Goal: Transaction & Acquisition: Purchase product/service

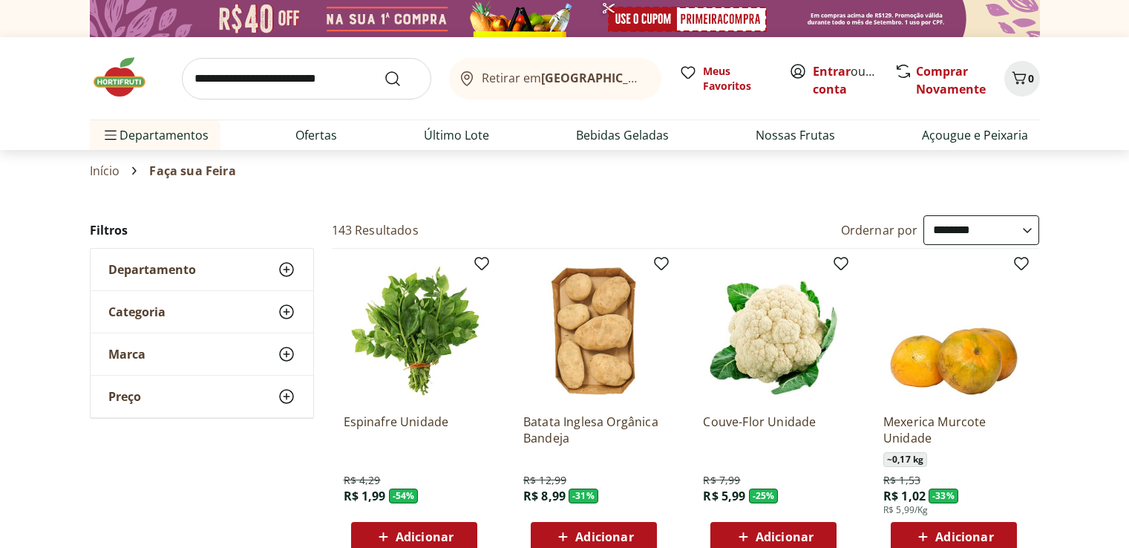
select select "**********"
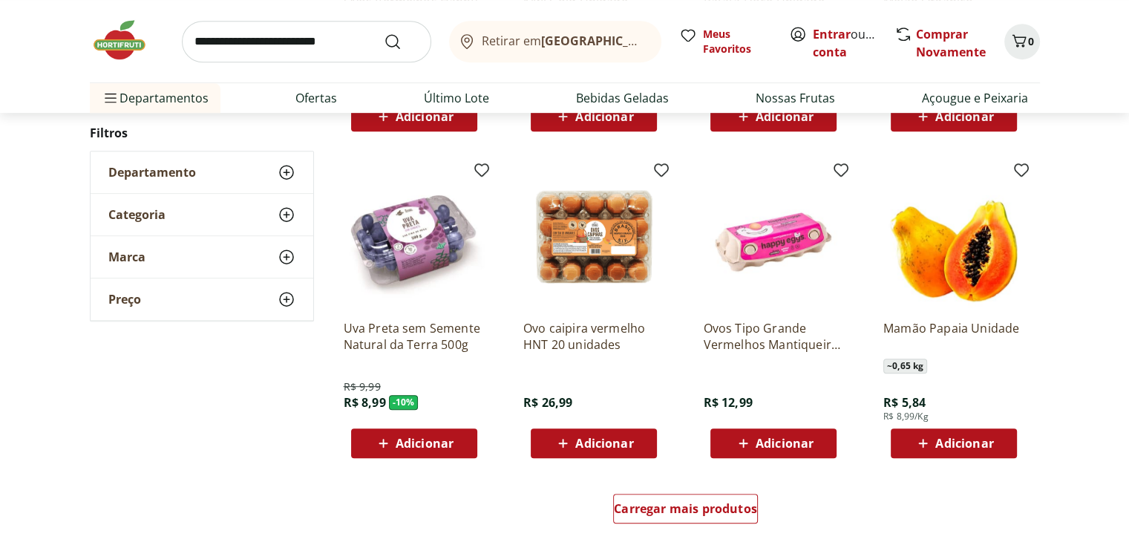
scroll to position [816, 0]
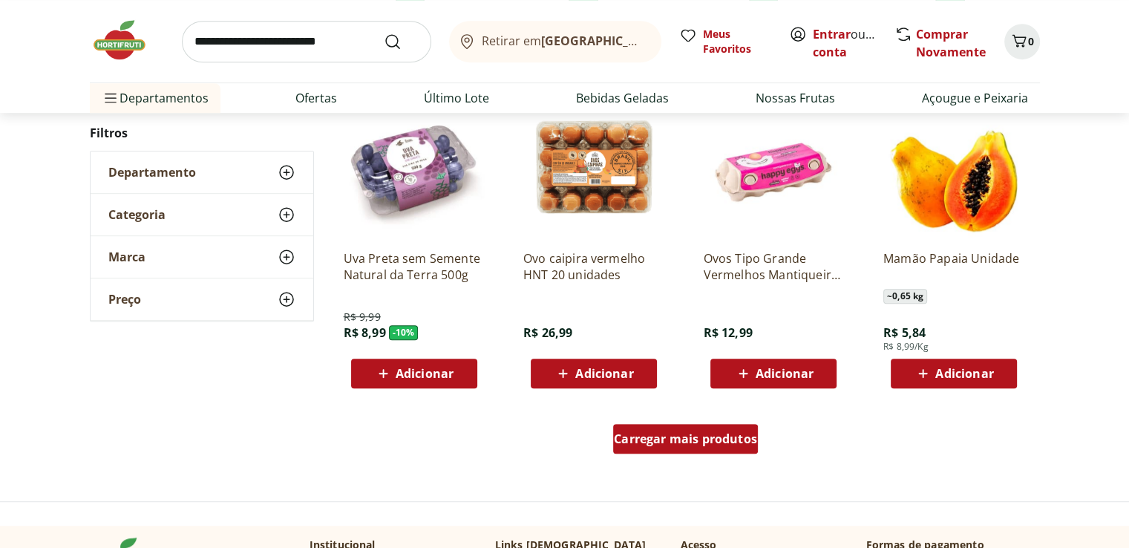
click at [701, 446] on div "Carregar mais produtos" at bounding box center [685, 439] width 145 height 30
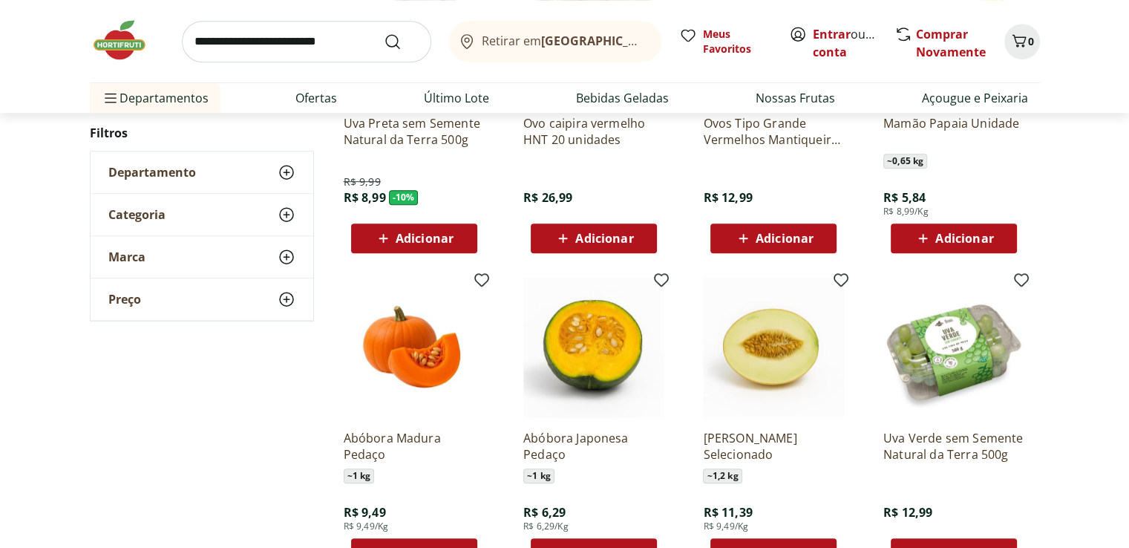
scroll to position [1039, 0]
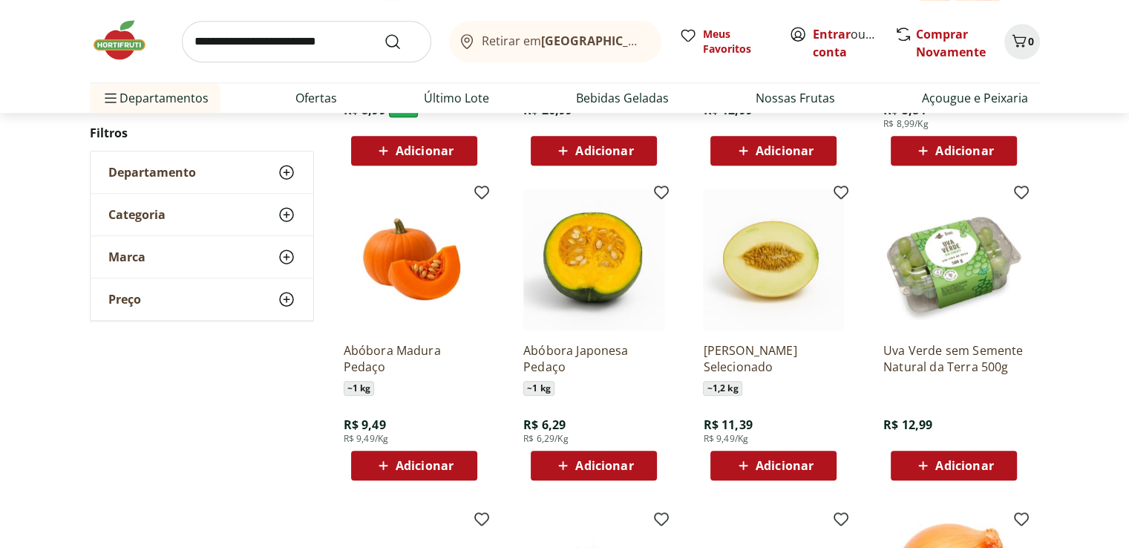
click at [952, 464] on span "Adicionar" at bounding box center [964, 465] width 58 height 12
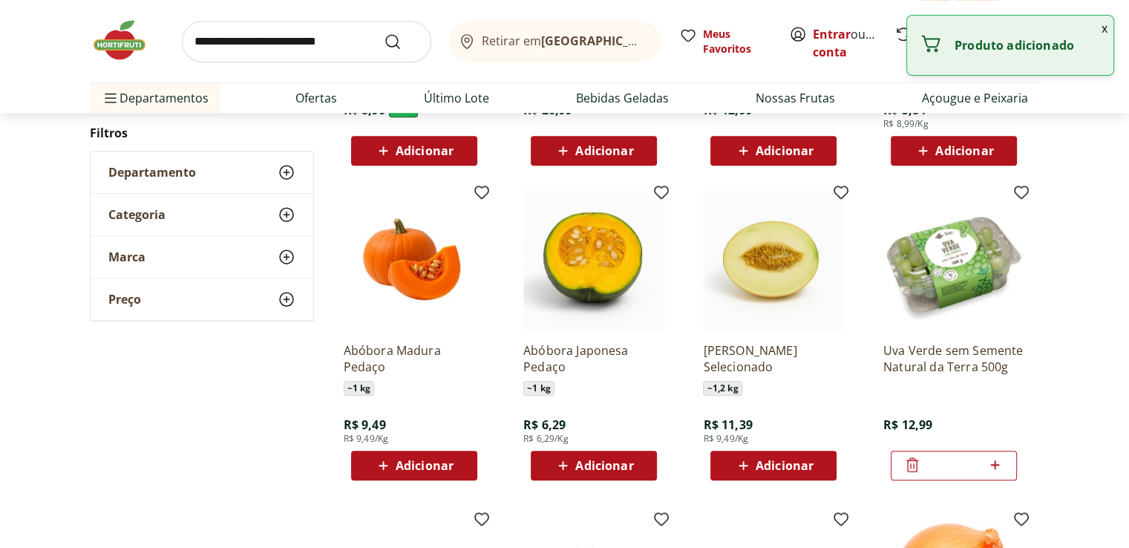
click at [1003, 464] on icon at bounding box center [995, 465] width 19 height 18
type input "*"
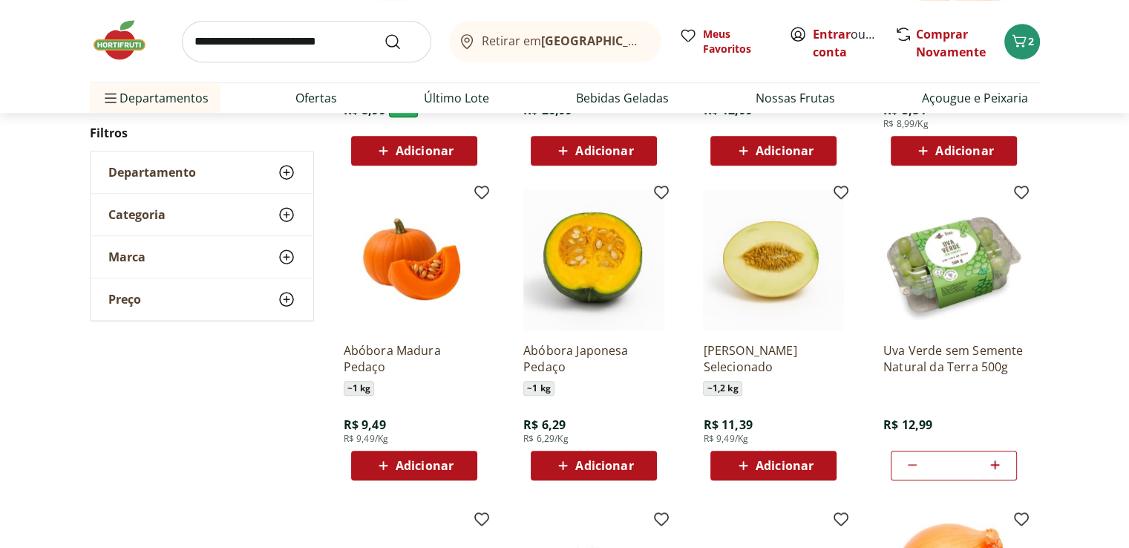
click at [1049, 393] on div "**********" at bounding box center [564, 199] width 1129 height 2046
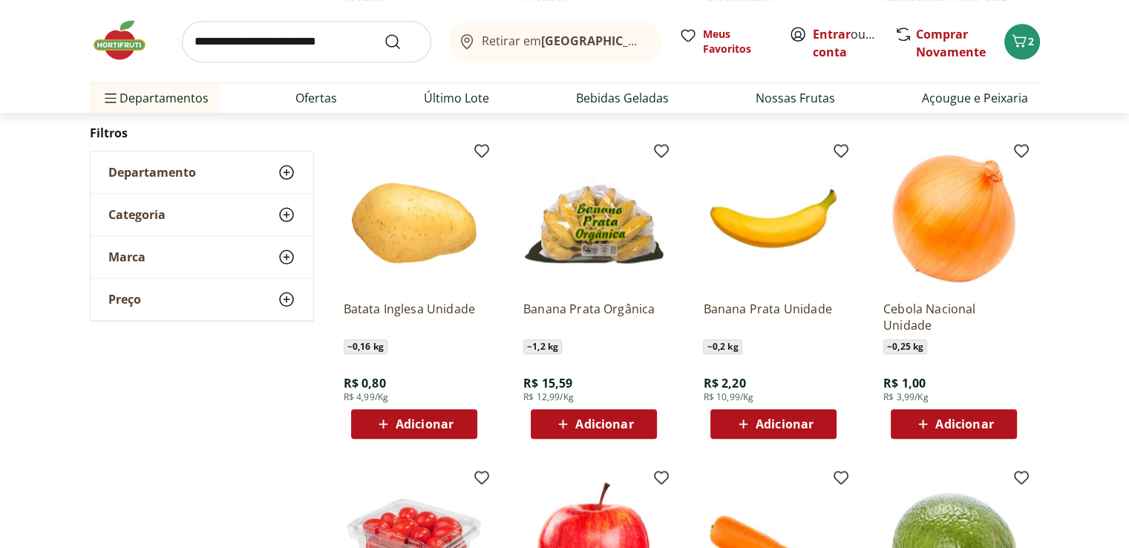
scroll to position [1410, 0]
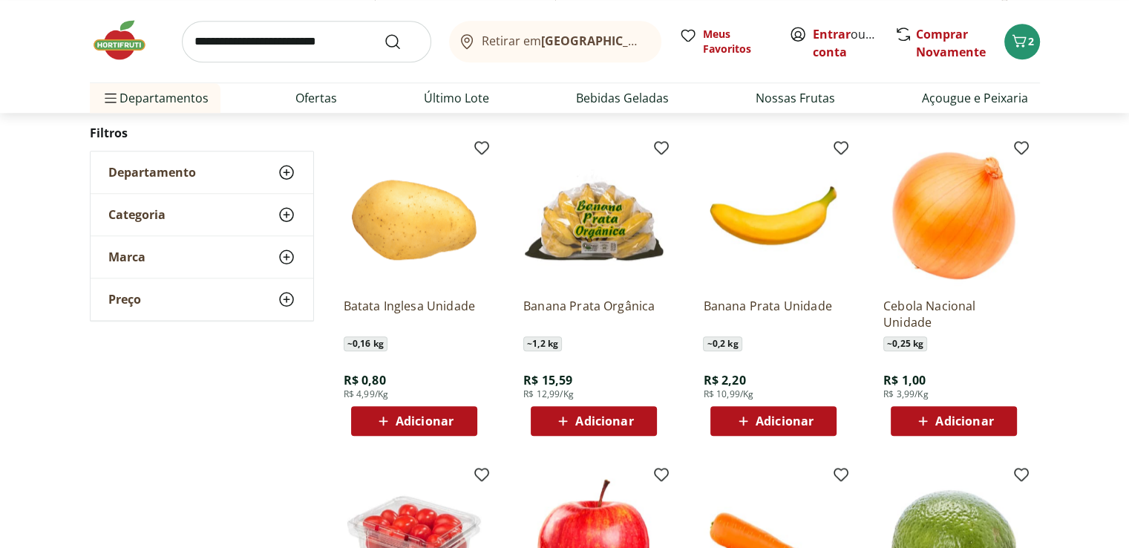
click at [766, 417] on span "Adicionar" at bounding box center [785, 421] width 58 height 12
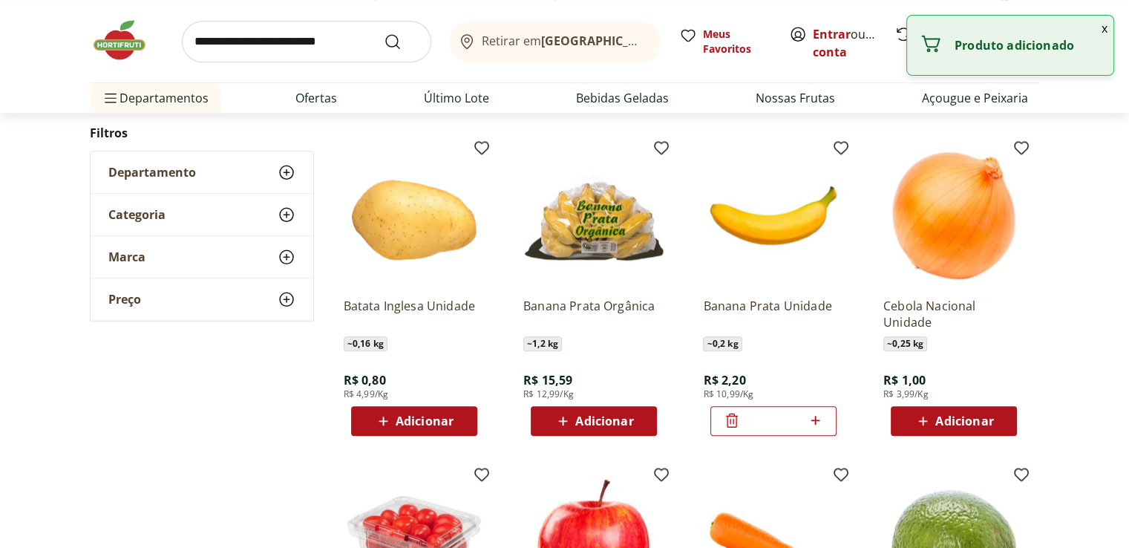
click at [813, 421] on icon at bounding box center [815, 420] width 19 height 18
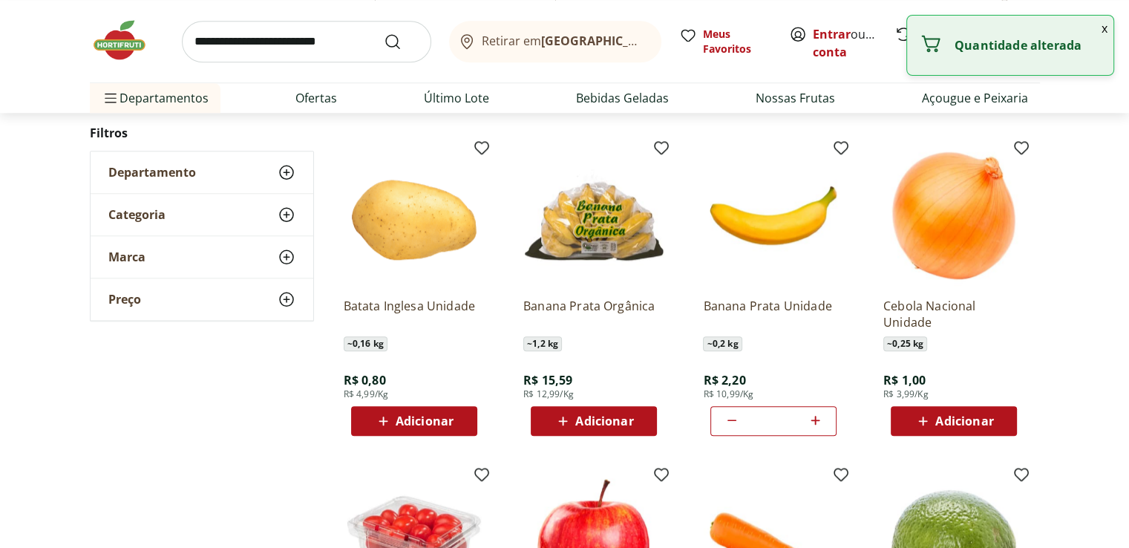
click at [813, 421] on icon at bounding box center [815, 420] width 19 height 18
click at [724, 419] on icon at bounding box center [732, 420] width 18 height 18
type input "*"
click at [944, 427] on span "Adicionar" at bounding box center [964, 421] width 58 height 12
click at [997, 416] on icon at bounding box center [995, 420] width 19 height 18
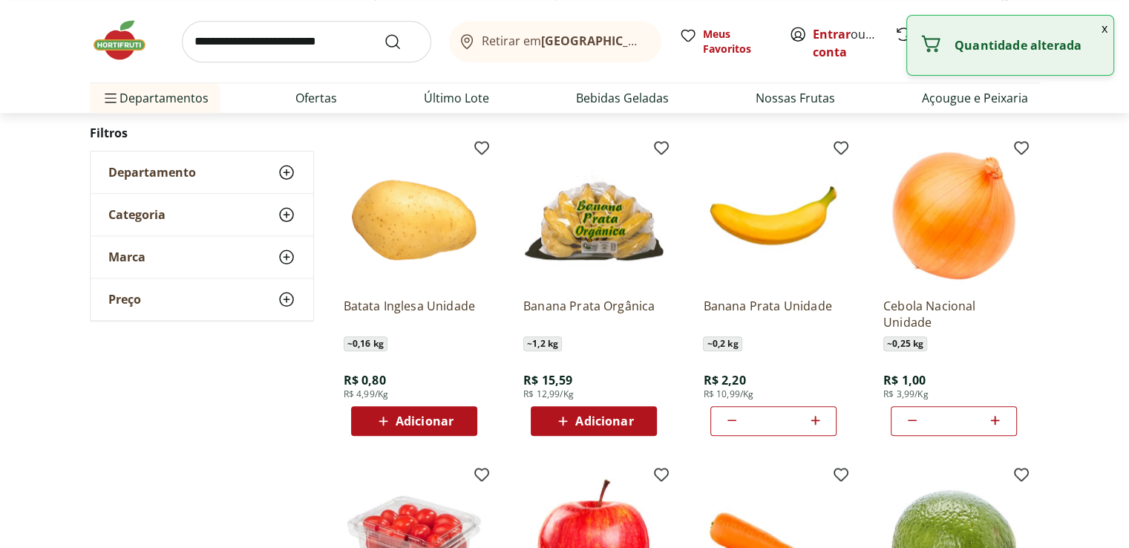
click at [997, 416] on icon at bounding box center [995, 420] width 19 height 18
type input "*"
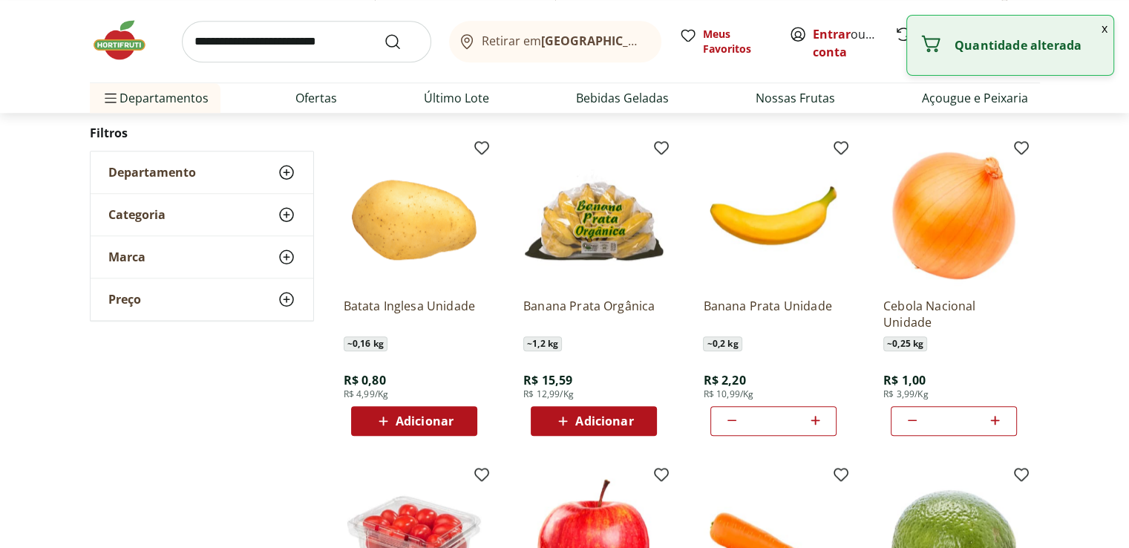
click at [441, 421] on span "Adicionar" at bounding box center [425, 421] width 58 height 12
click at [457, 417] on icon at bounding box center [455, 420] width 19 height 18
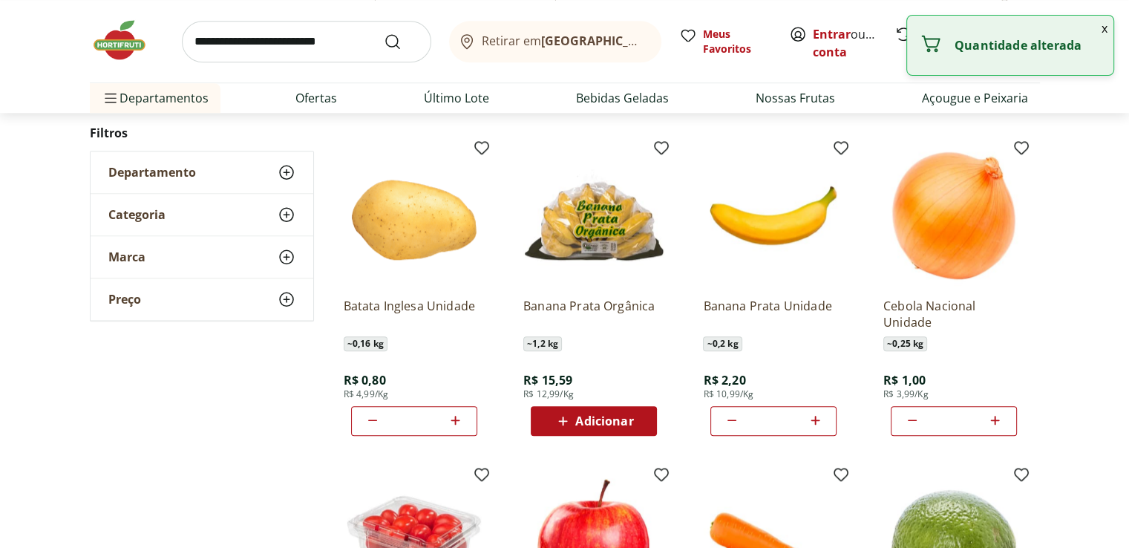
click at [457, 417] on icon at bounding box center [455, 420] width 19 height 18
click at [370, 420] on icon at bounding box center [373, 420] width 18 height 18
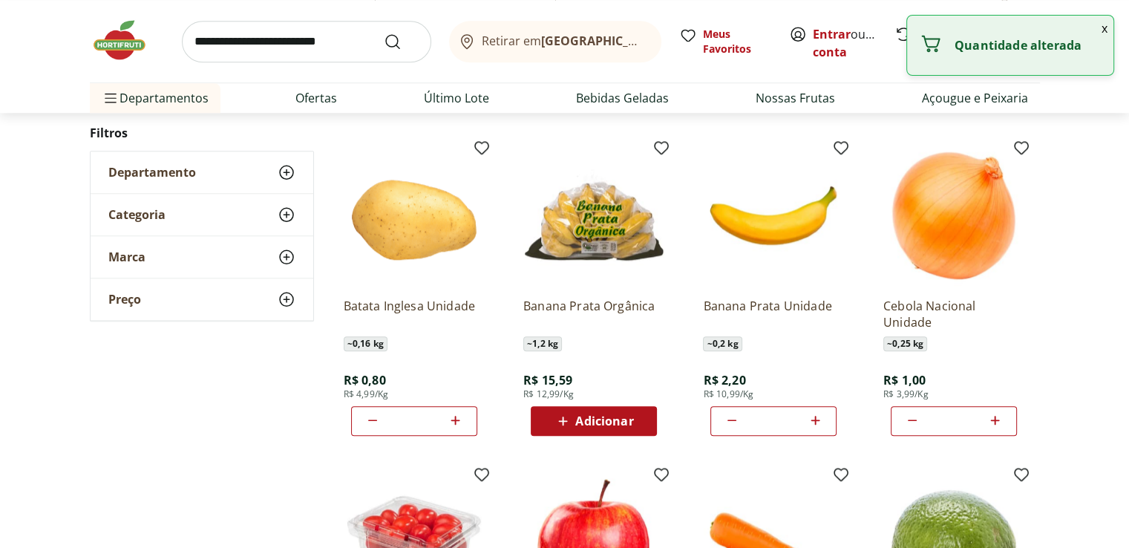
type input "*"
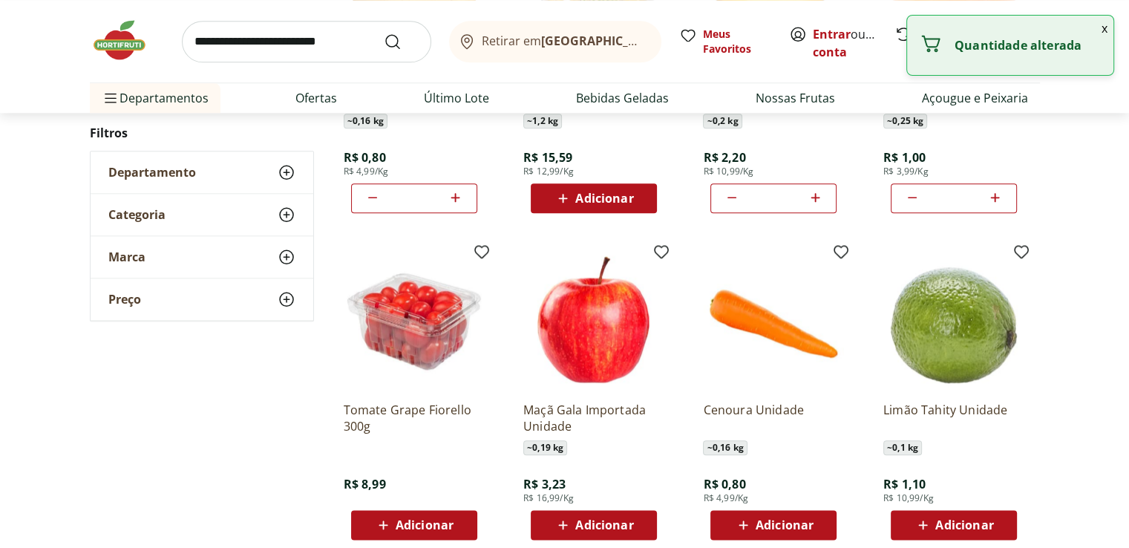
scroll to position [1707, 0]
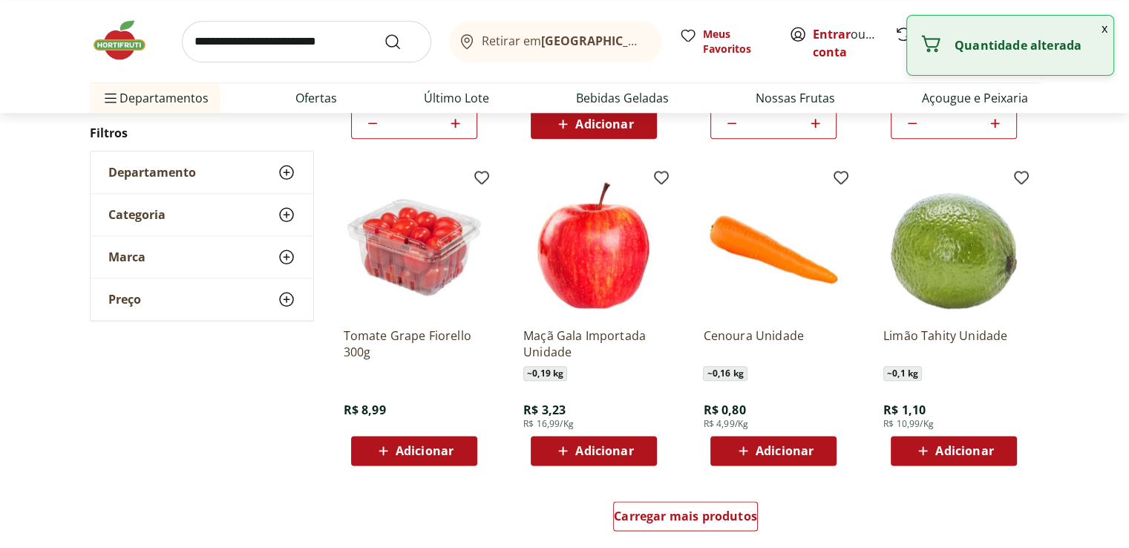
click at [983, 440] on div "Adicionar" at bounding box center [953, 450] width 102 height 27
click at [997, 452] on icon at bounding box center [995, 450] width 19 height 18
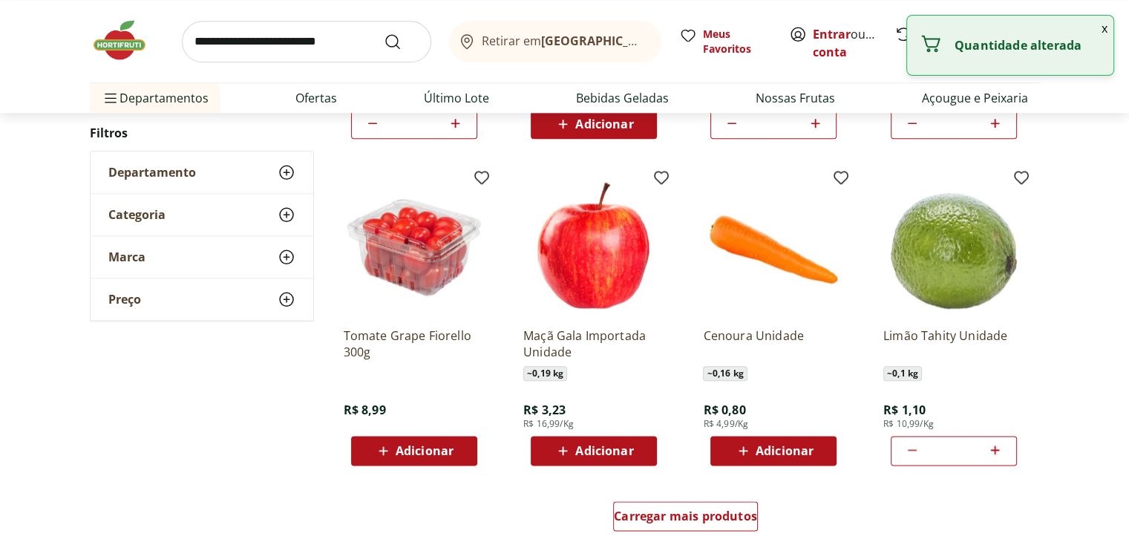
click at [997, 452] on icon at bounding box center [995, 450] width 19 height 18
click at [903, 449] on icon at bounding box center [912, 450] width 18 height 18
type input "*"
click at [788, 446] on span "Adicionar" at bounding box center [785, 451] width 58 height 12
click at [818, 450] on icon at bounding box center [815, 450] width 19 height 18
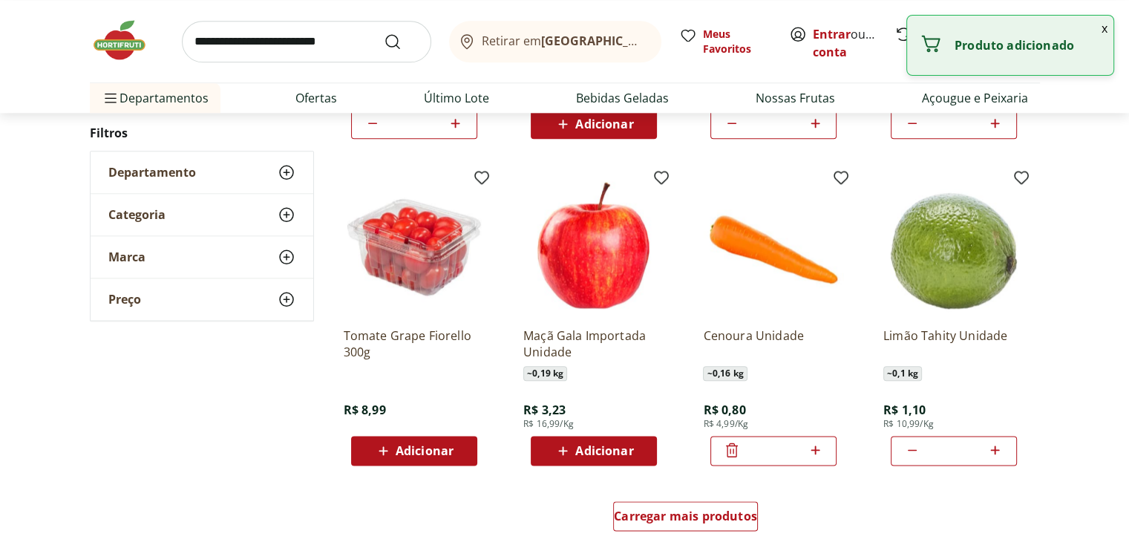
type input "*"
click at [680, 505] on div "Carregar mais produtos" at bounding box center [685, 516] width 145 height 30
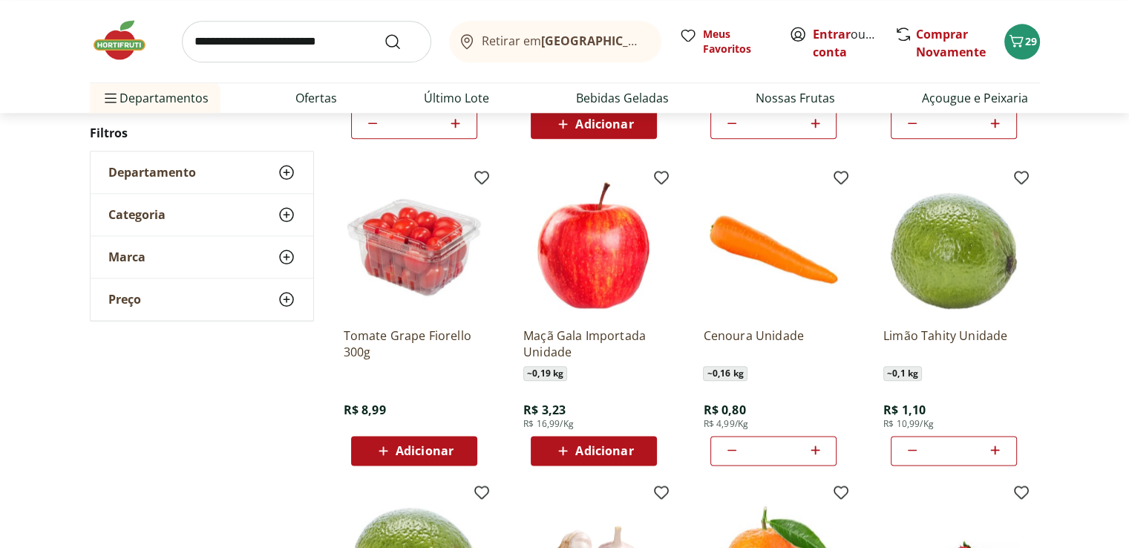
click at [448, 440] on div "Adicionar" at bounding box center [414, 450] width 102 height 27
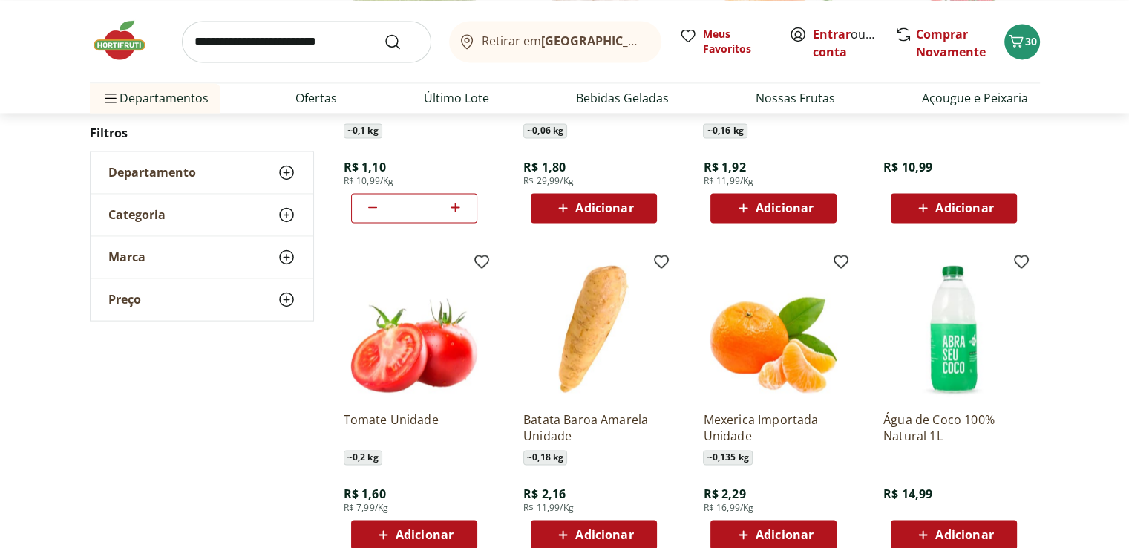
scroll to position [2301, 0]
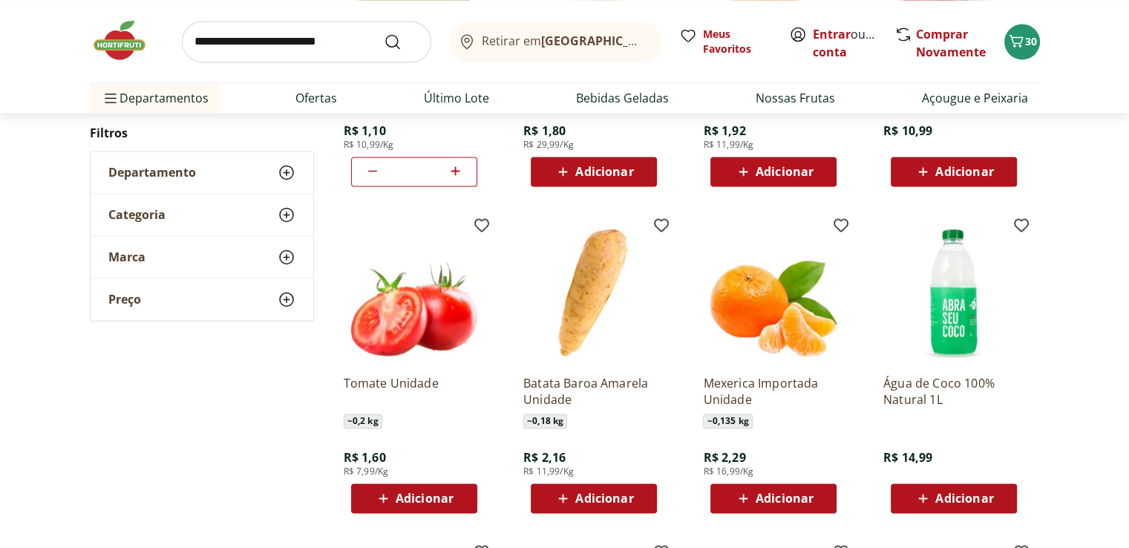
click at [440, 499] on span "Adicionar" at bounding box center [425, 498] width 58 height 12
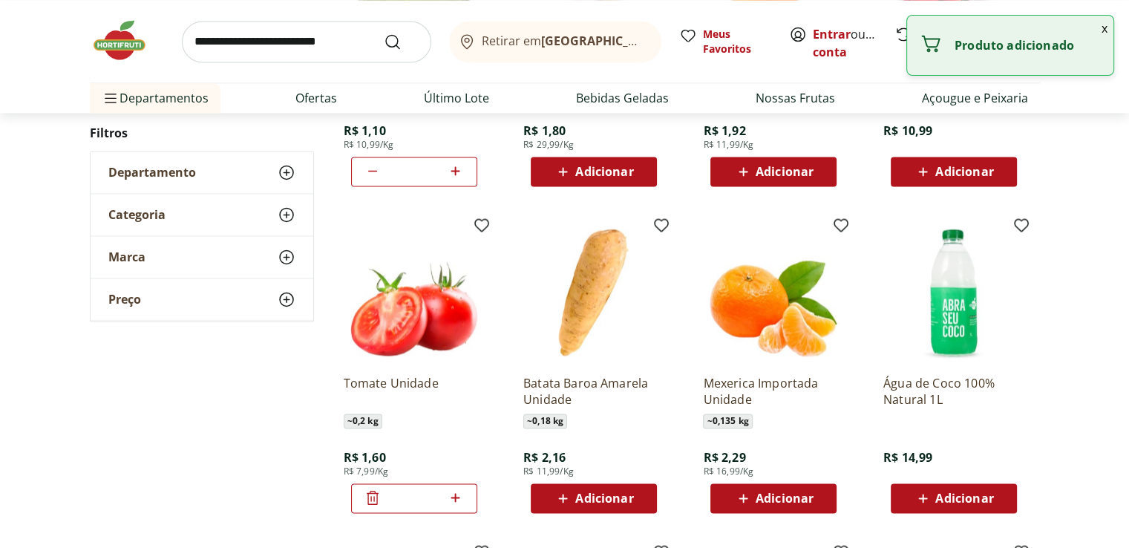
click at [455, 495] on icon at bounding box center [455, 497] width 9 height 9
type input "*"
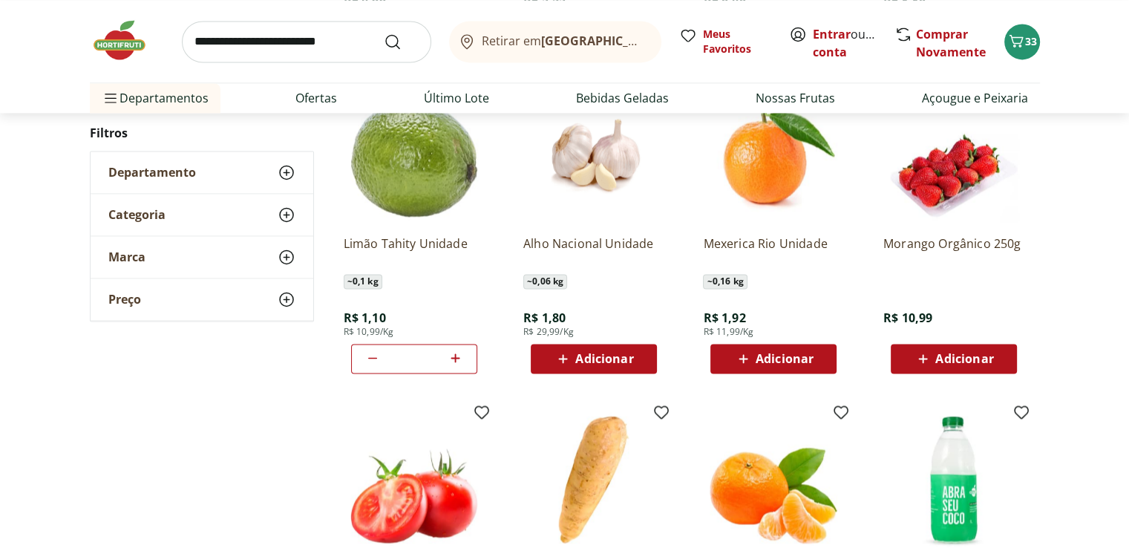
scroll to position [2078, 0]
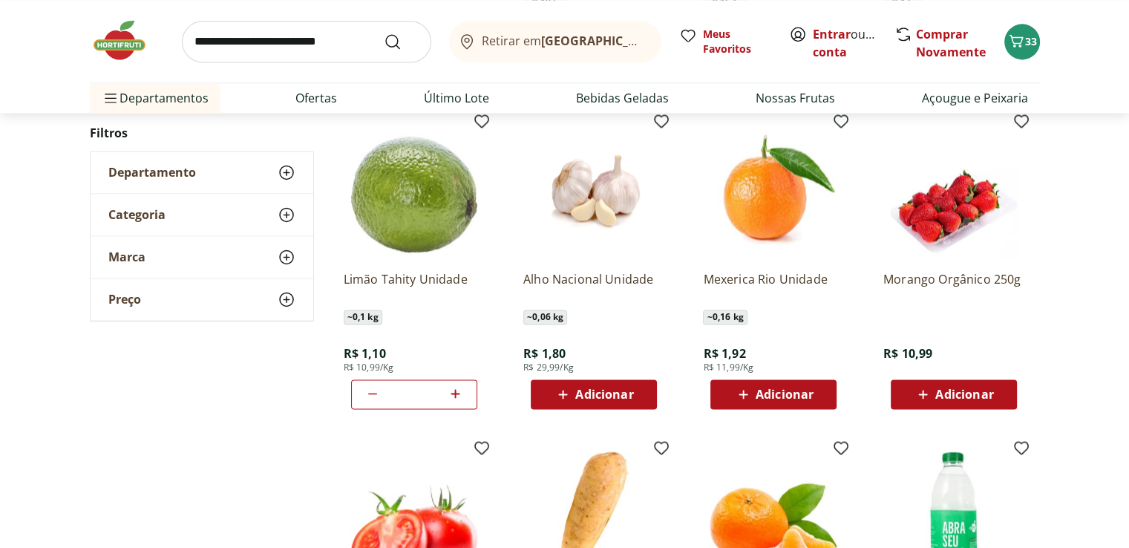
click at [632, 398] on span "Adicionar" at bounding box center [604, 394] width 58 height 12
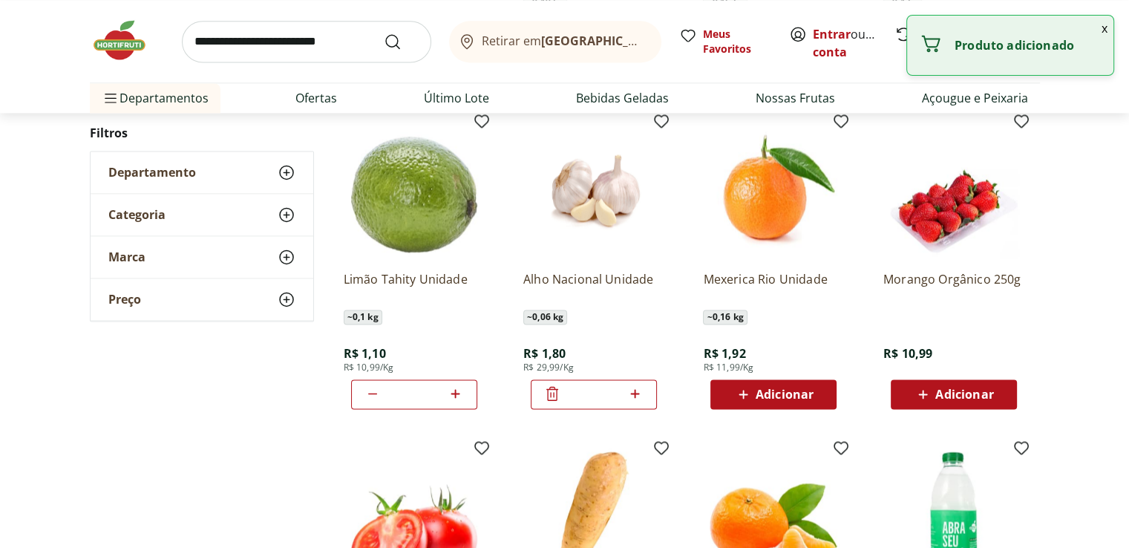
click at [635, 393] on icon at bounding box center [635, 393] width 9 height 9
type input "*"
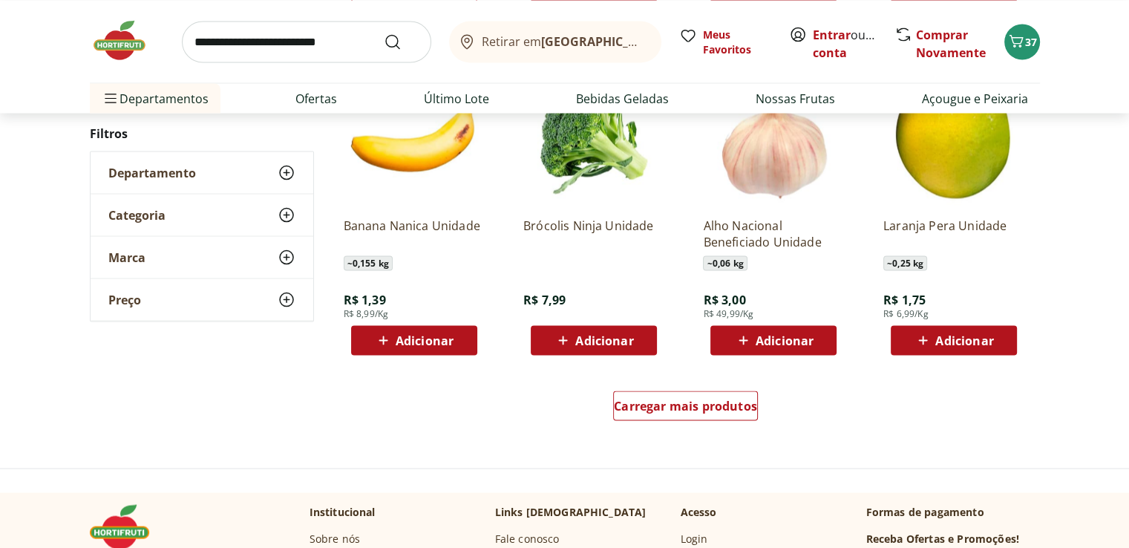
scroll to position [2820, 0]
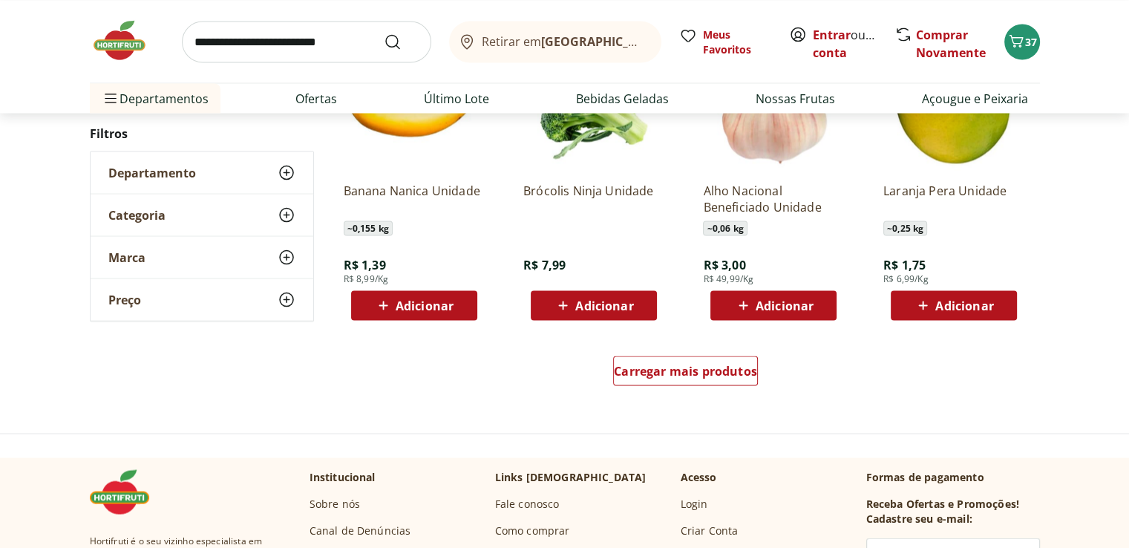
click at [956, 299] on span "Adicionar" at bounding box center [964, 305] width 58 height 12
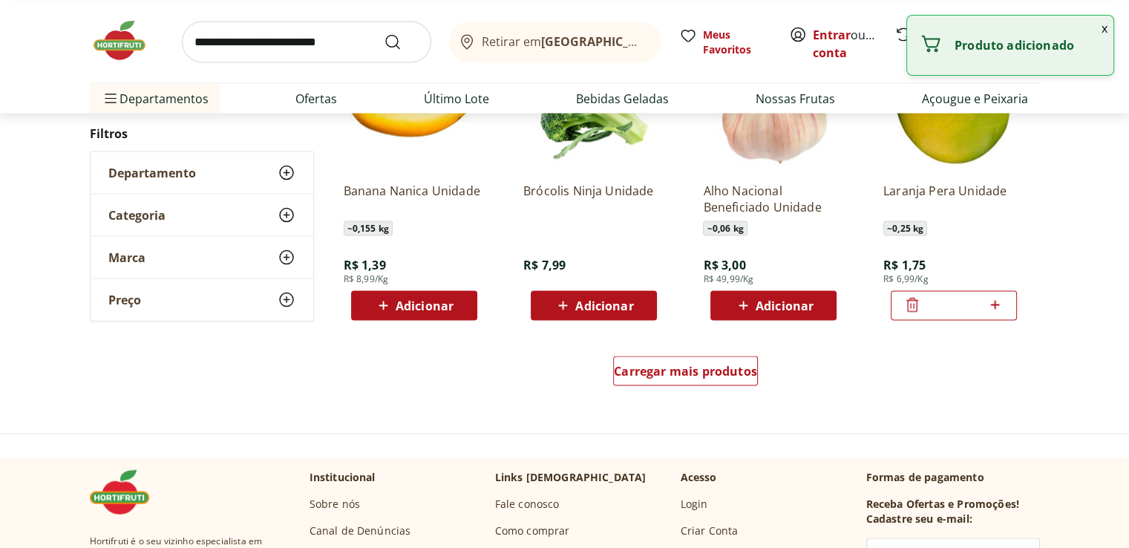
click at [994, 303] on icon at bounding box center [995, 304] width 19 height 18
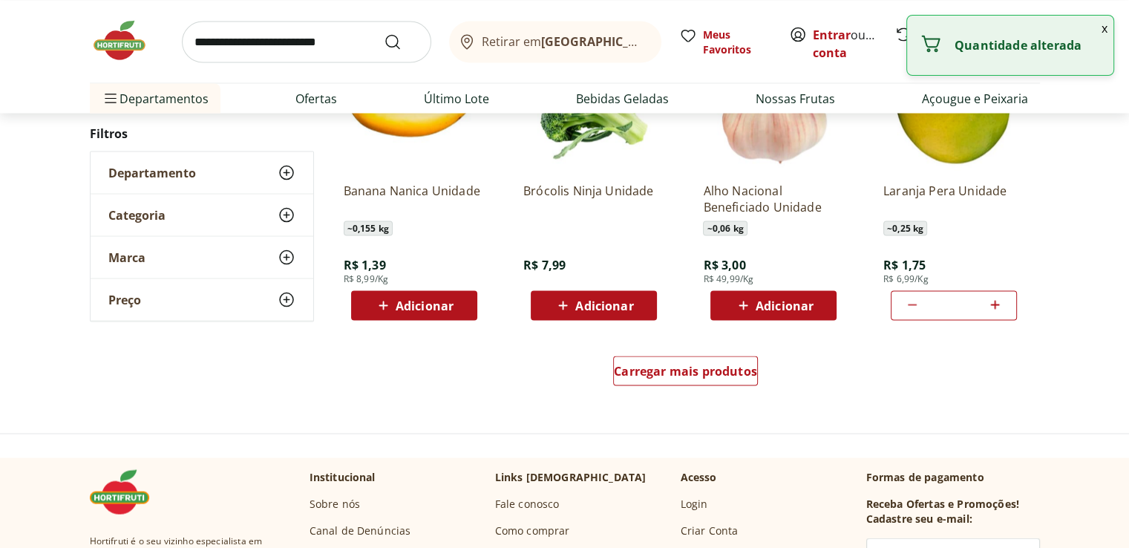
click at [994, 303] on icon at bounding box center [995, 304] width 19 height 18
type input "*"
click at [727, 371] on span "Carregar mais produtos" at bounding box center [685, 370] width 143 height 12
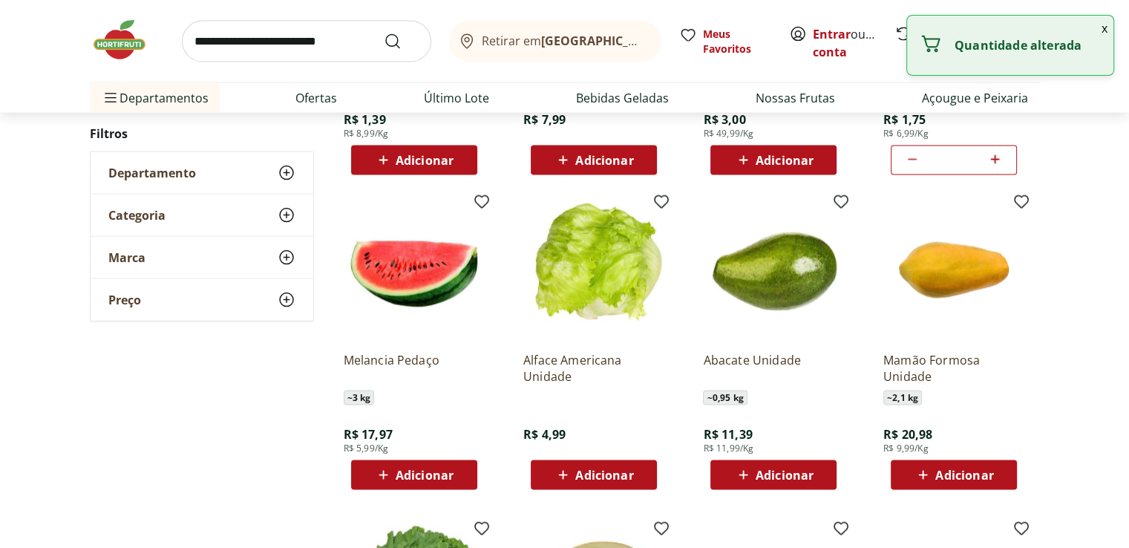
scroll to position [2969, 0]
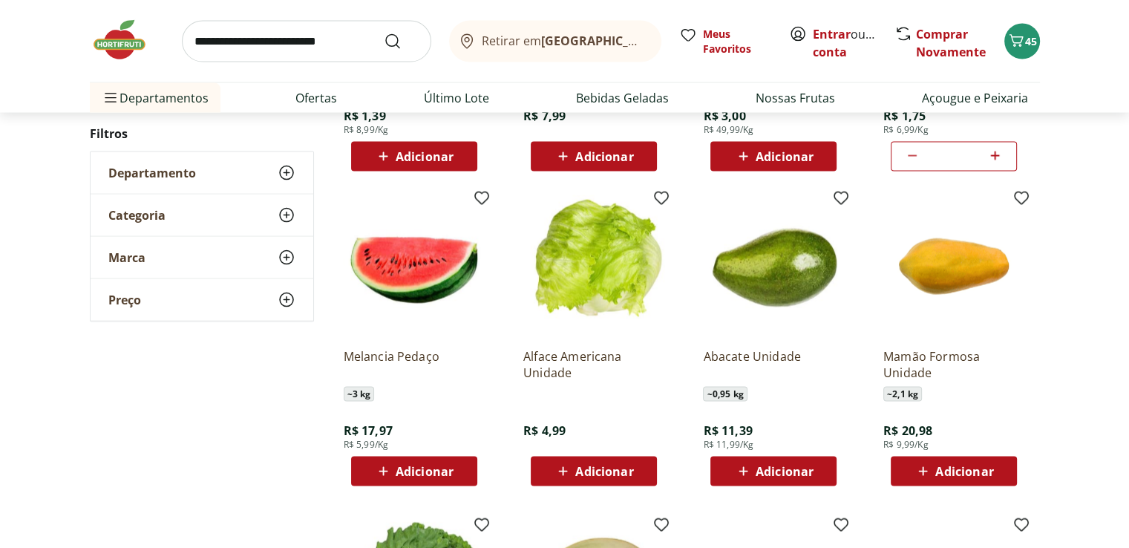
click at [447, 470] on span "Adicionar" at bounding box center [425, 471] width 58 height 12
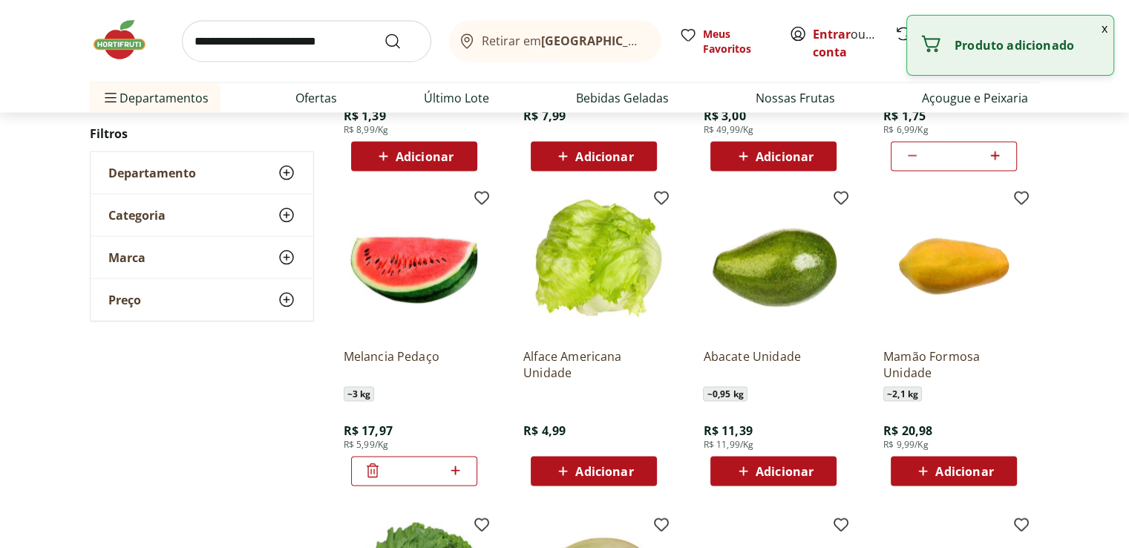
click at [465, 465] on div "*" at bounding box center [414, 471] width 126 height 30
click at [629, 451] on div "Alface Americana Unidade R$ 4,99 Adicionar" at bounding box center [593, 411] width 141 height 150
click at [630, 462] on span "Adicionar" at bounding box center [593, 471] width 79 height 18
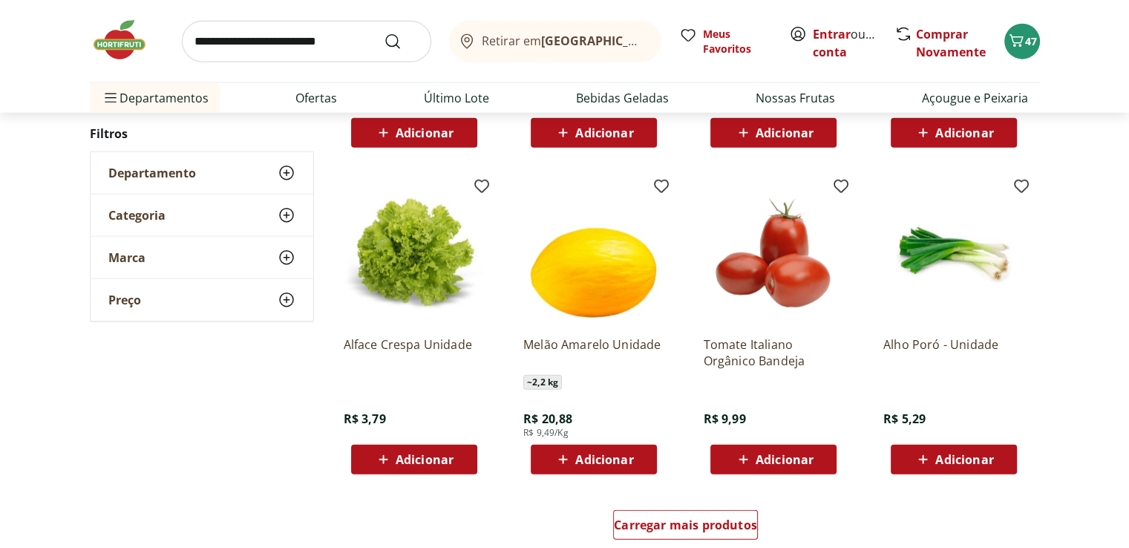
scroll to position [3637, 0]
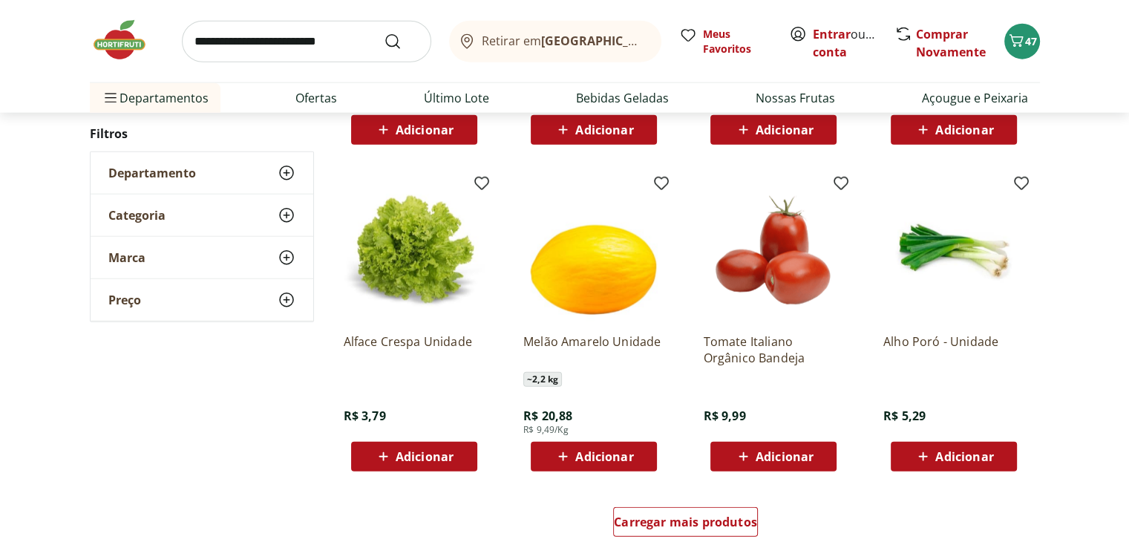
click at [933, 456] on span "Adicionar" at bounding box center [953, 457] width 79 height 18
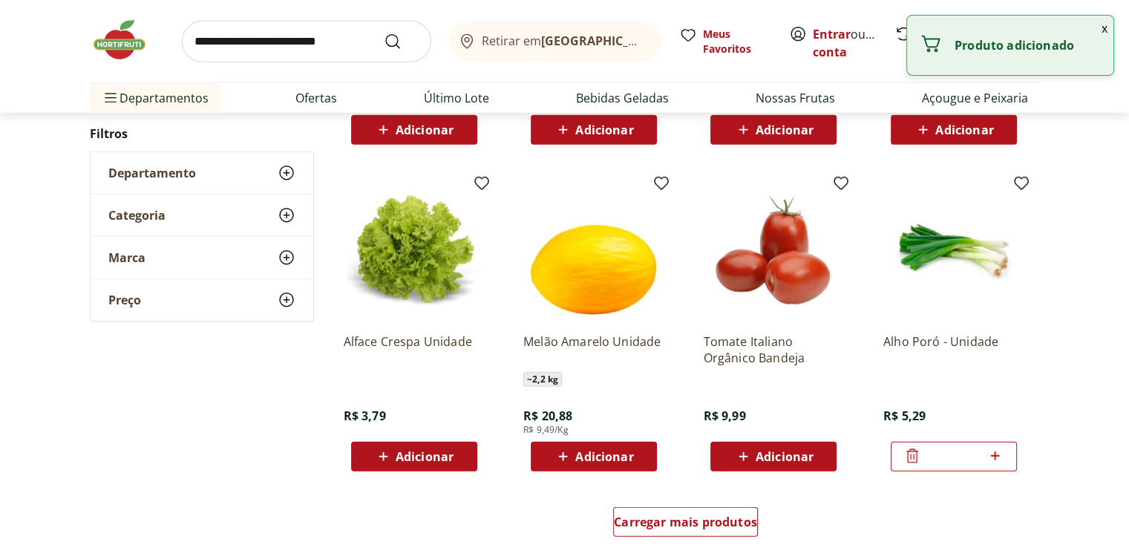
scroll to position [3711, 0]
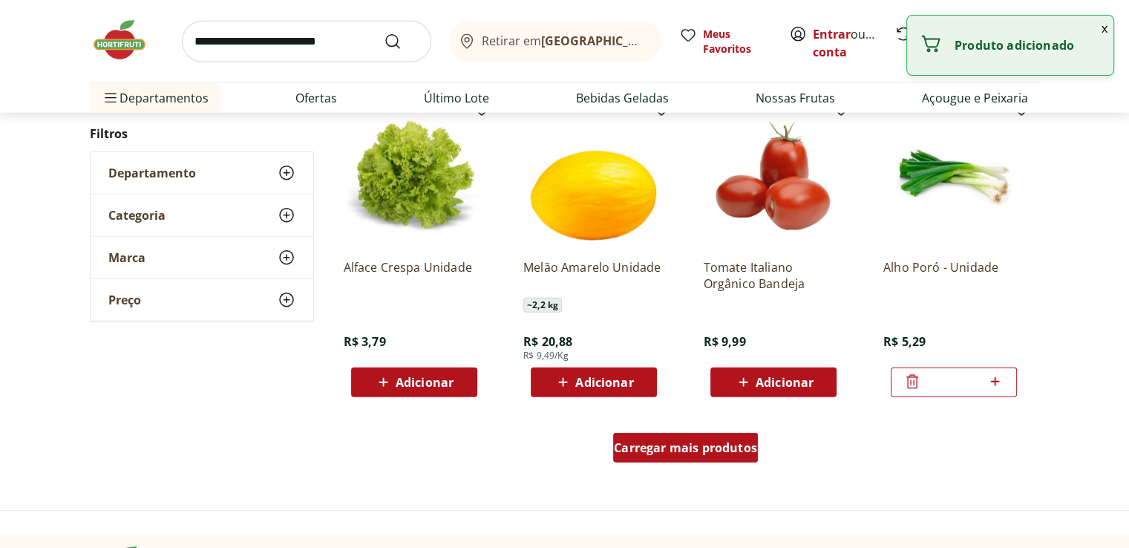
click at [739, 445] on span "Carregar mais produtos" at bounding box center [685, 448] width 143 height 12
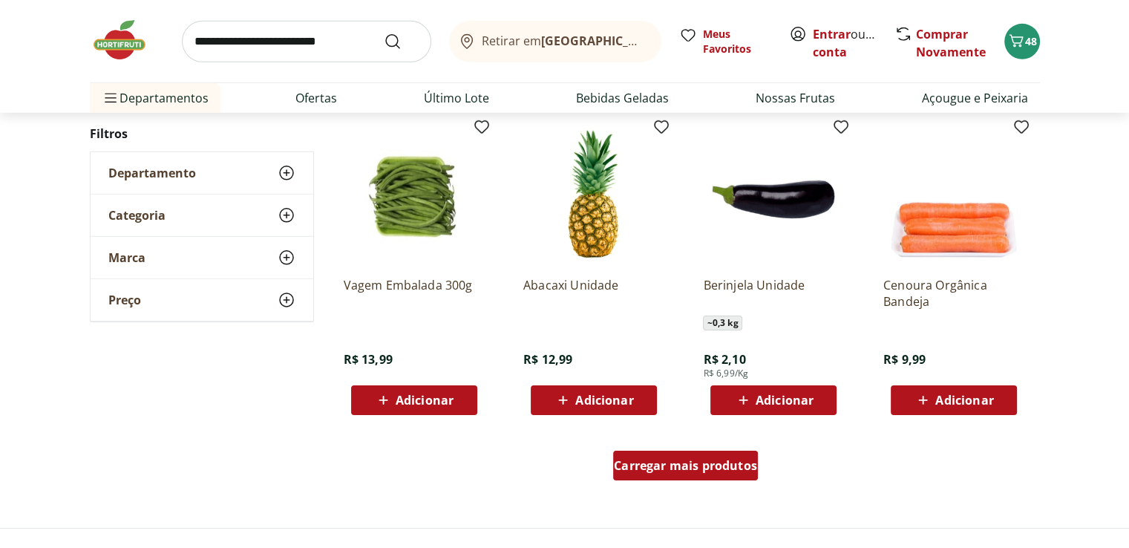
scroll to position [4676, 0]
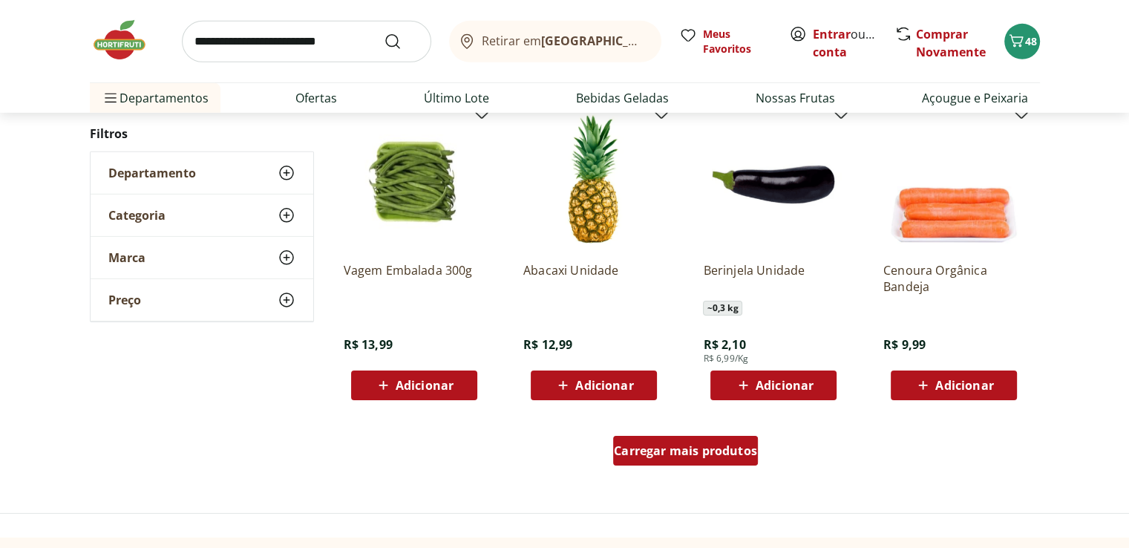
click at [730, 456] on span "Carregar mais produtos" at bounding box center [685, 451] width 143 height 12
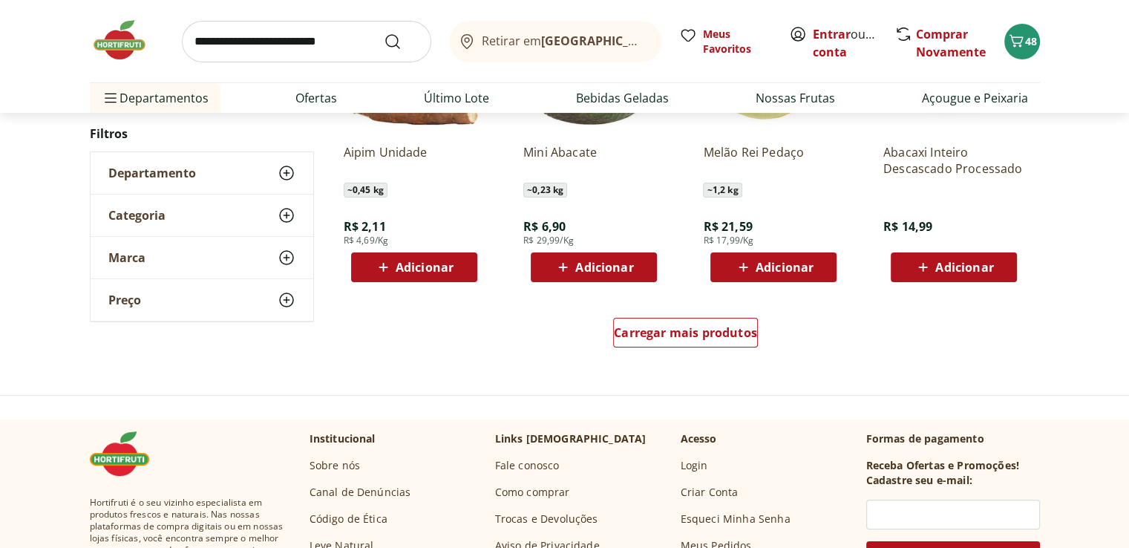
scroll to position [5789, 0]
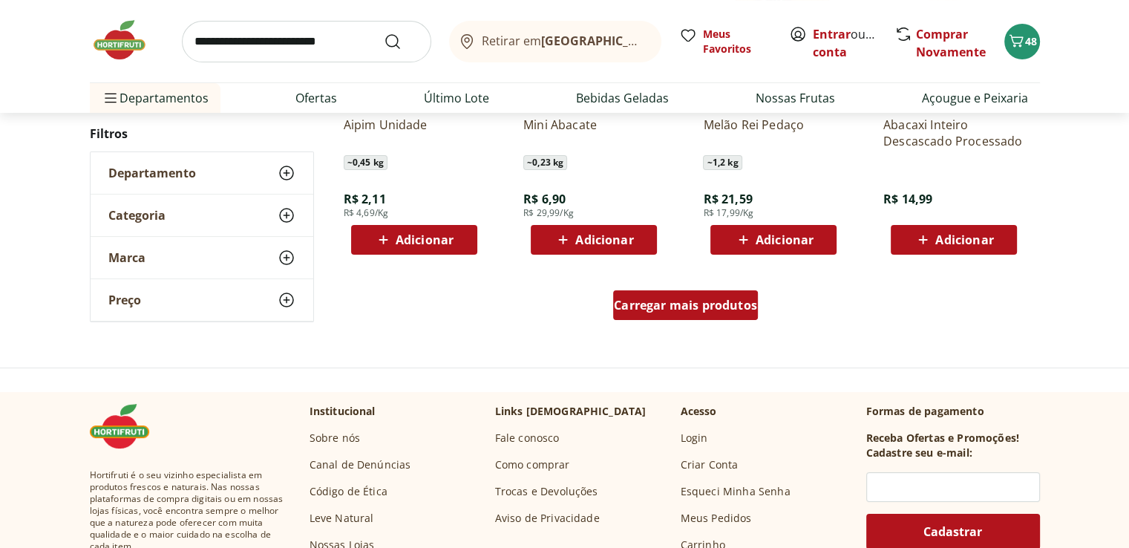
click at [737, 308] on span "Carregar mais produtos" at bounding box center [685, 305] width 143 height 12
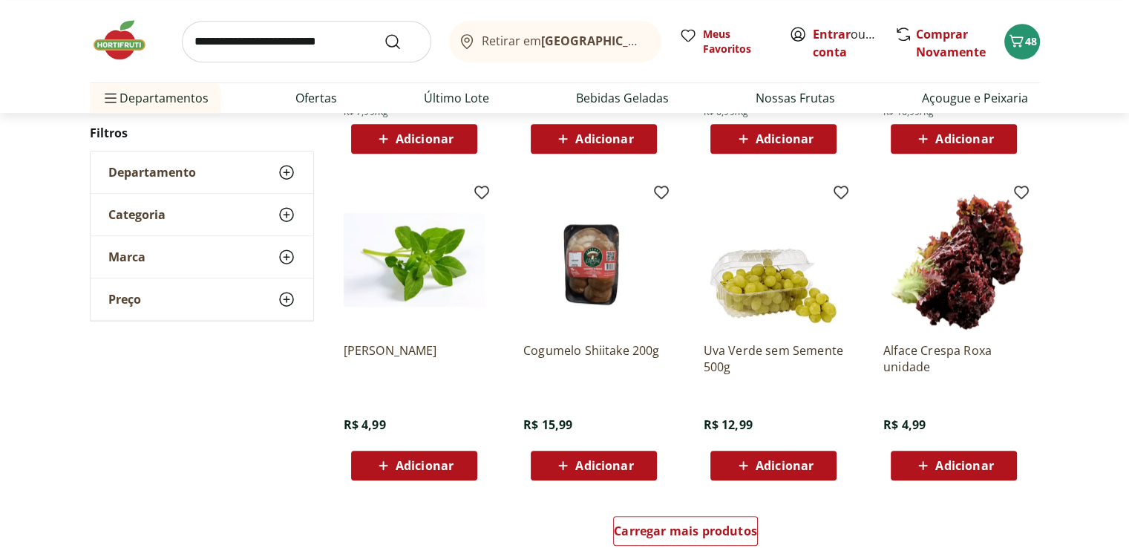
scroll to position [6605, 0]
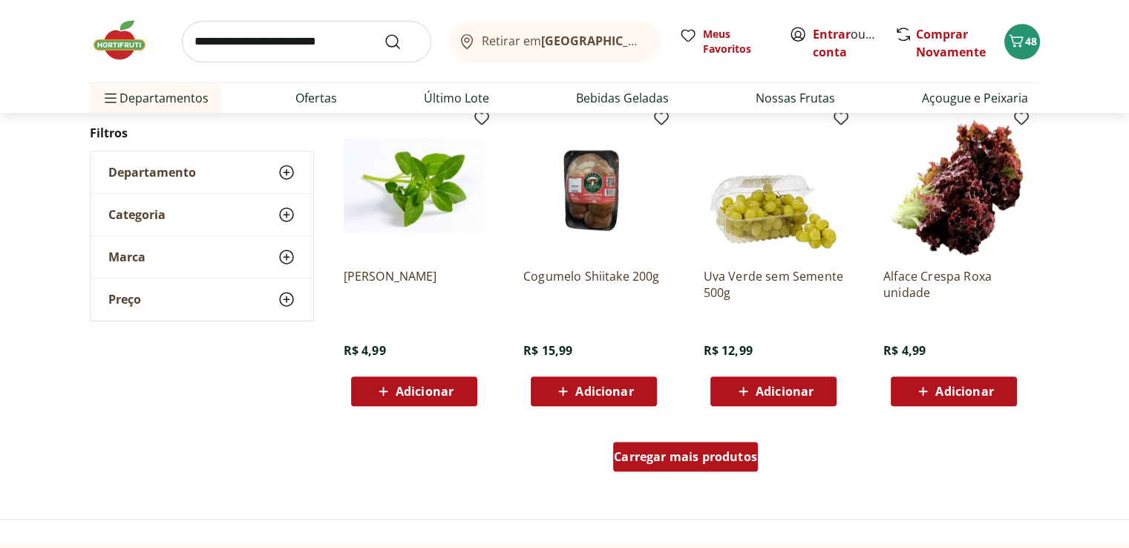
click at [704, 467] on div "Carregar mais produtos" at bounding box center [685, 457] width 145 height 30
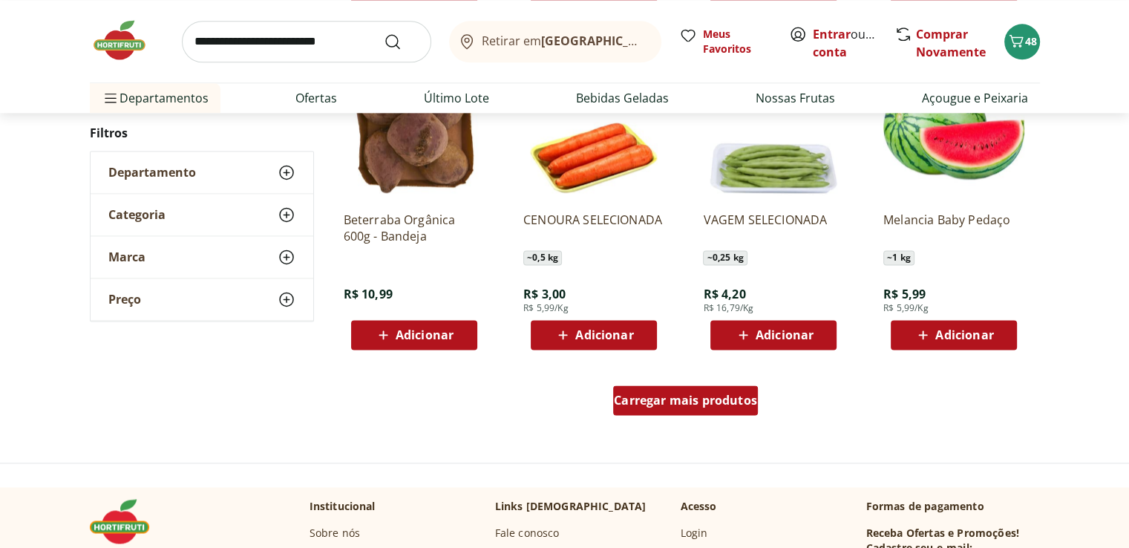
scroll to position [7644, 0]
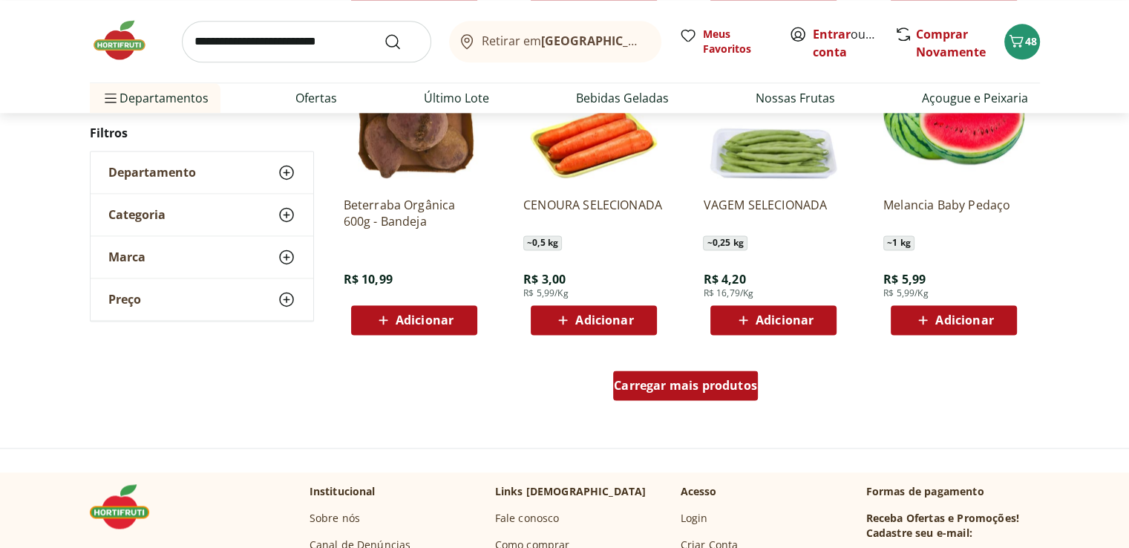
click at [736, 396] on div "Carregar mais produtos" at bounding box center [685, 385] width 145 height 30
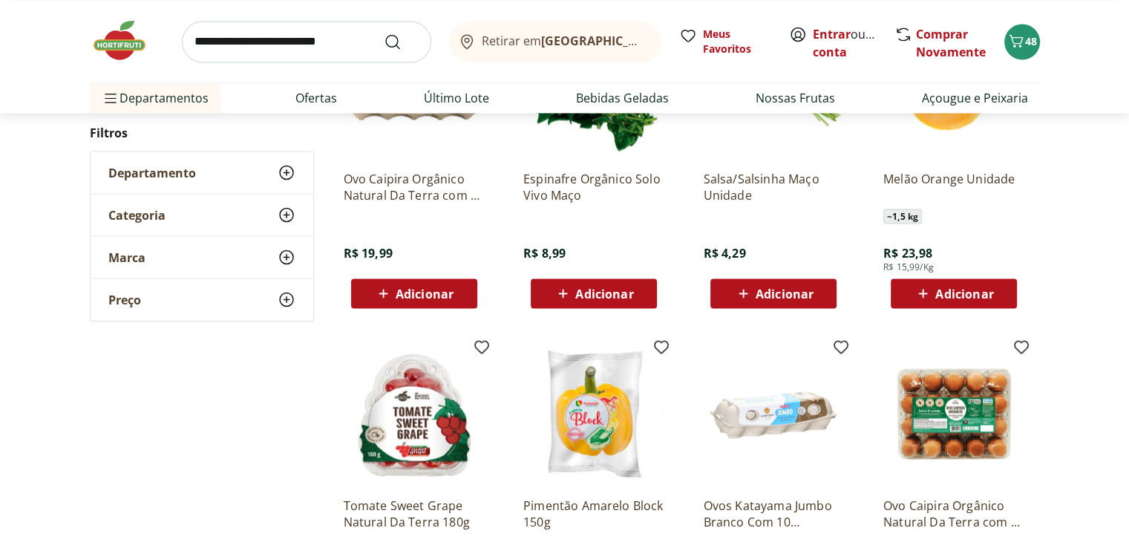
scroll to position [8535, 0]
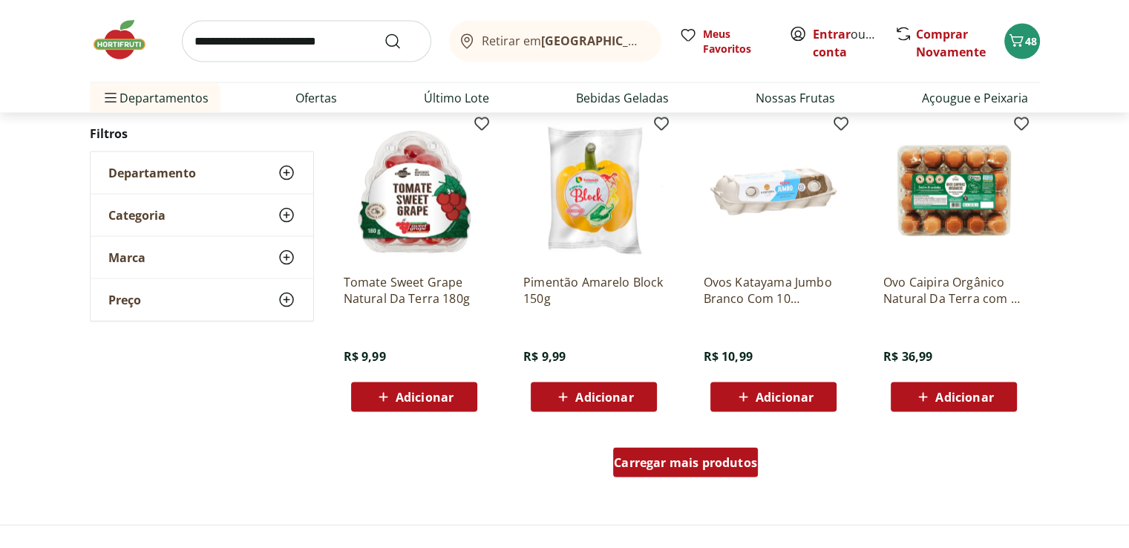
click at [703, 462] on span "Carregar mais produtos" at bounding box center [685, 462] width 143 height 12
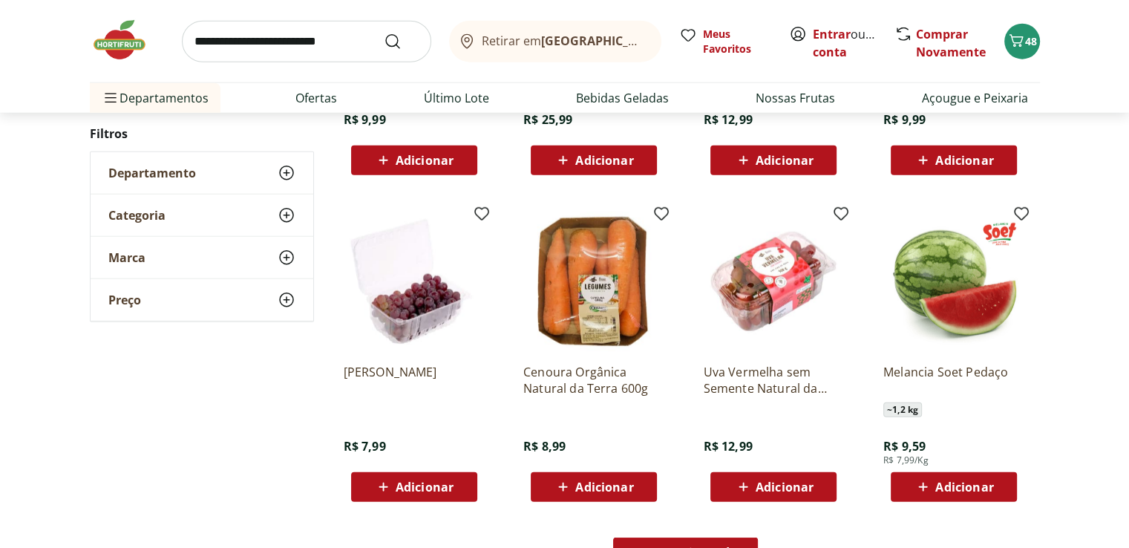
scroll to position [9500, 0]
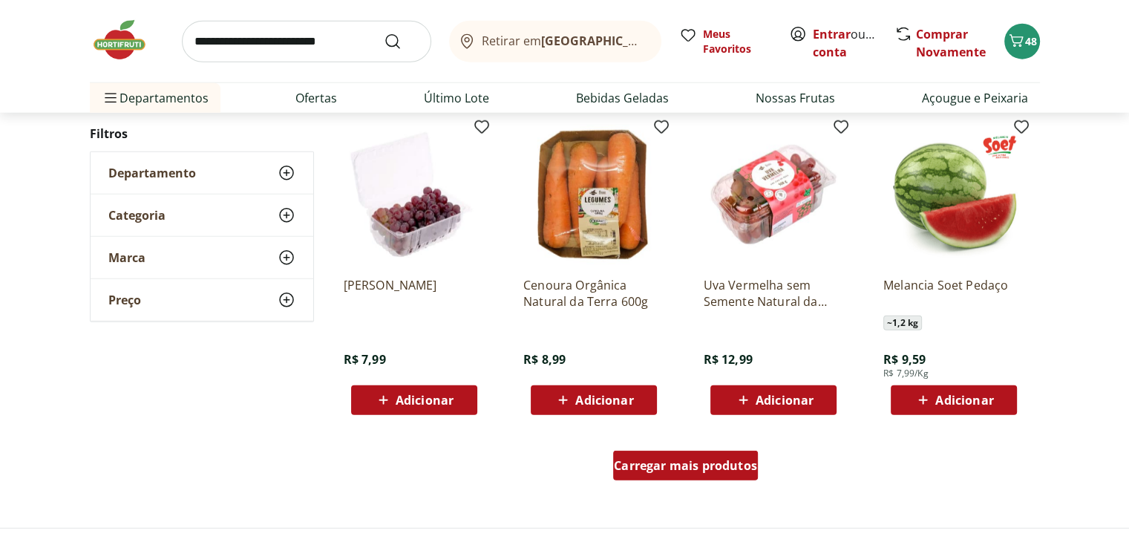
click at [678, 479] on div "Carregar mais produtos" at bounding box center [685, 465] width 145 height 30
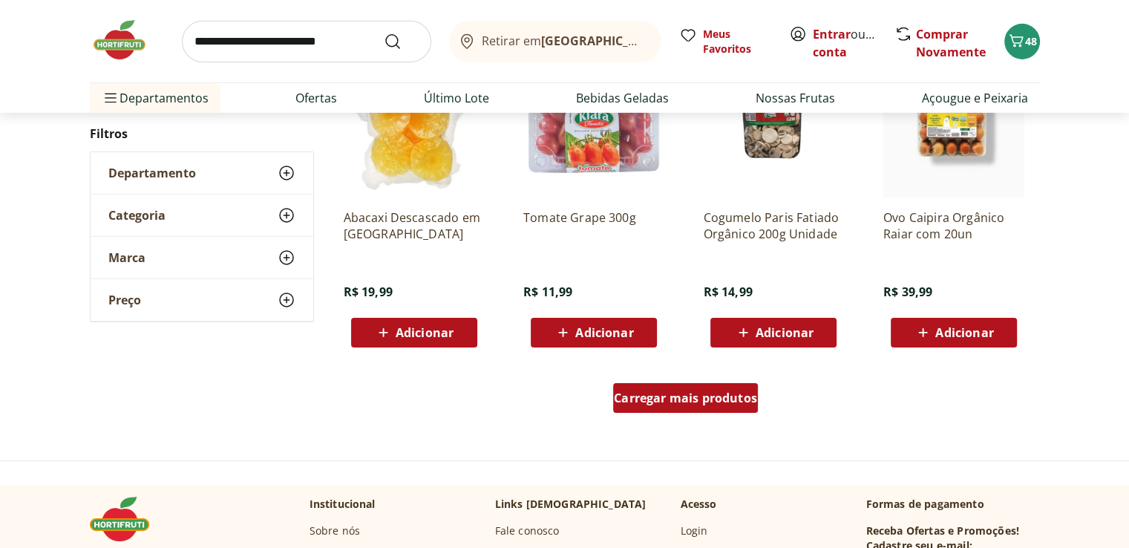
scroll to position [10539, 0]
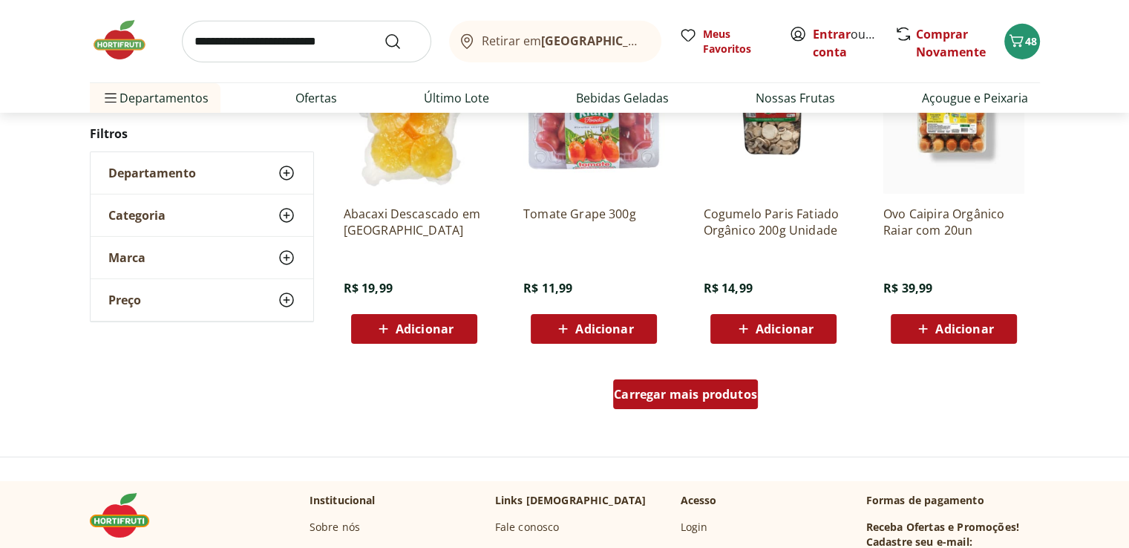
click at [695, 405] on div "Carregar mais produtos" at bounding box center [685, 394] width 145 height 30
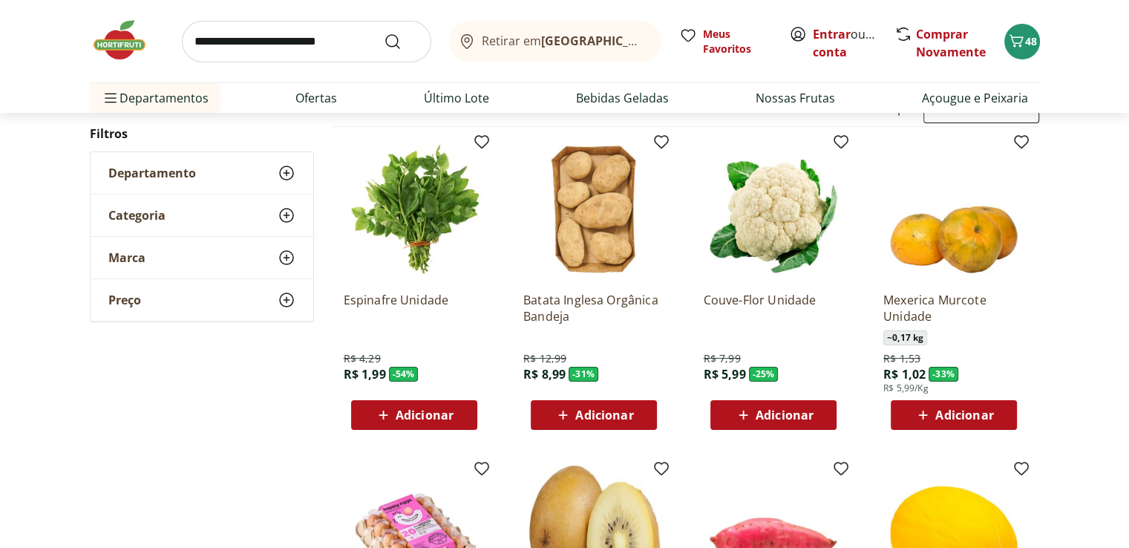
scroll to position [0, 0]
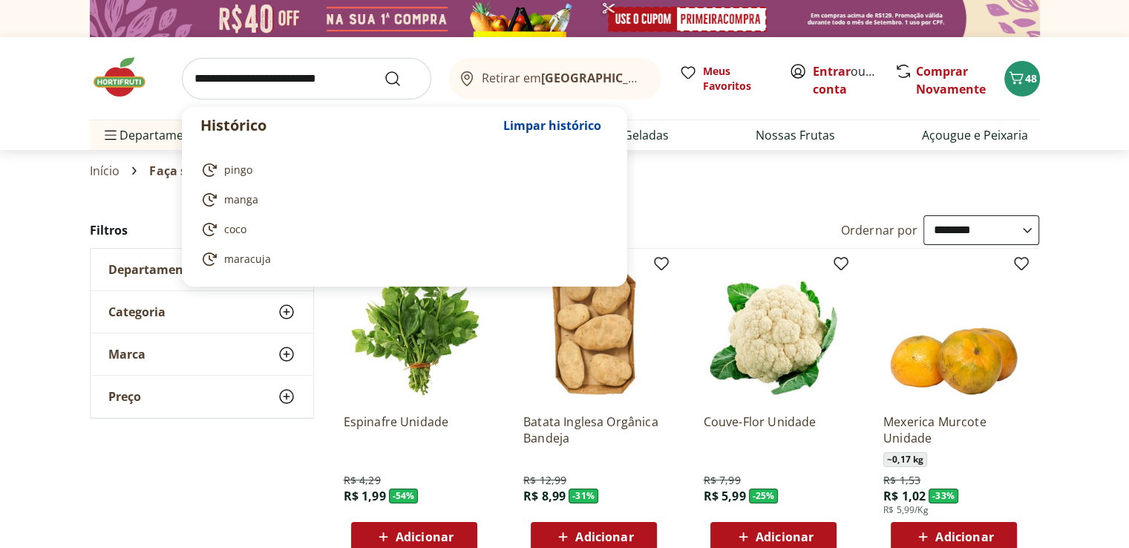
click at [343, 79] on input "search" at bounding box center [306, 79] width 249 height 42
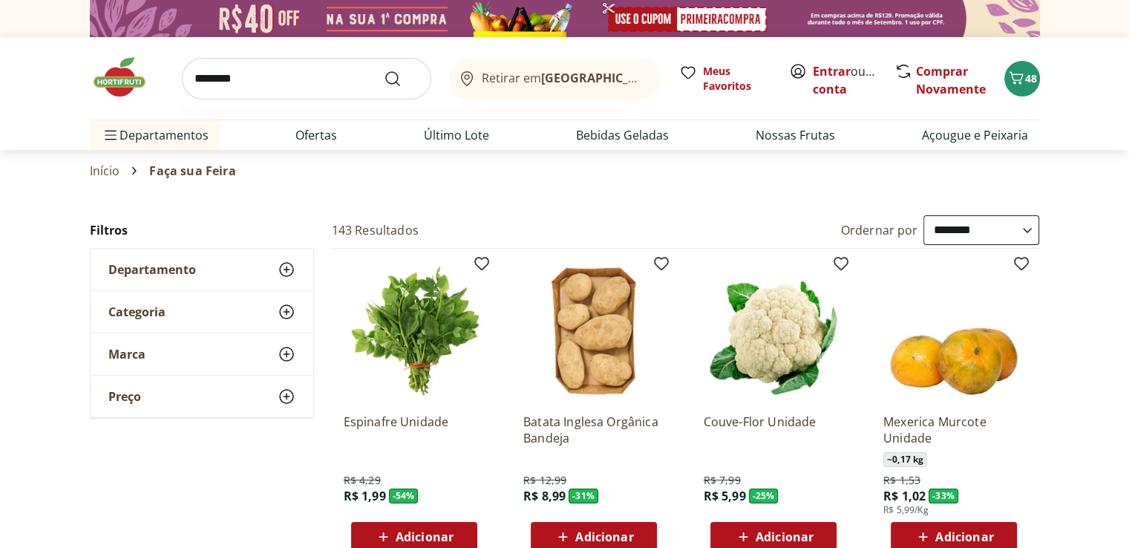
type input "********"
click at [384, 70] on button "Submit Search" at bounding box center [402, 79] width 36 height 18
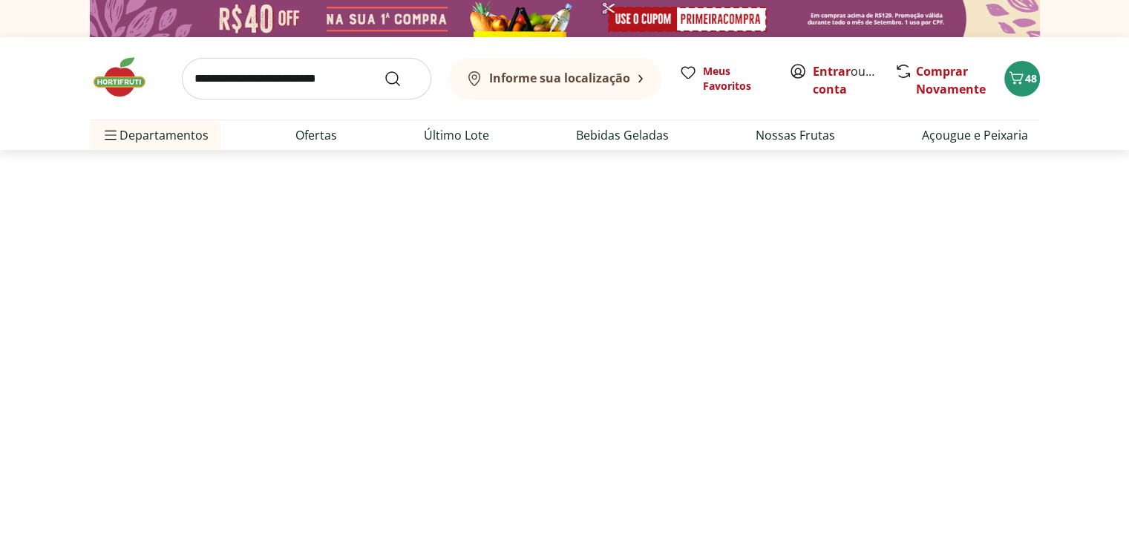
select select "**********"
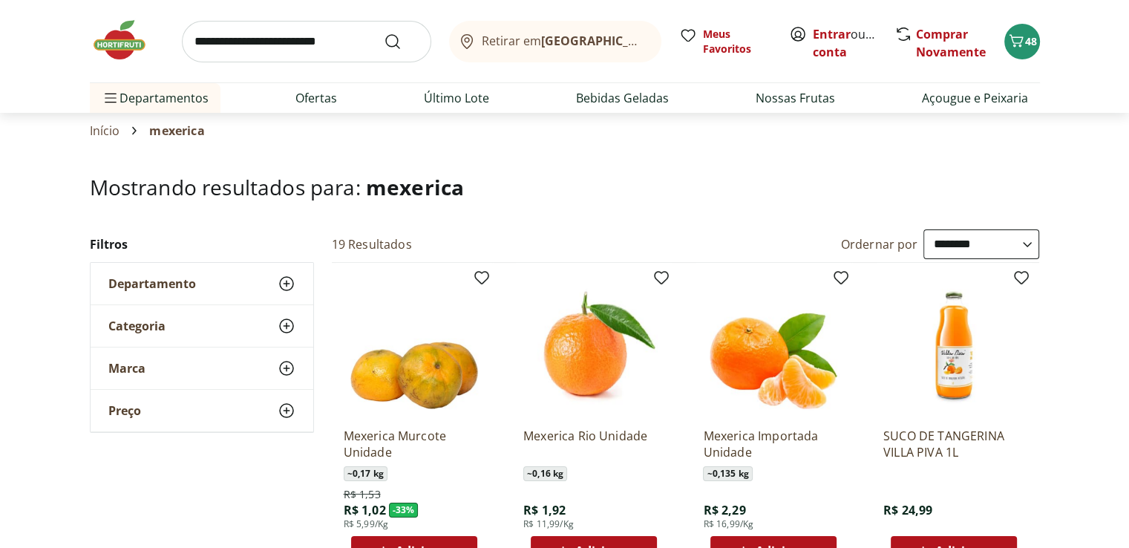
scroll to position [74, 0]
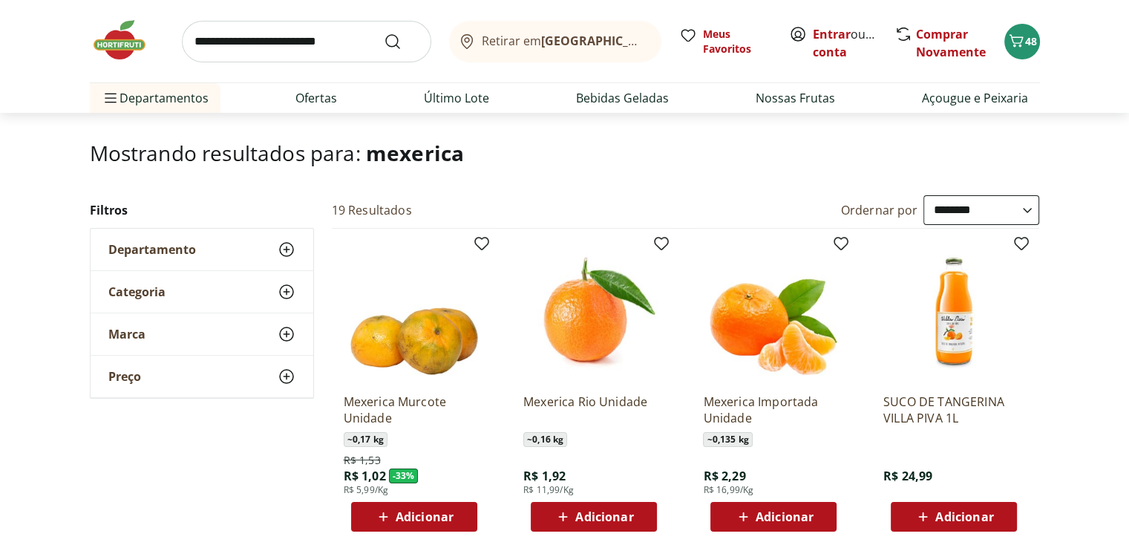
click at [635, 522] on div "Adicionar" at bounding box center [594, 516] width 102 height 27
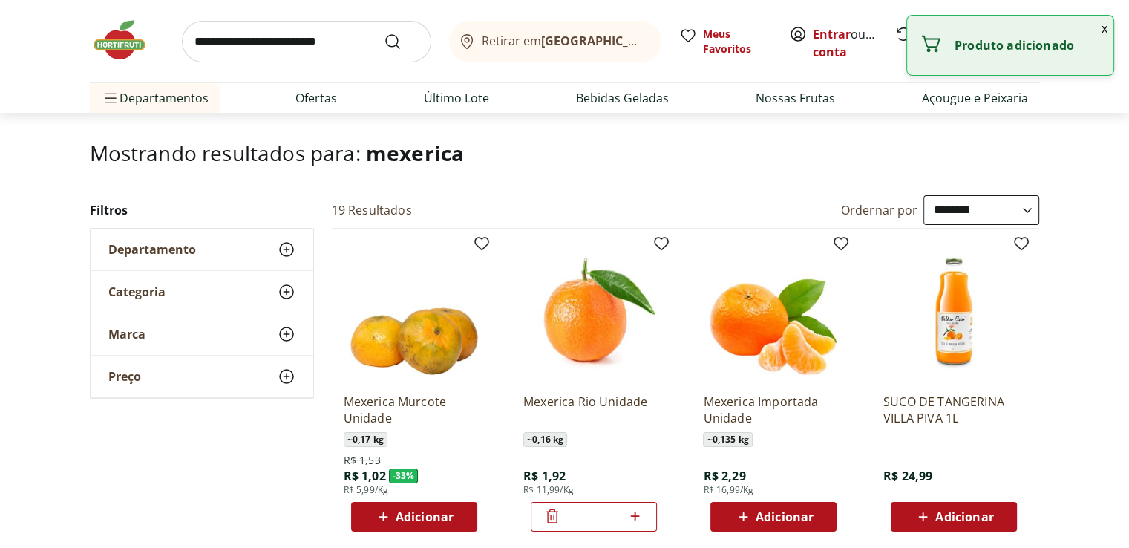
click at [638, 519] on icon at bounding box center [635, 516] width 19 height 18
type input "*"
click at [272, 47] on input "search" at bounding box center [306, 42] width 249 height 42
type input "*****"
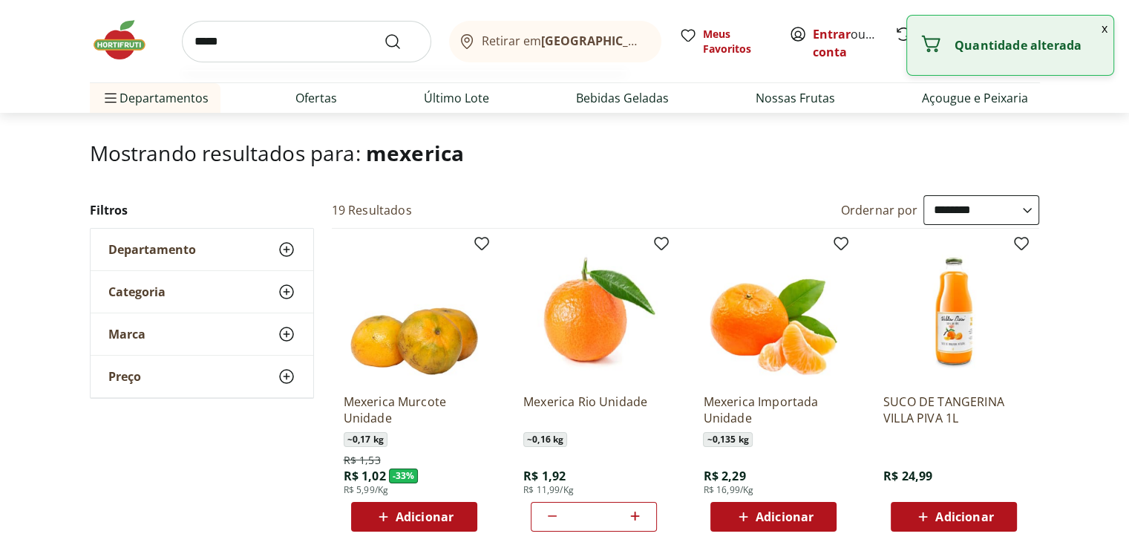
click at [384, 33] on button "Submit Search" at bounding box center [402, 42] width 36 height 18
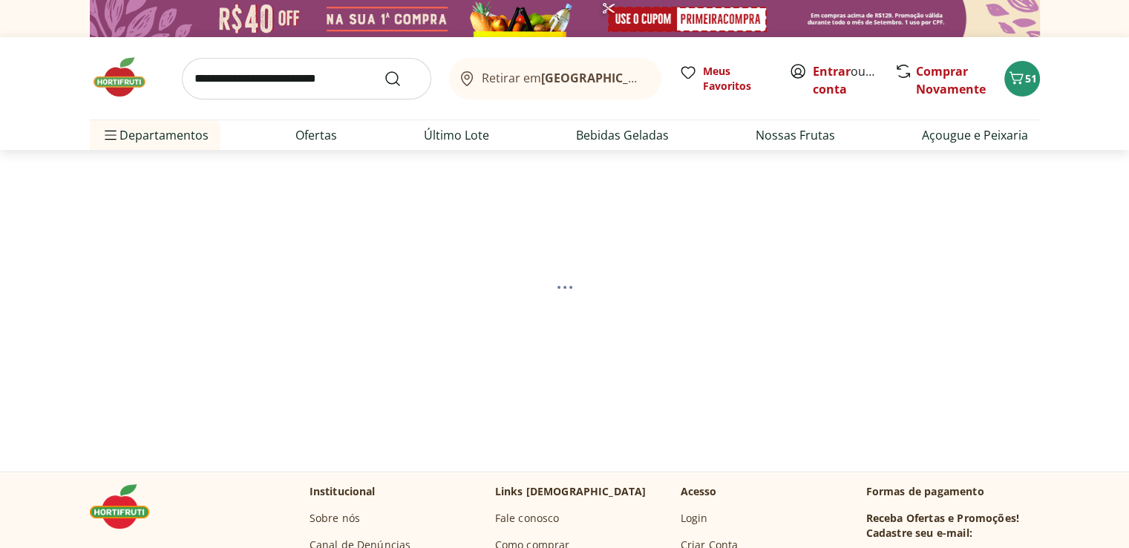
select select "**********"
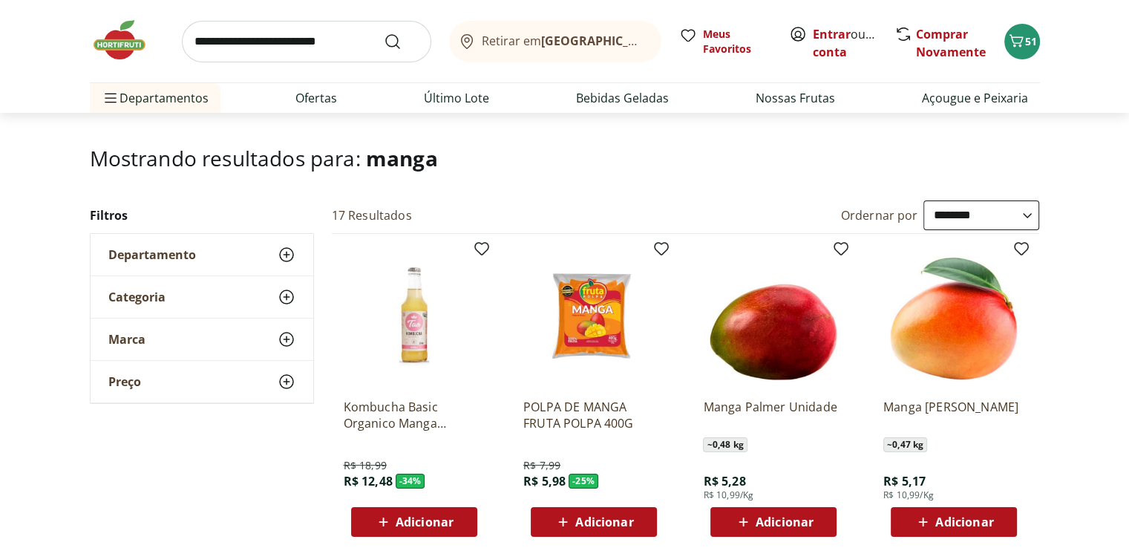
scroll to position [148, 0]
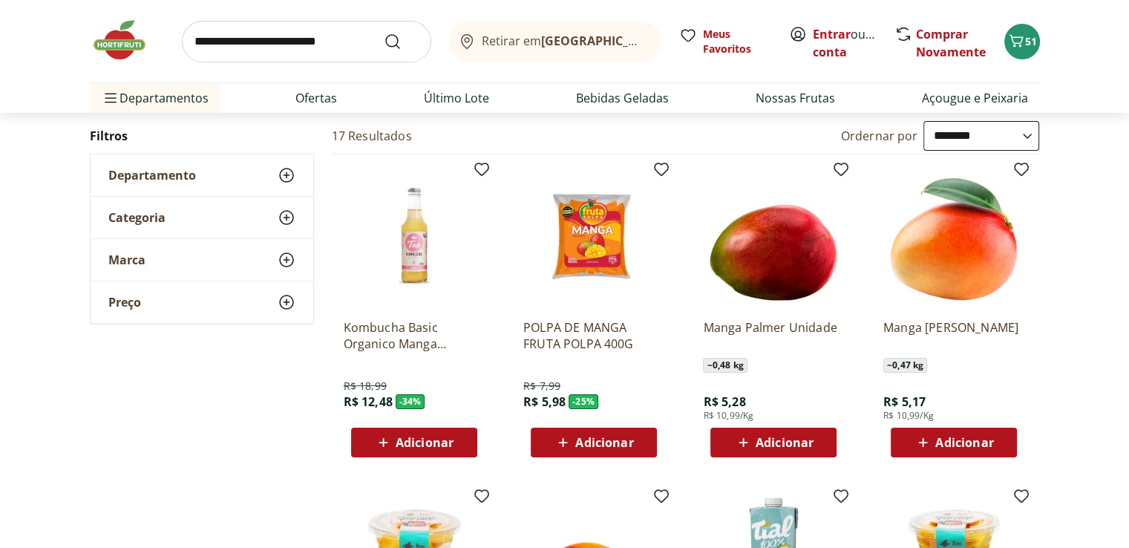
click at [782, 427] on button "Adicionar" at bounding box center [773, 442] width 126 height 30
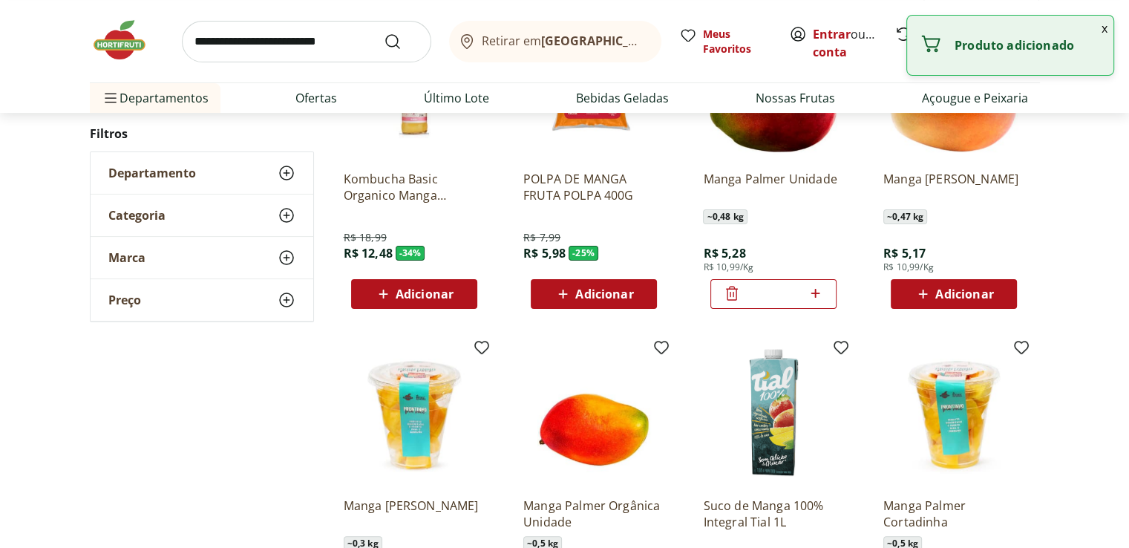
scroll to position [520, 0]
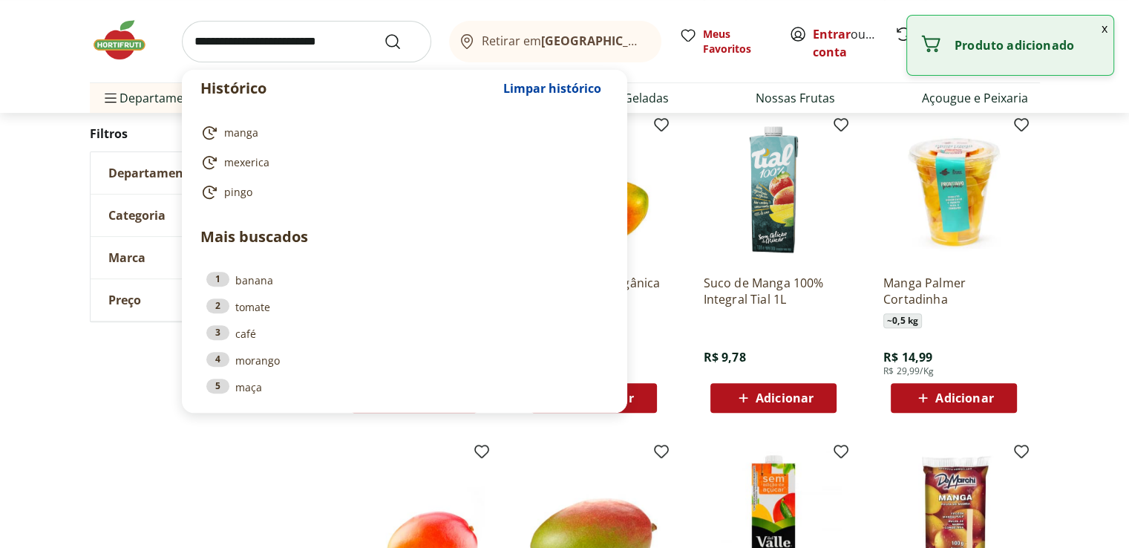
click at [294, 43] on input "search" at bounding box center [306, 42] width 249 height 42
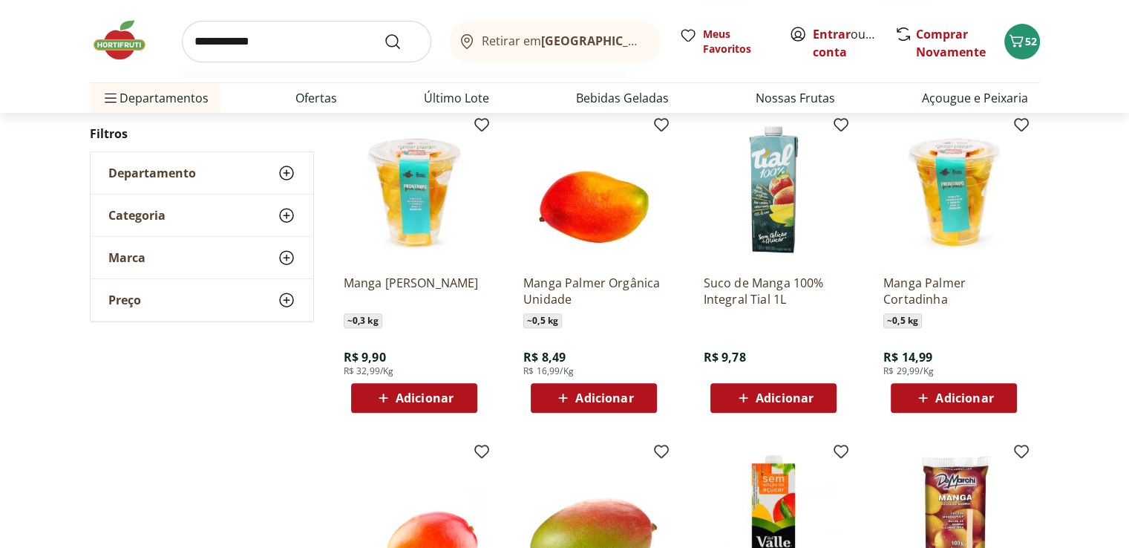
type input "**********"
click at [384, 33] on button "Submit Search" at bounding box center [402, 42] width 36 height 18
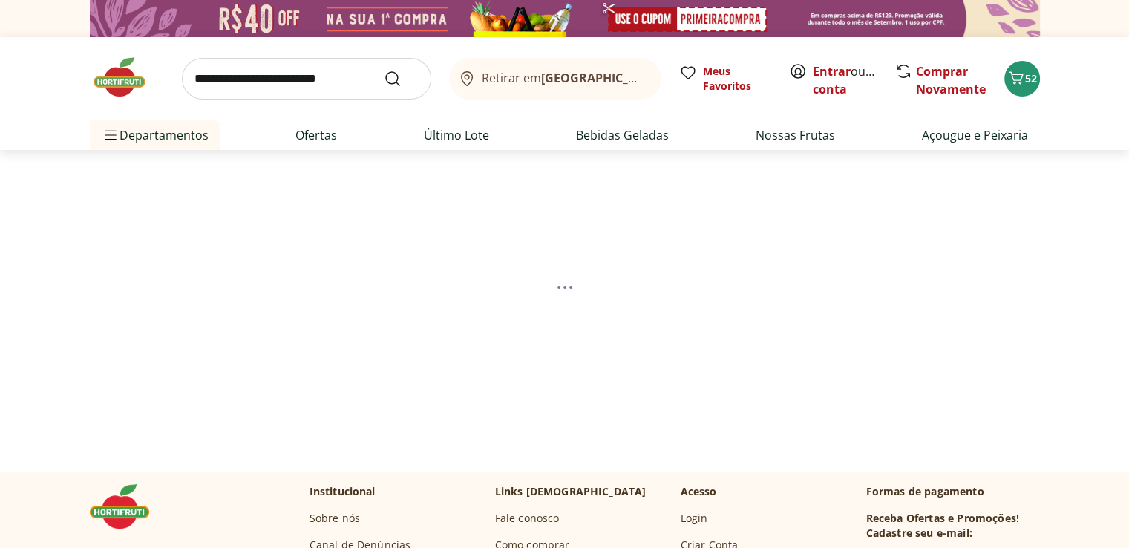
select select "**********"
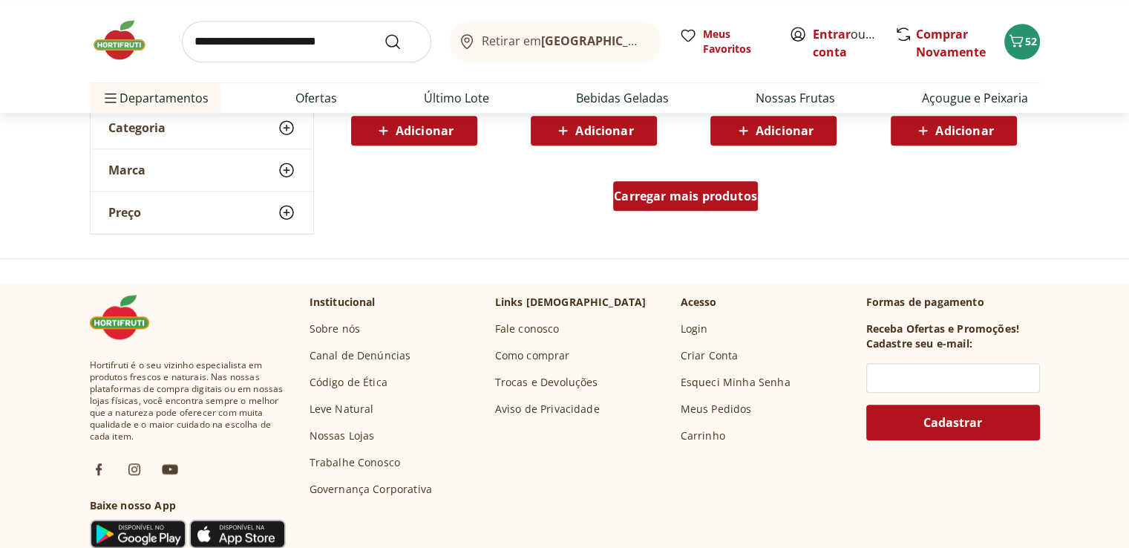
click at [694, 183] on div "Carregar mais produtos" at bounding box center [685, 196] width 145 height 30
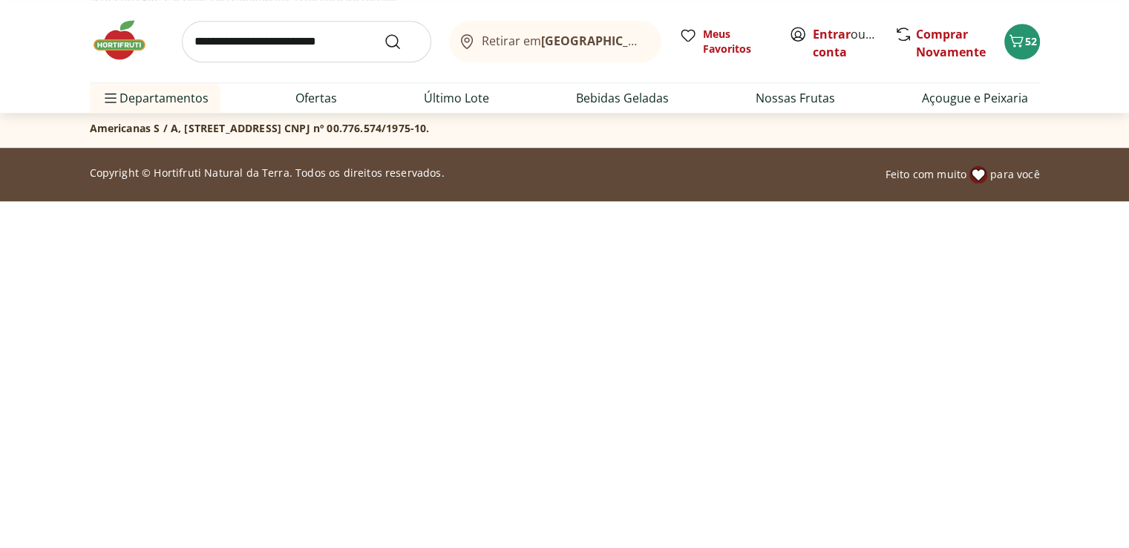
scroll to position [223, 0]
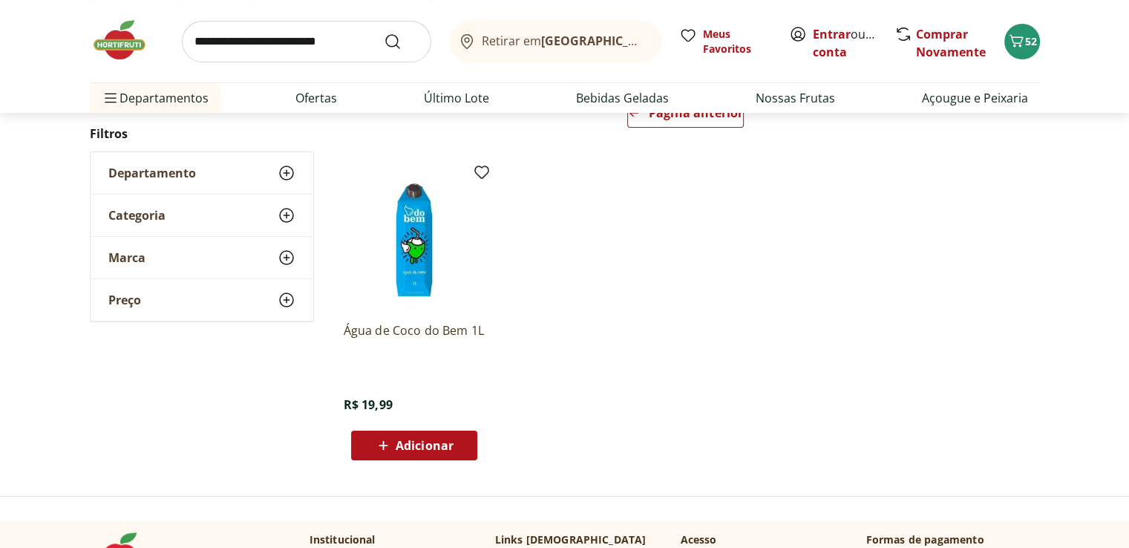
click at [332, 47] on input "search" at bounding box center [306, 42] width 249 height 42
type input "****"
click at [384, 33] on button "Submit Search" at bounding box center [402, 42] width 36 height 18
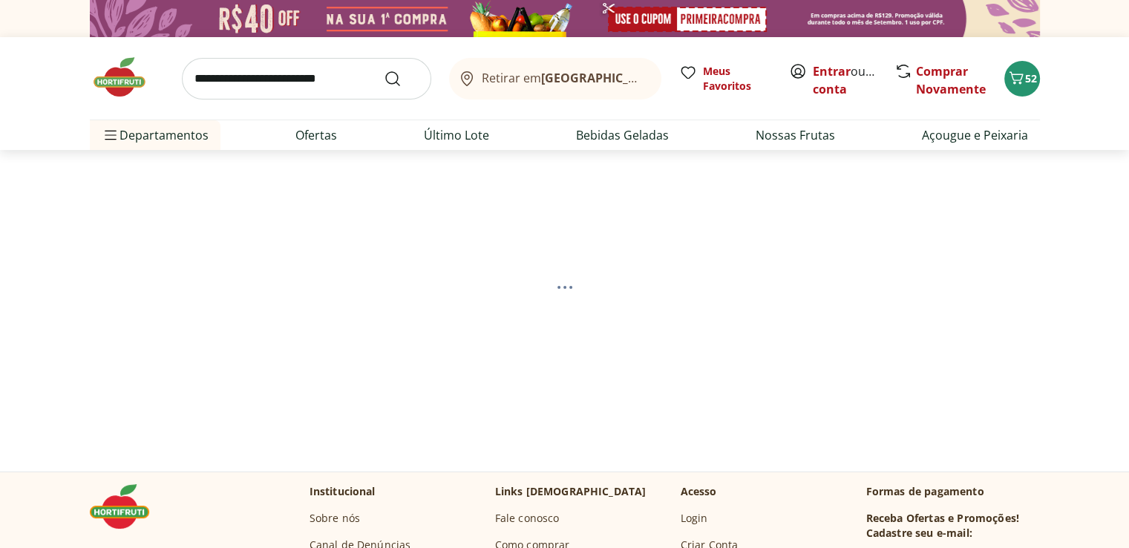
select select "**********"
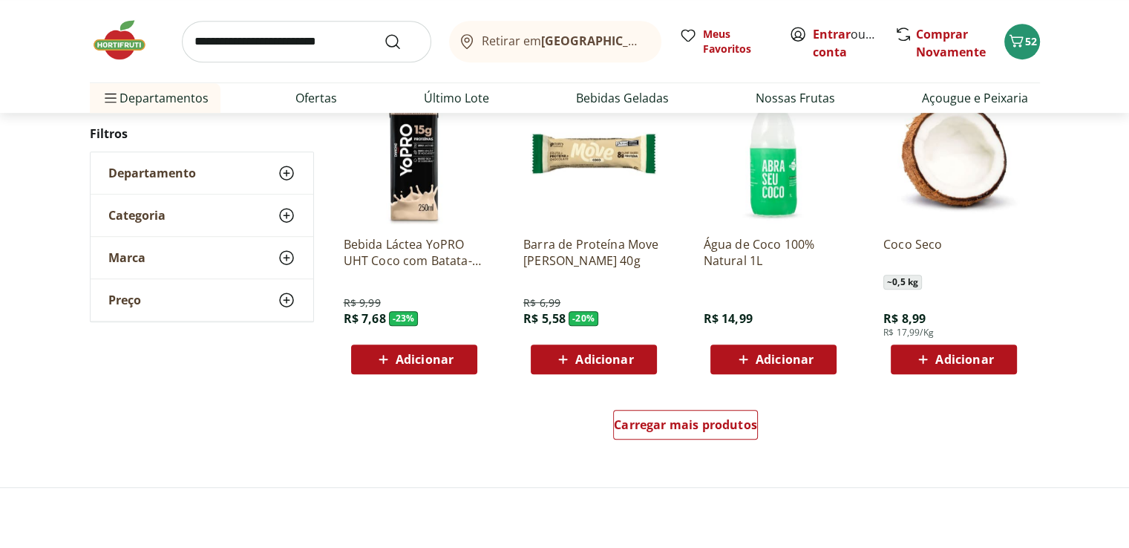
scroll to position [965, 0]
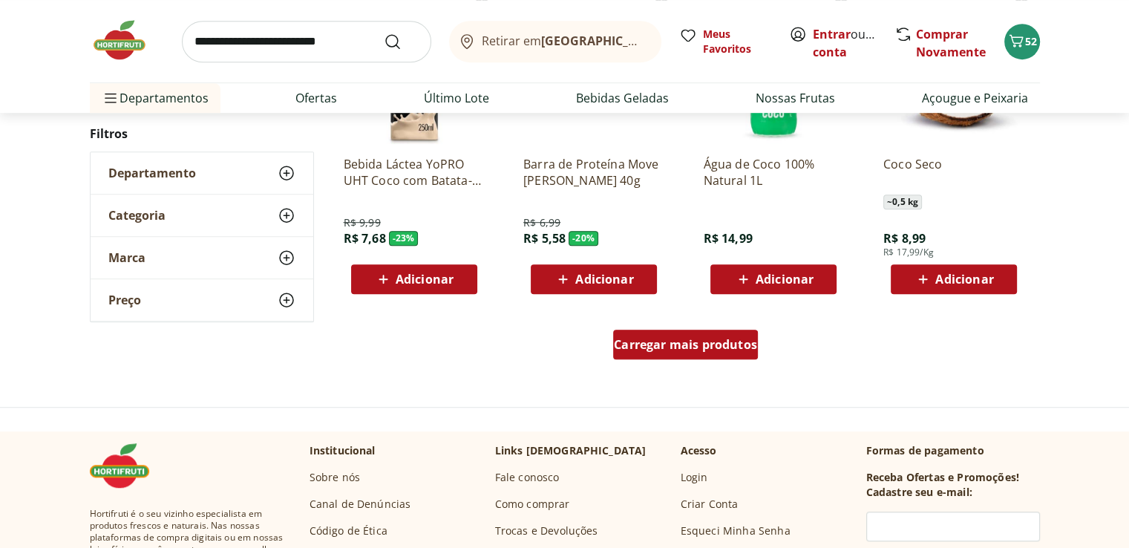
click at [680, 345] on span "Carregar mais produtos" at bounding box center [685, 344] width 143 height 12
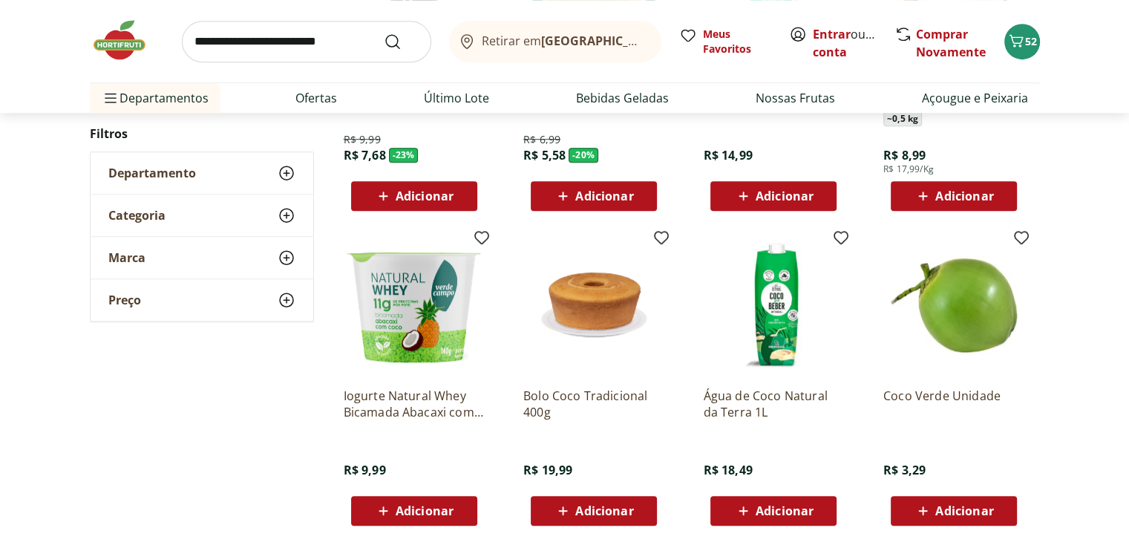
scroll to position [1187, 0]
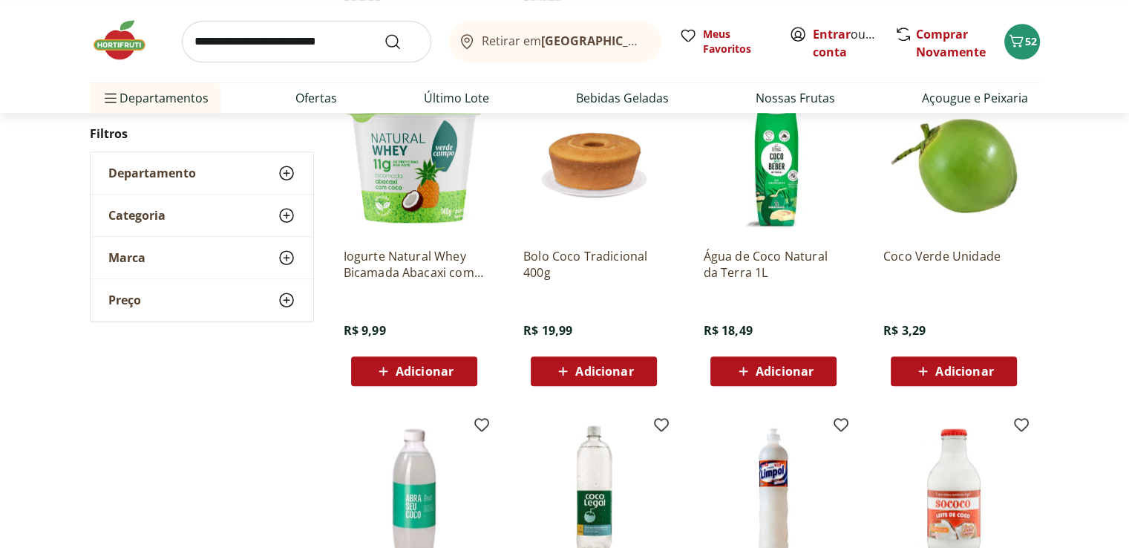
click at [947, 368] on span "Adicionar" at bounding box center [964, 371] width 58 height 12
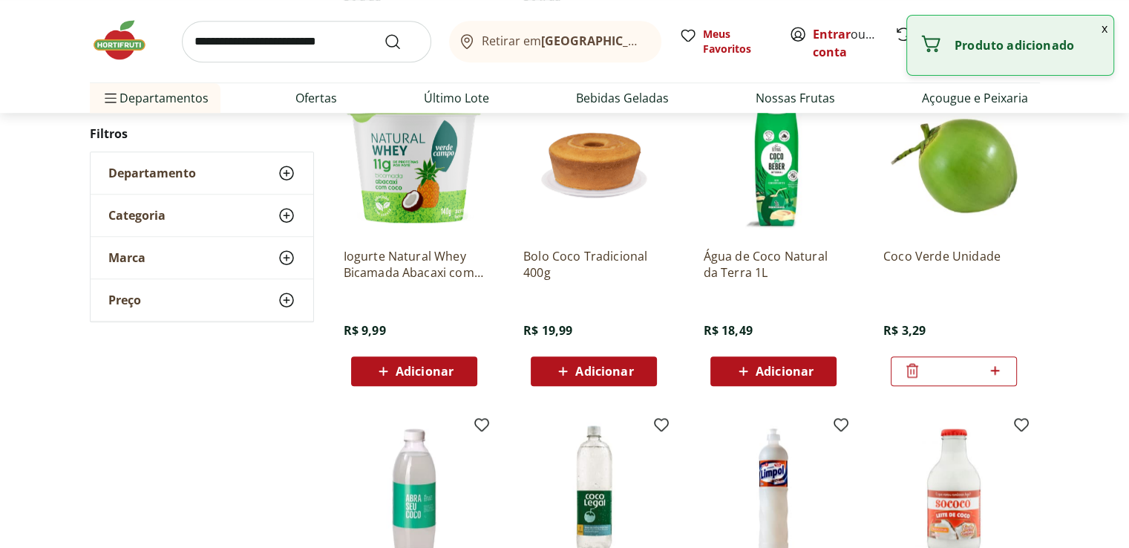
click at [999, 367] on icon at bounding box center [995, 370] width 19 height 18
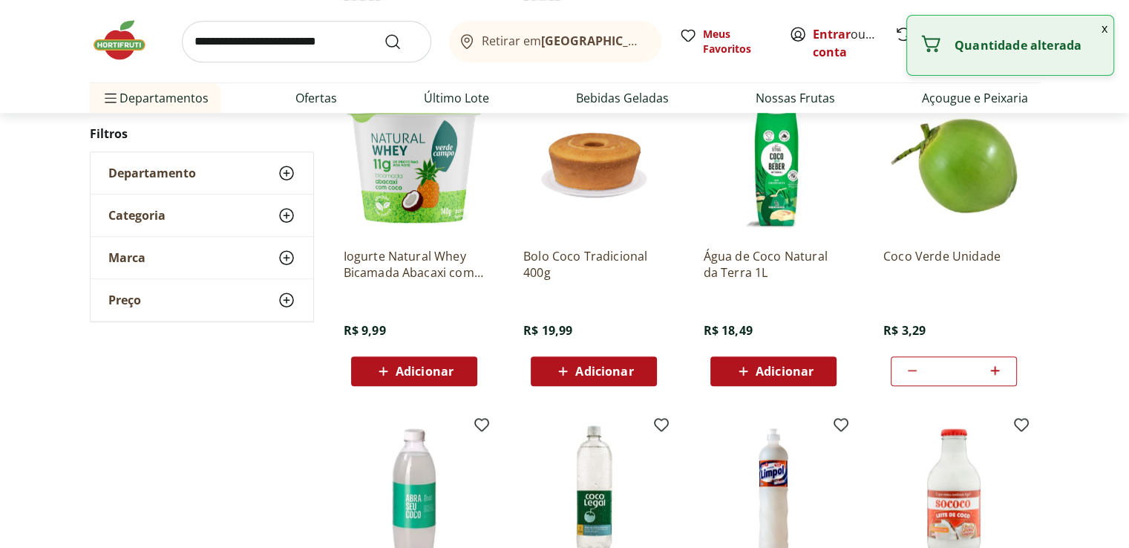
type input "*"
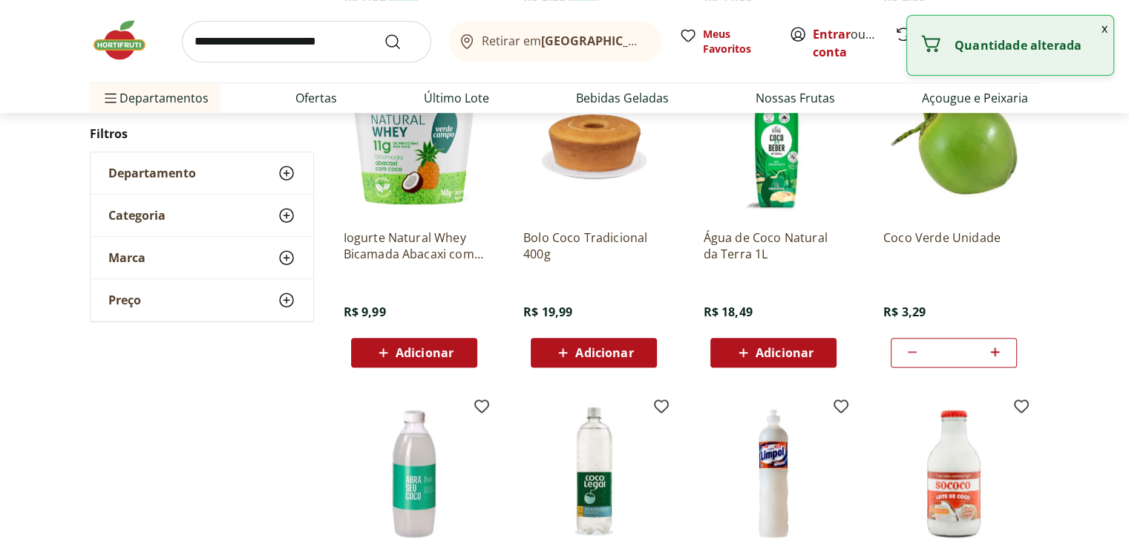
scroll to position [1336, 0]
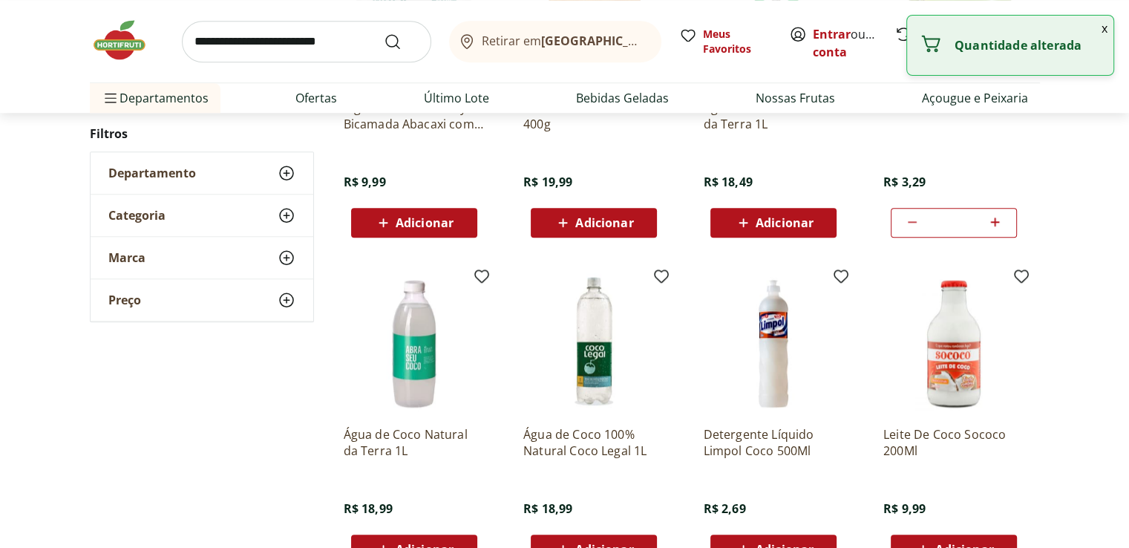
click at [121, 43] on img at bounding box center [127, 40] width 74 height 45
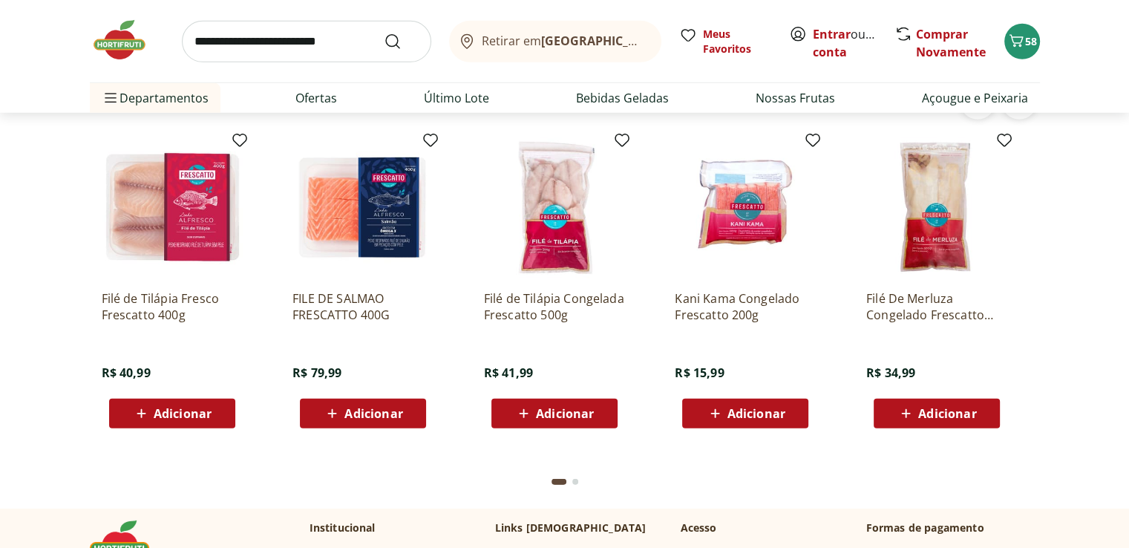
scroll to position [4453, 0]
click at [1009, 28] on button "58" at bounding box center [1022, 42] width 36 height 36
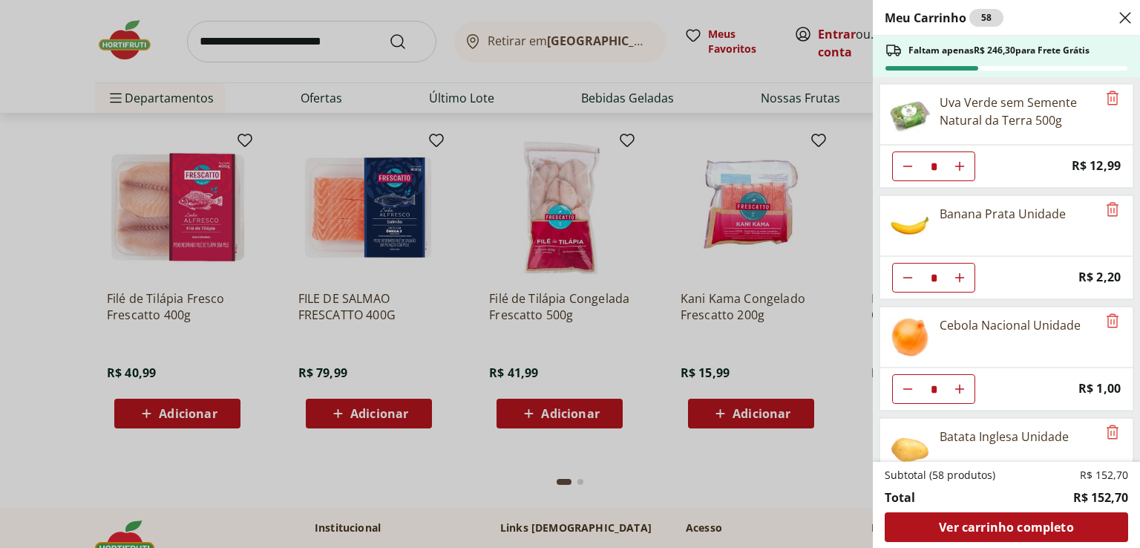
click at [848, 192] on div "Meu Carrinho 58 Faltam apenas R$ 246,30 para Frete Grátis Uva Verde sem Semente…" at bounding box center [570, 274] width 1140 height 548
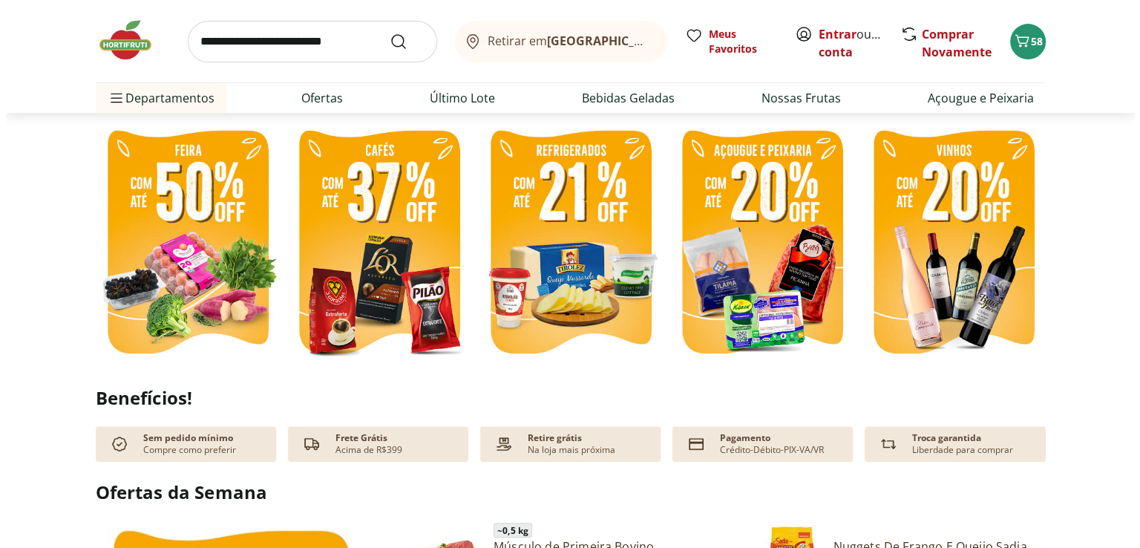
scroll to position [0, 0]
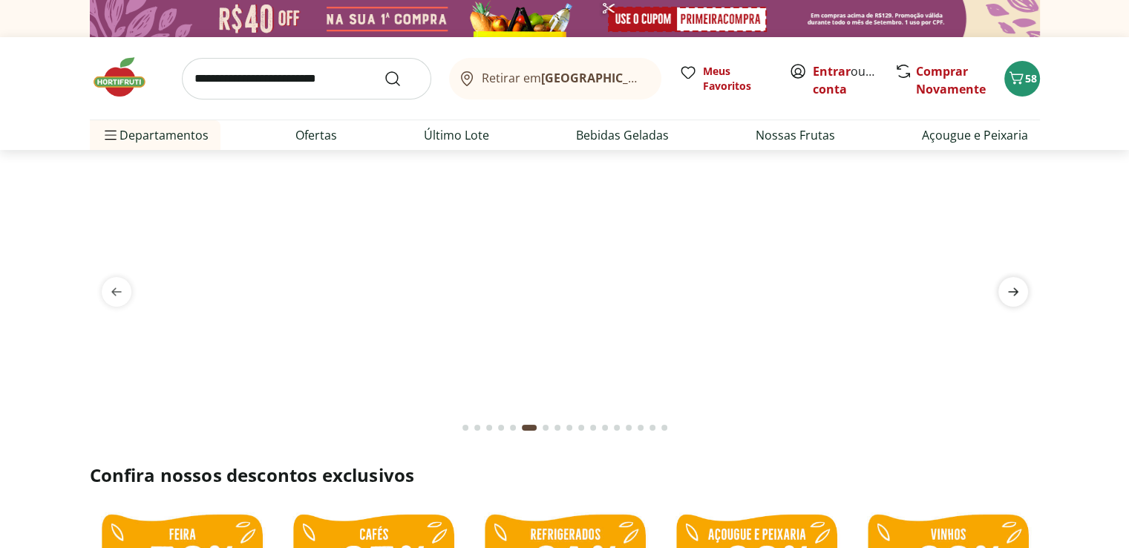
click at [1004, 288] on icon "next" at bounding box center [1013, 292] width 18 height 18
click at [1015, 295] on icon "next" at bounding box center [1013, 292] width 18 height 18
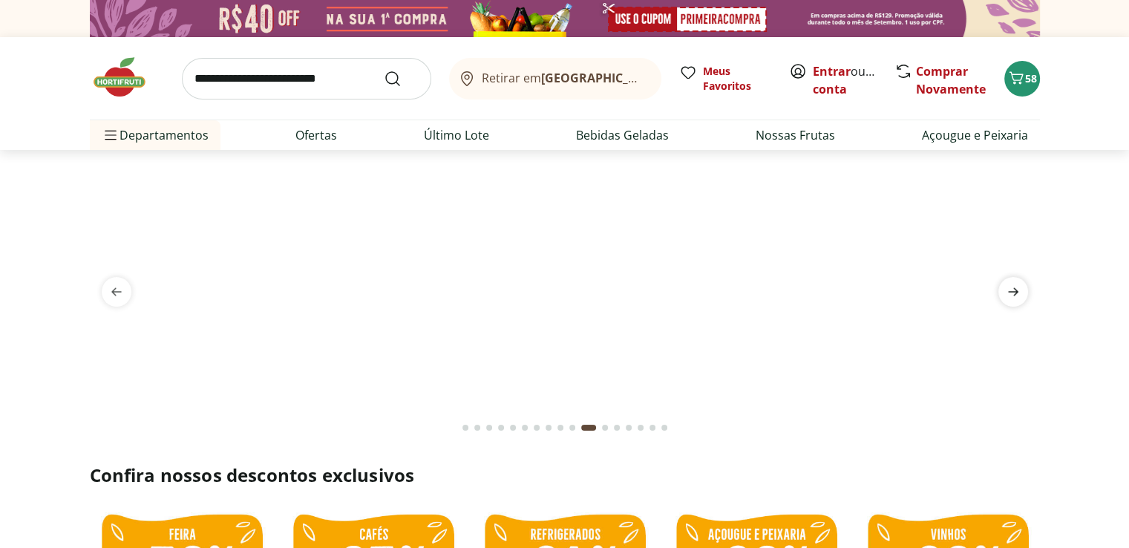
click at [1015, 295] on icon "next" at bounding box center [1013, 292] width 18 height 18
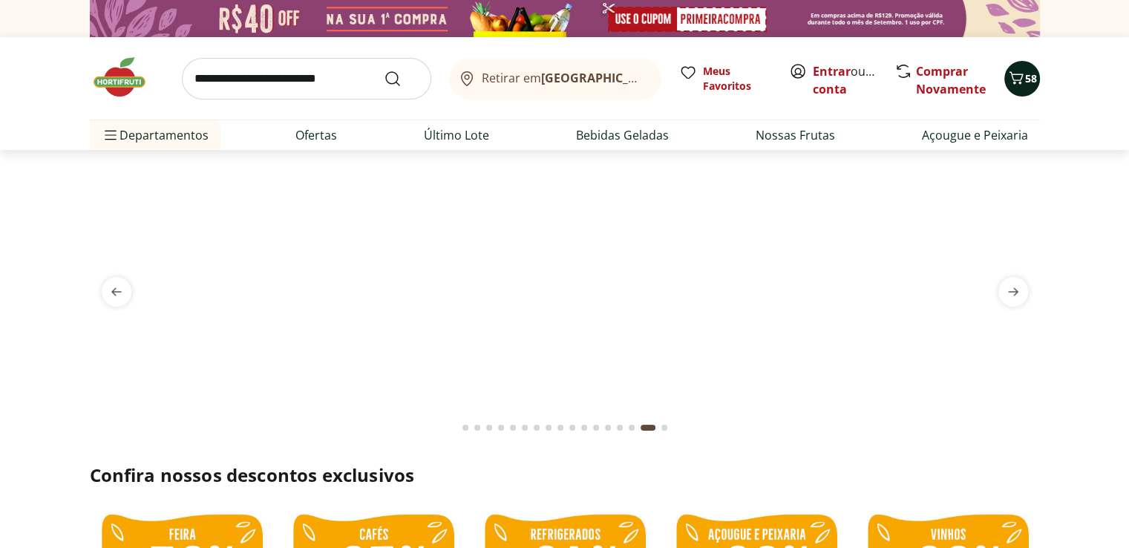
click at [1030, 93] on button "58" at bounding box center [1022, 79] width 36 height 36
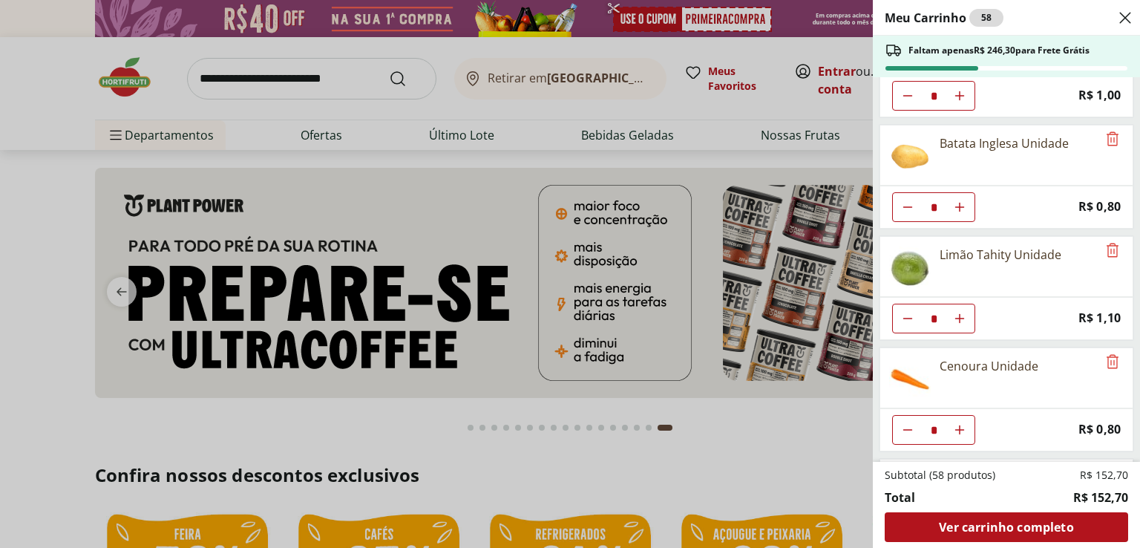
scroll to position [297, 0]
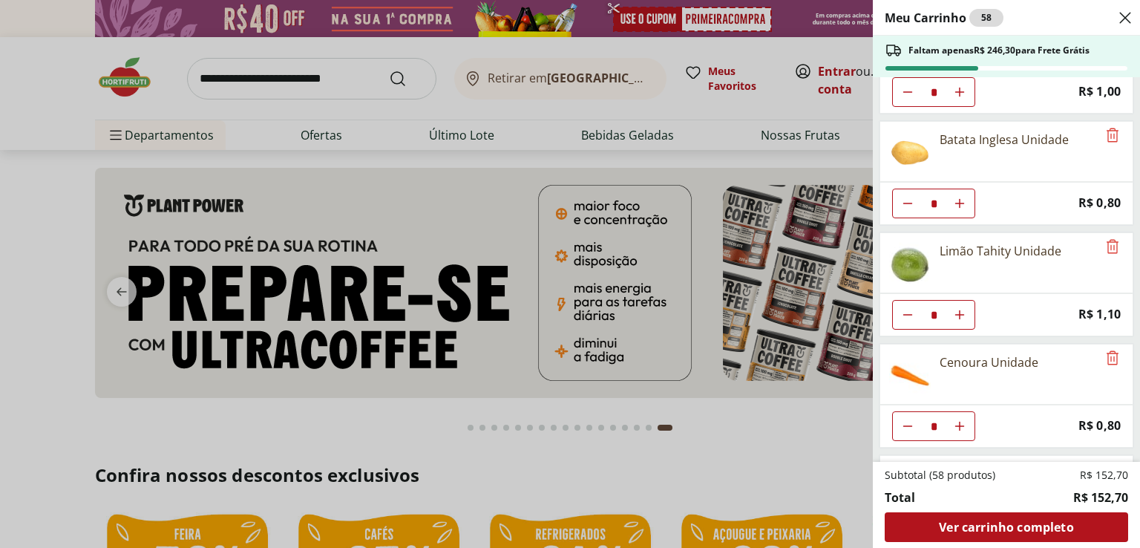
click at [905, 312] on icon "Diminuir Quantidade" at bounding box center [908, 315] width 12 height 12
type input "*"
click at [1096, 246] on div "Limão Tahity Unidade" at bounding box center [1006, 262] width 254 height 61
click at [1107, 241] on icon "Remove" at bounding box center [1113, 246] width 12 height 14
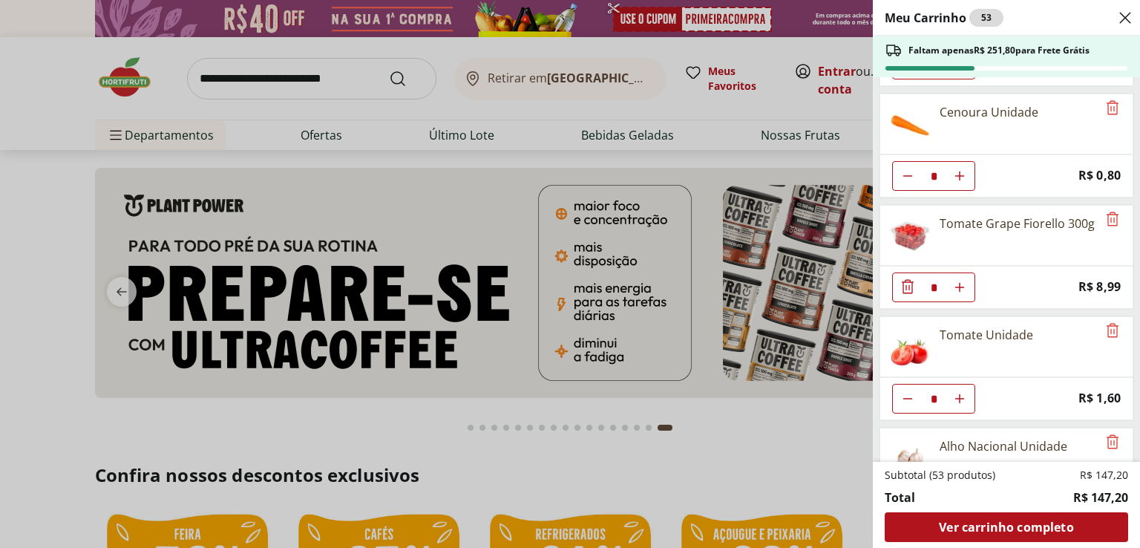
scroll to position [445, 0]
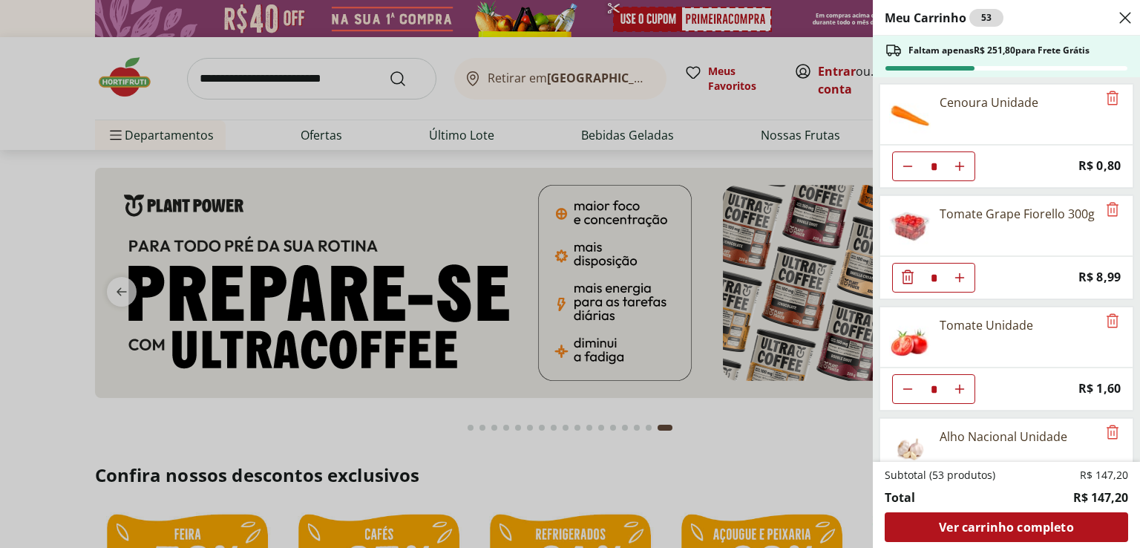
click at [908, 268] on icon "Diminuir Quantidade" at bounding box center [908, 277] width 18 height 18
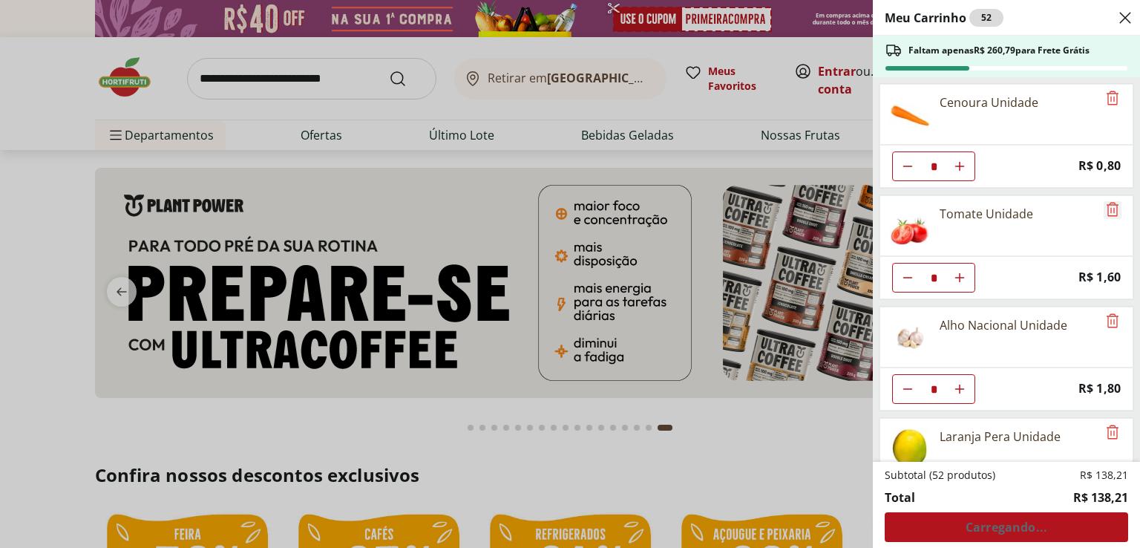
click at [1104, 203] on icon "Remove" at bounding box center [1113, 209] width 18 height 18
click at [1108, 201] on icon "Remove" at bounding box center [1113, 209] width 18 height 18
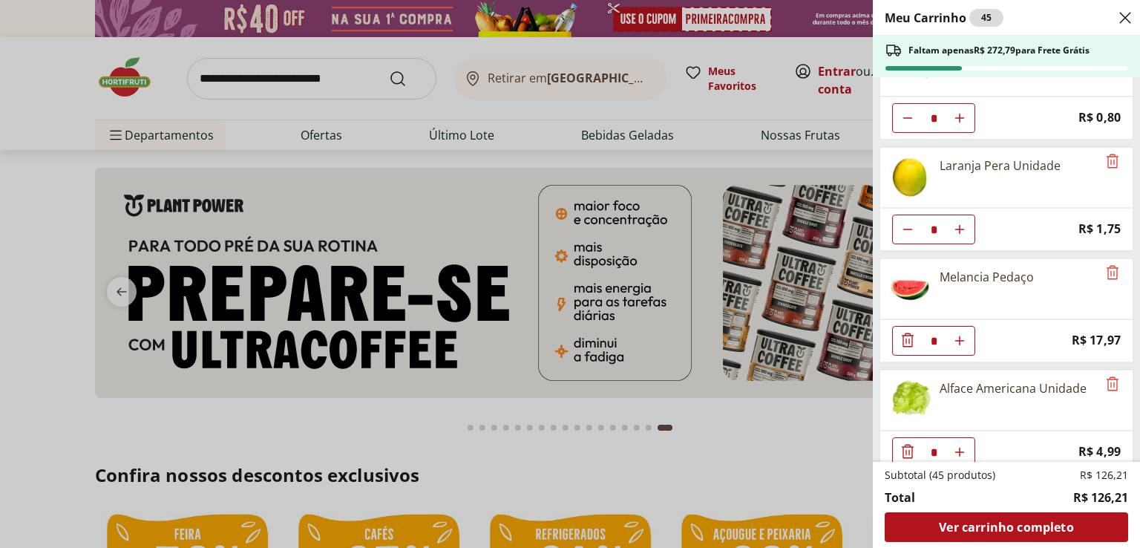
scroll to position [520, 0]
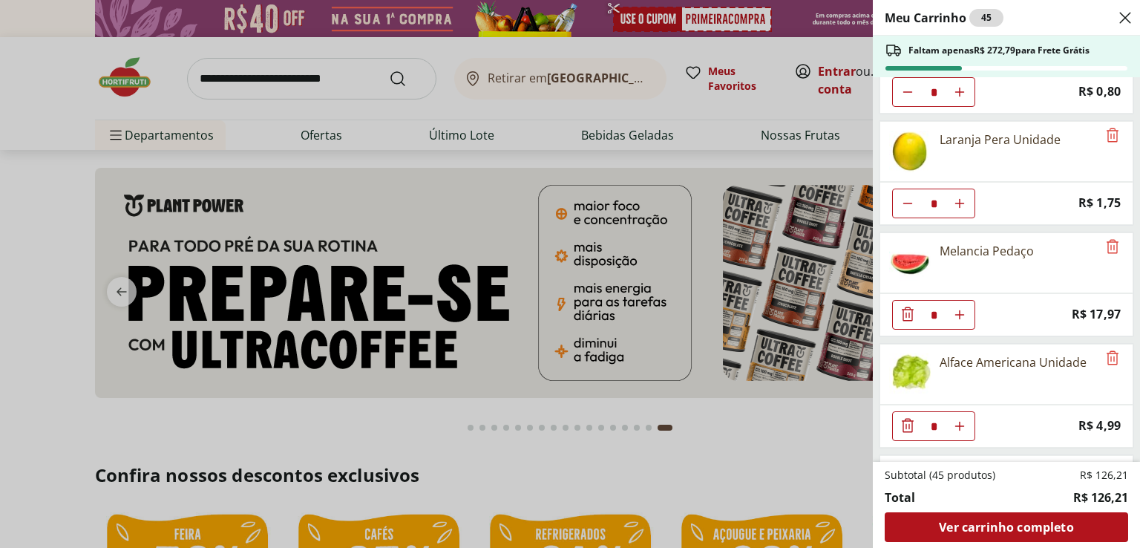
click at [963, 309] on use "Aumentar Quantidade" at bounding box center [960, 315] width 12 height 12
type input "*"
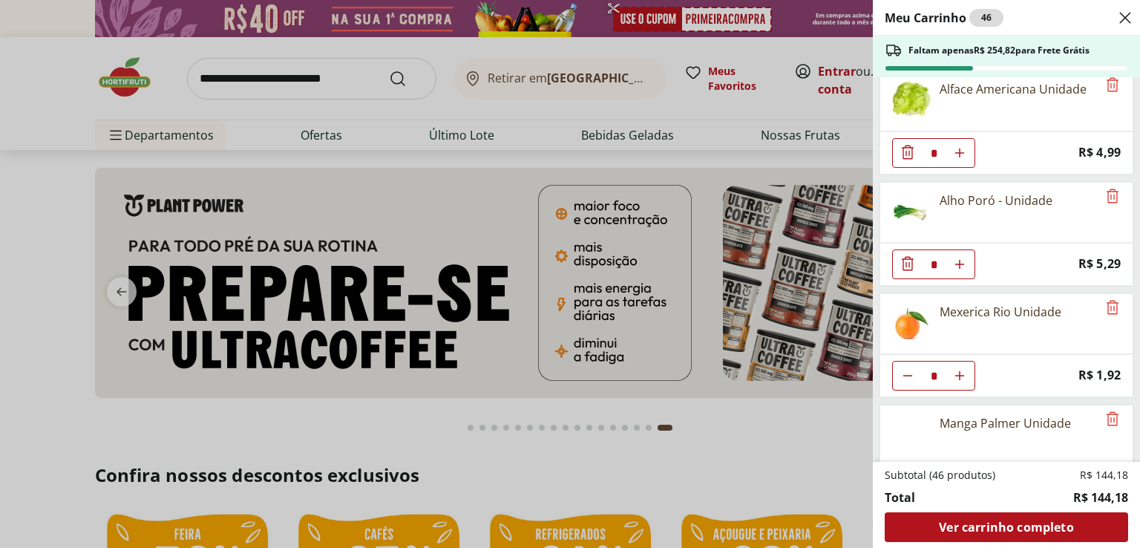
scroll to position [816, 0]
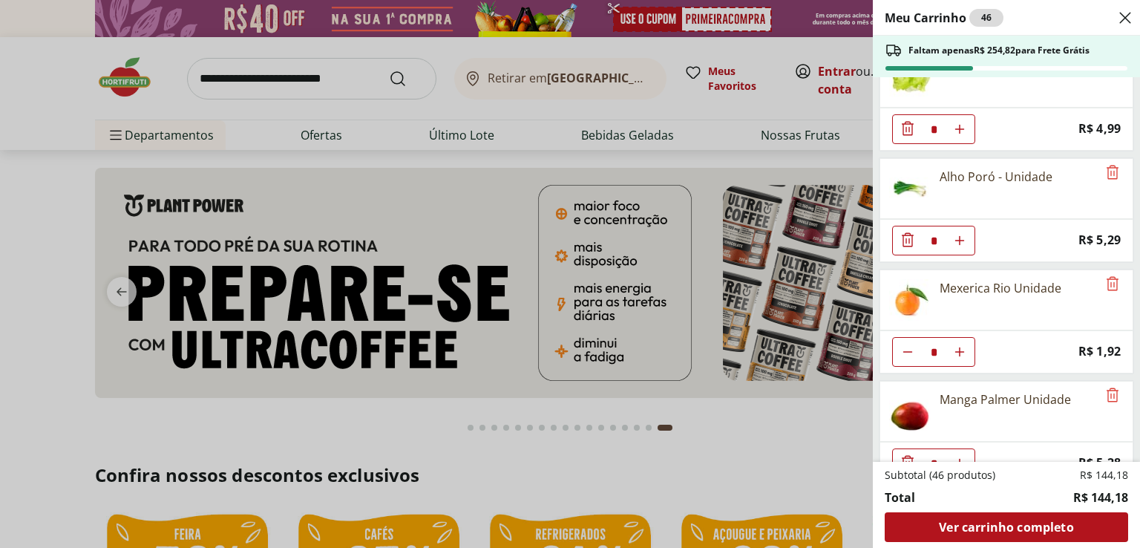
click at [904, 346] on icon "Diminuir Quantidade" at bounding box center [908, 352] width 12 height 12
type input "*"
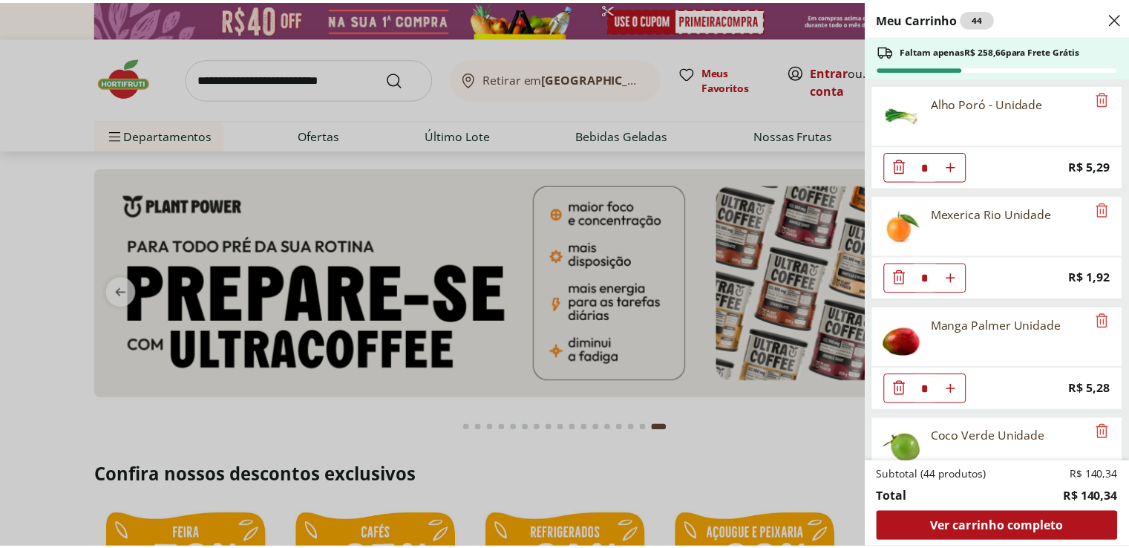
scroll to position [947, 0]
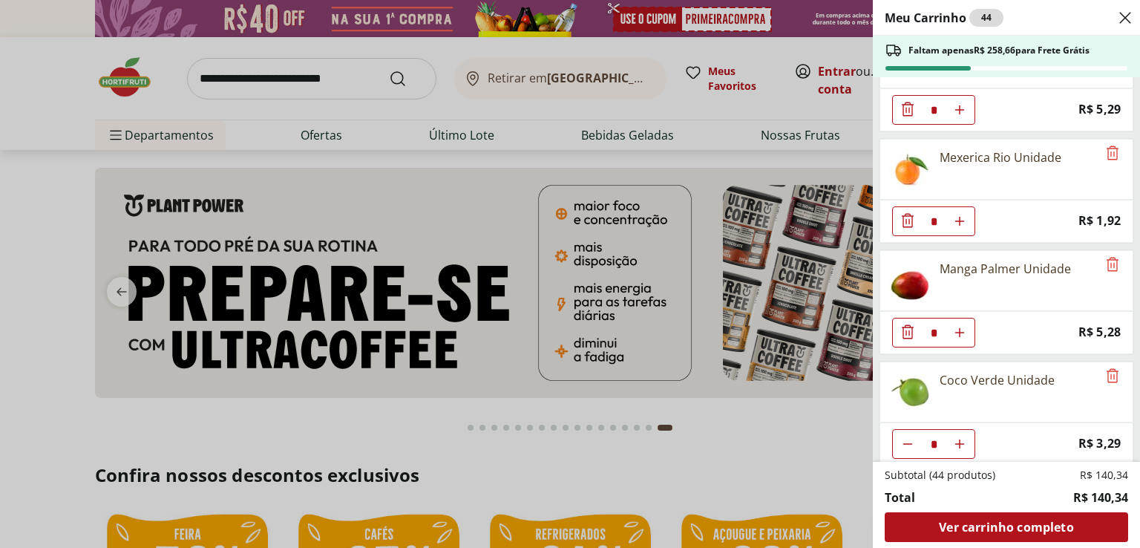
click at [309, 76] on div "Meu Carrinho 44 Faltam apenas R$ 258,66 para Frete Grátis Uva Verde sem Semente…" at bounding box center [570, 274] width 1140 height 548
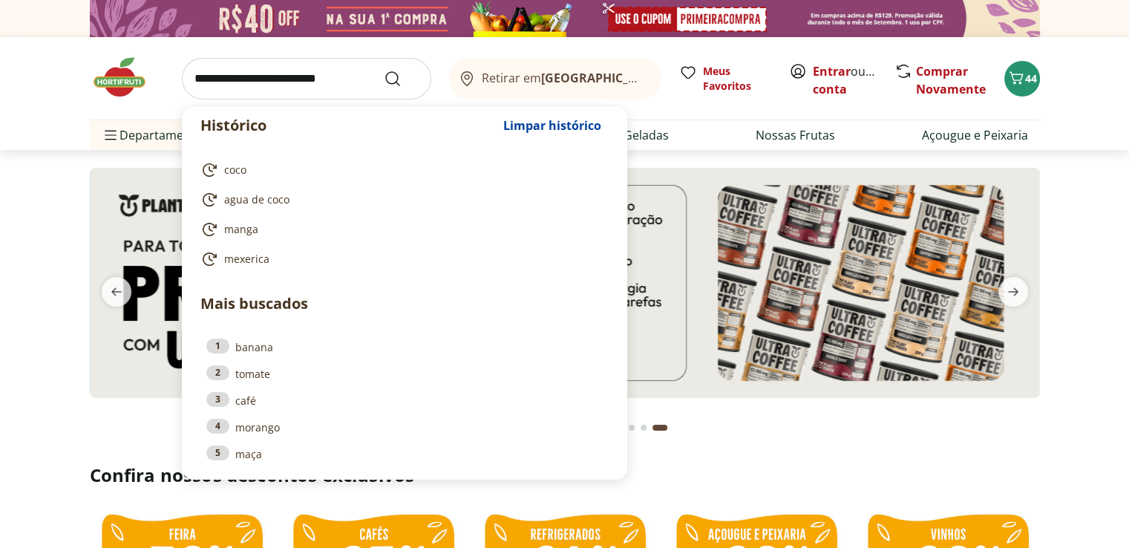
click at [311, 75] on input "search" at bounding box center [306, 79] width 249 height 42
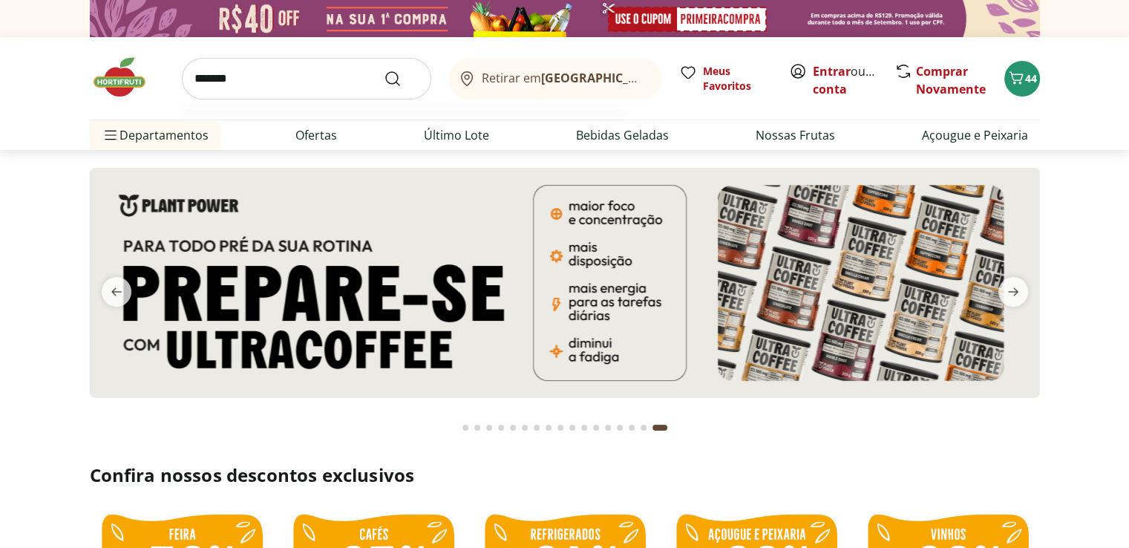
type input "*******"
click at [384, 70] on button "Submit Search" at bounding box center [402, 79] width 36 height 18
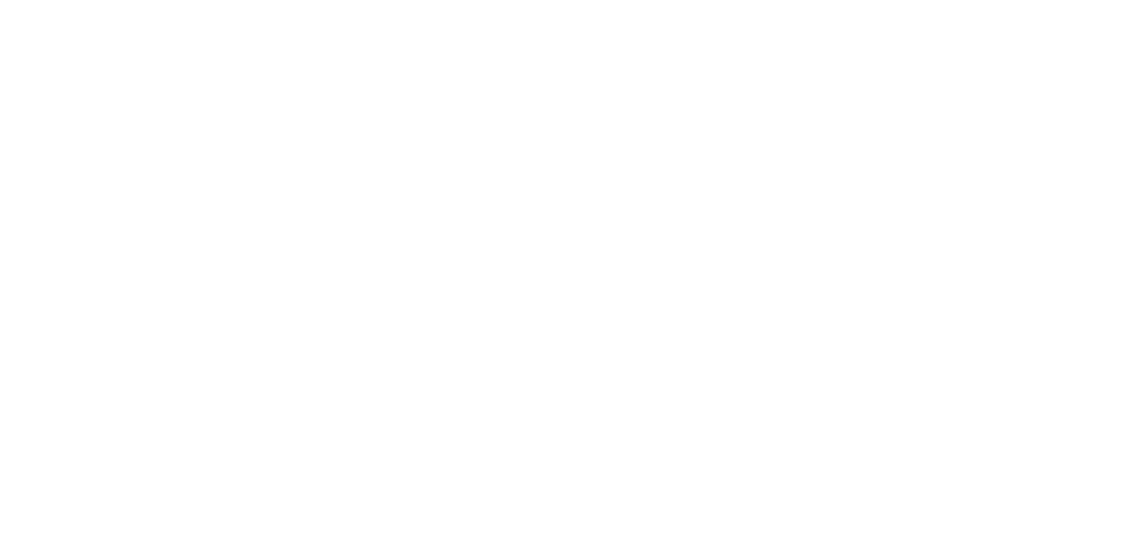
select select "**********"
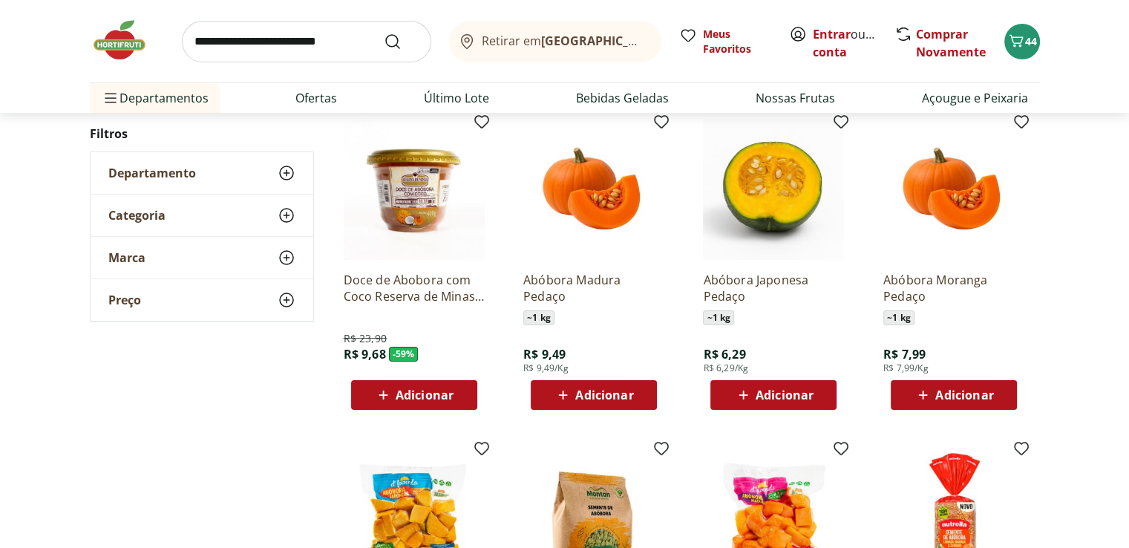
scroll to position [223, 0]
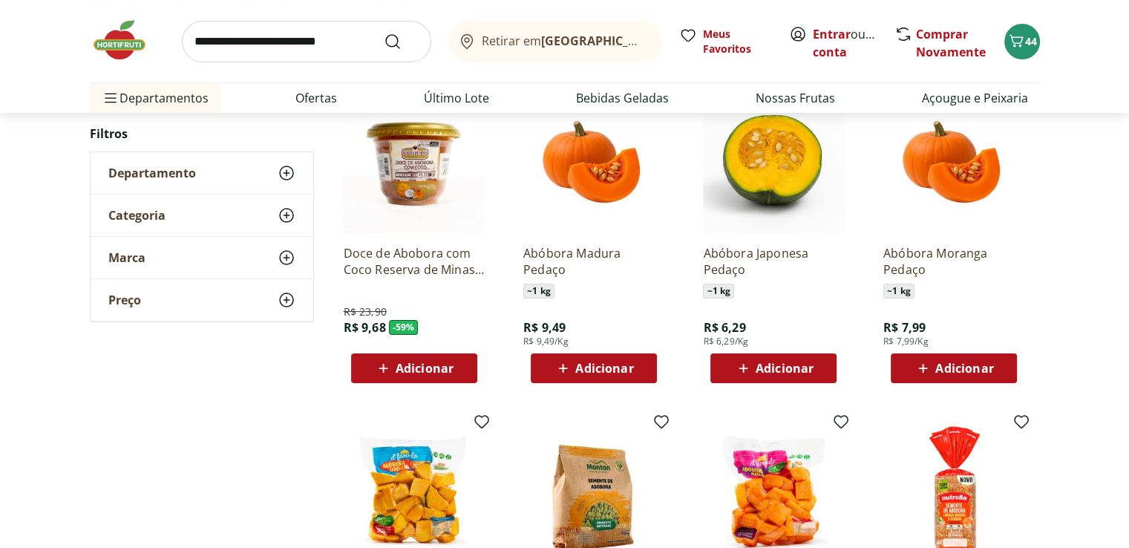
click at [609, 371] on span "Adicionar" at bounding box center [604, 368] width 58 height 12
click at [546, 364] on icon at bounding box center [552, 367] width 18 height 18
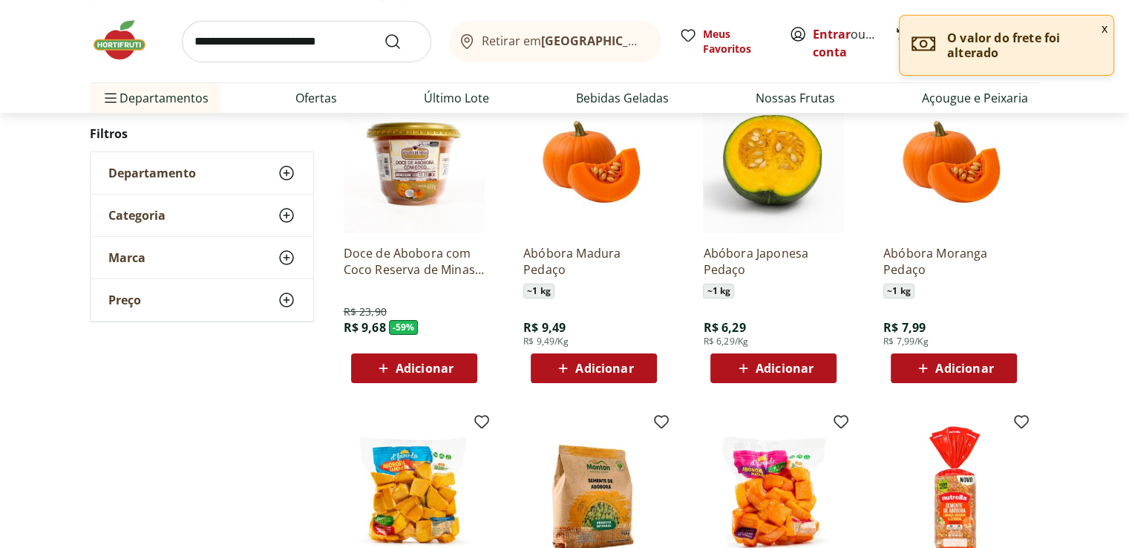
click at [984, 366] on span "Adicionar" at bounding box center [964, 368] width 58 height 12
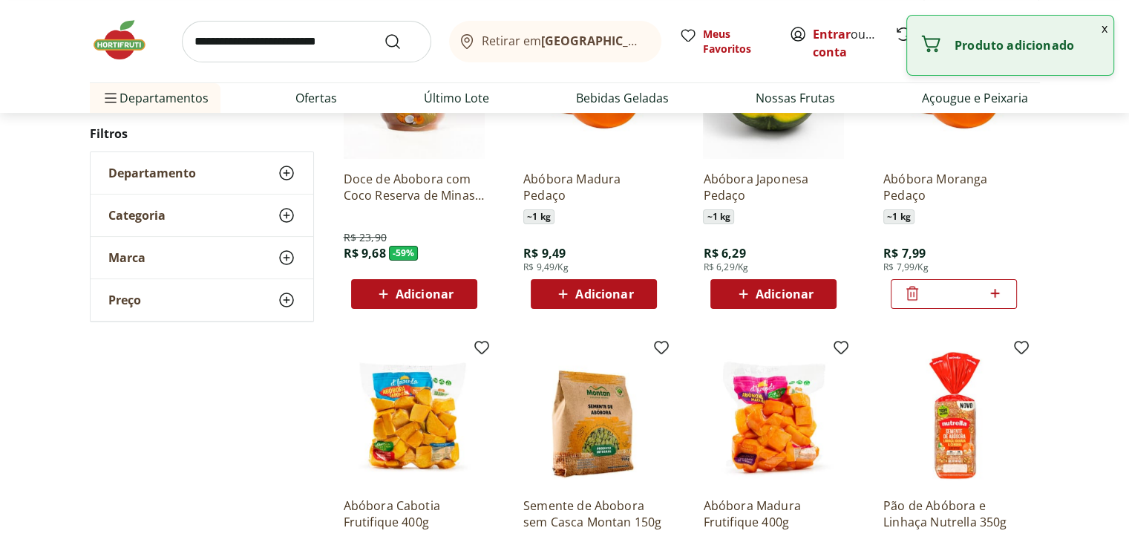
scroll to position [0, 0]
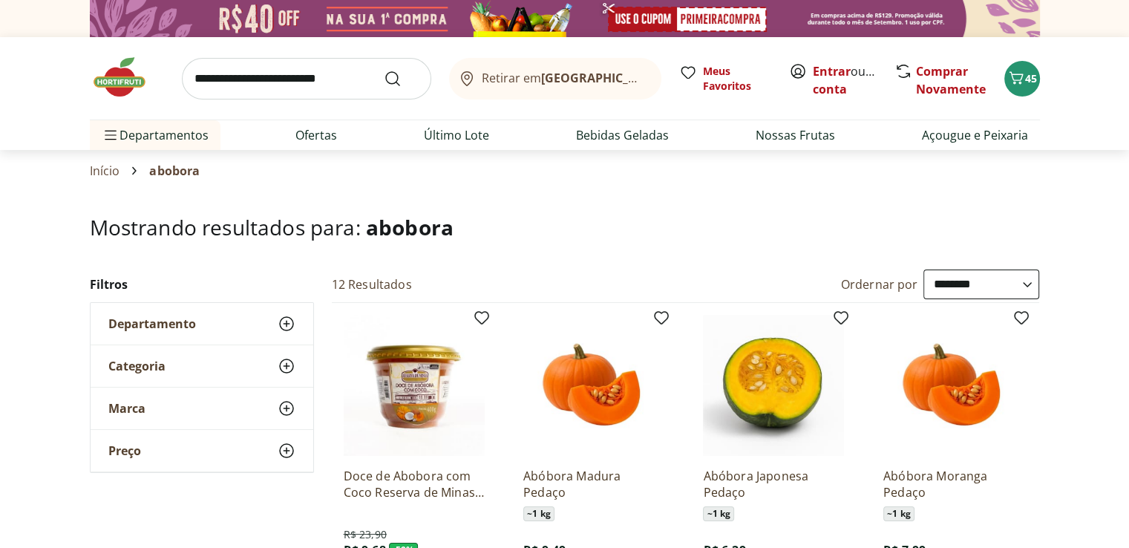
click at [1107, 33] on div at bounding box center [564, 18] width 1129 height 37
click at [1030, 72] on span "45" at bounding box center [1031, 78] width 12 height 14
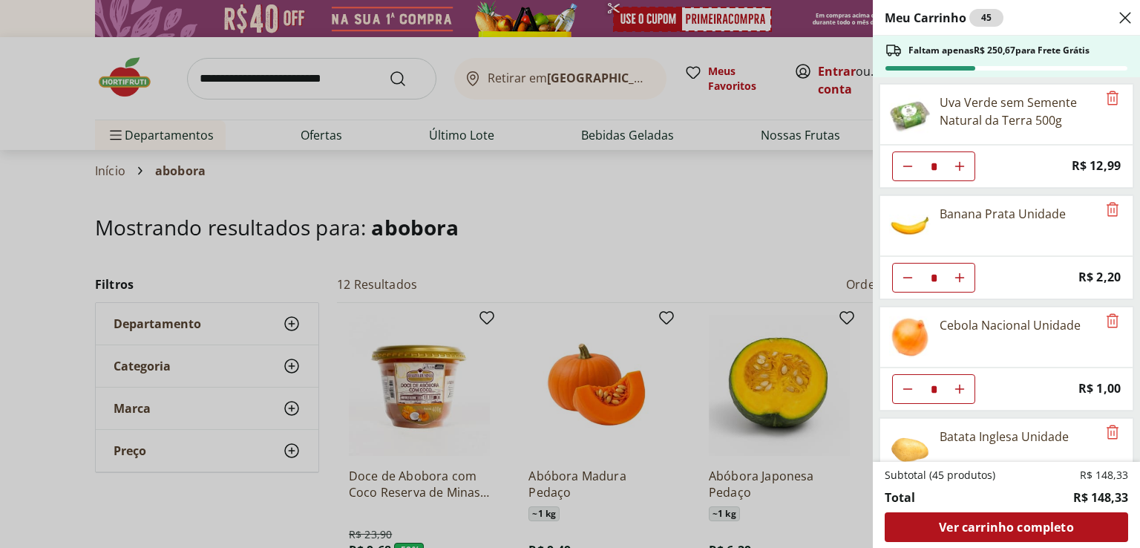
click at [287, 77] on div "Meu Carrinho 45 Faltam apenas R$ 250,67 para Frete Grátis Uva Verde sem Semente…" at bounding box center [570, 274] width 1140 height 548
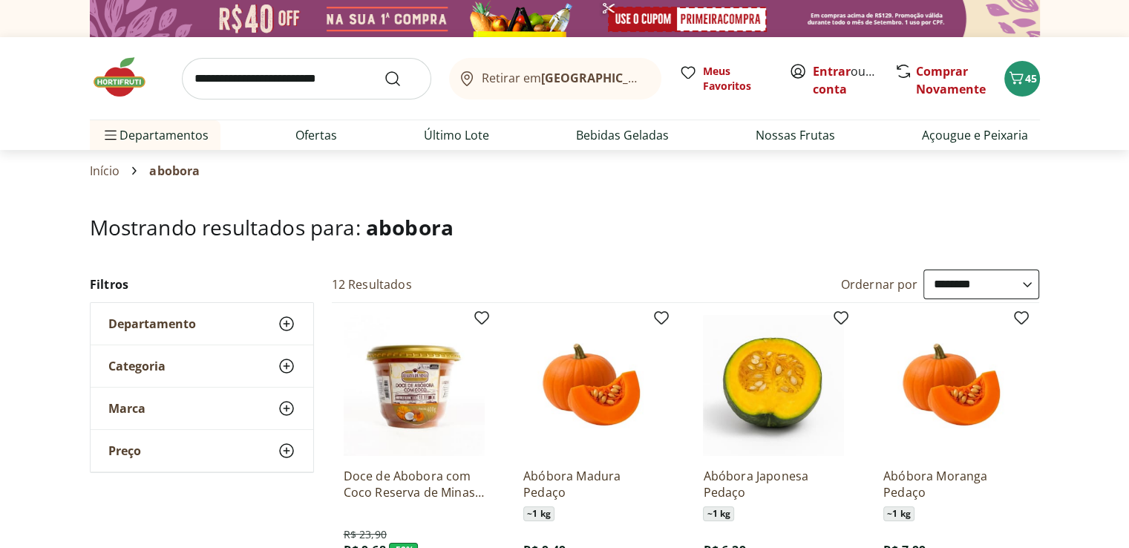
click at [273, 81] on input "search" at bounding box center [306, 79] width 249 height 42
type input "********"
click at [384, 70] on button "Submit Search" at bounding box center [402, 79] width 36 height 18
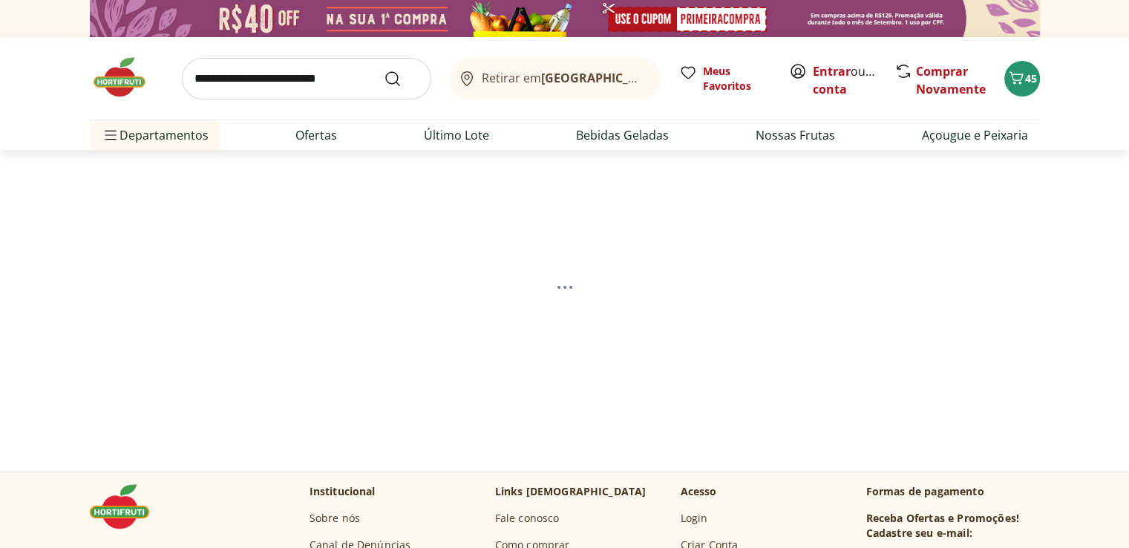
select select "**********"
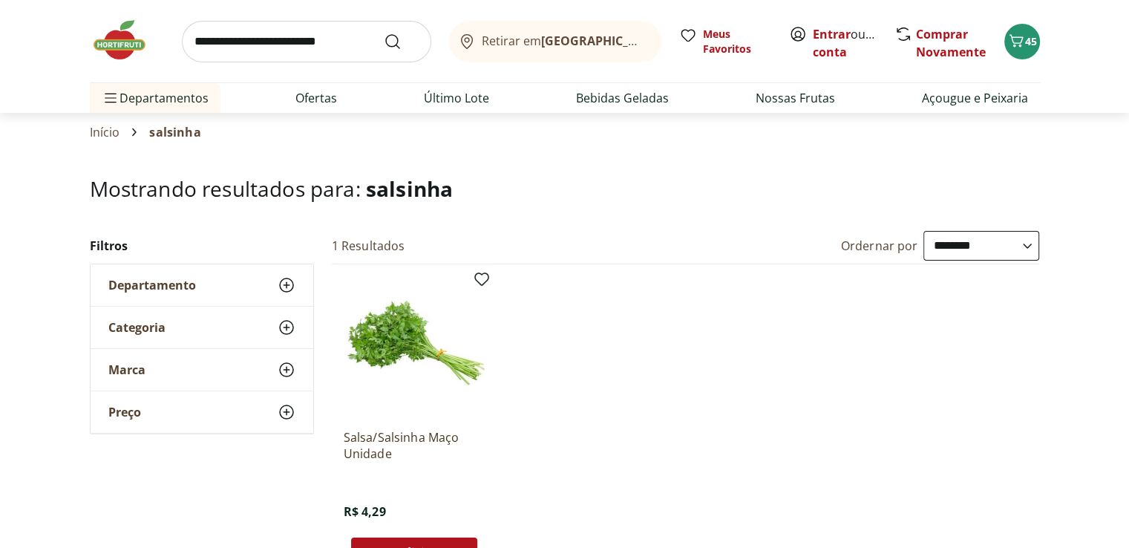
scroll to position [74, 0]
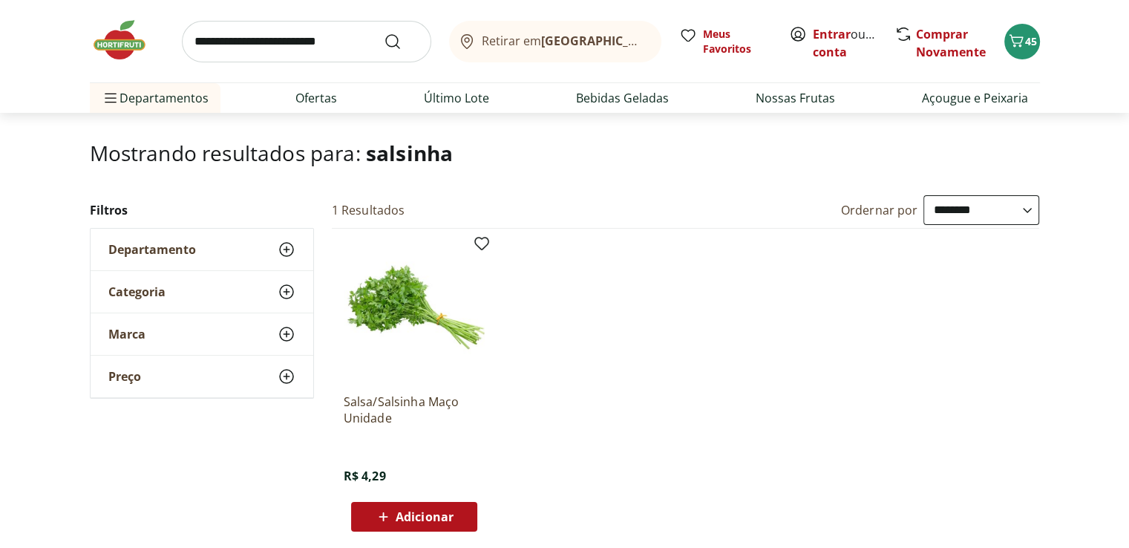
click at [392, 515] on icon at bounding box center [383, 517] width 19 height 18
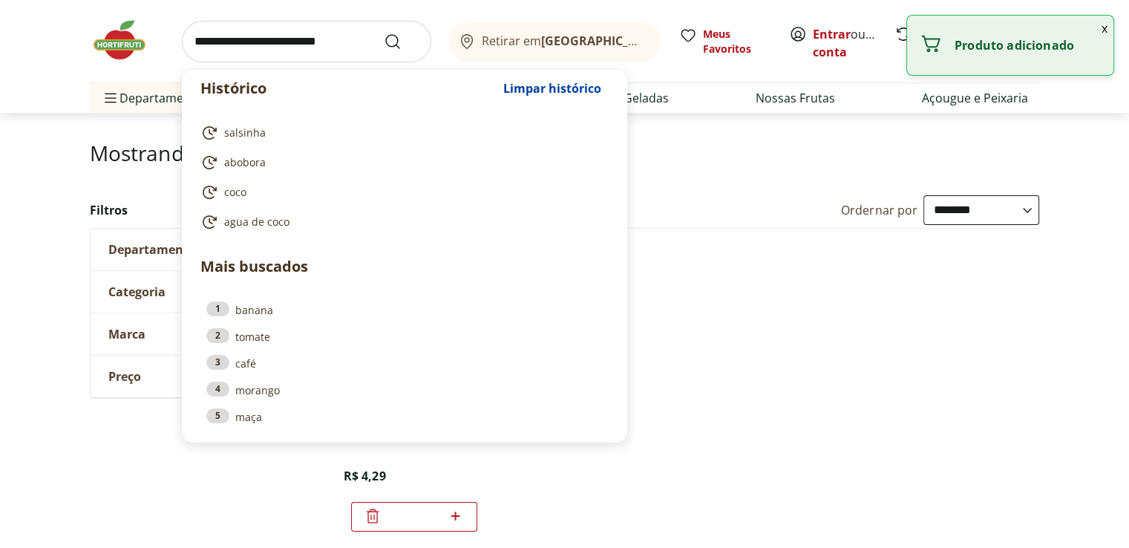
click at [267, 45] on input "search" at bounding box center [306, 42] width 249 height 42
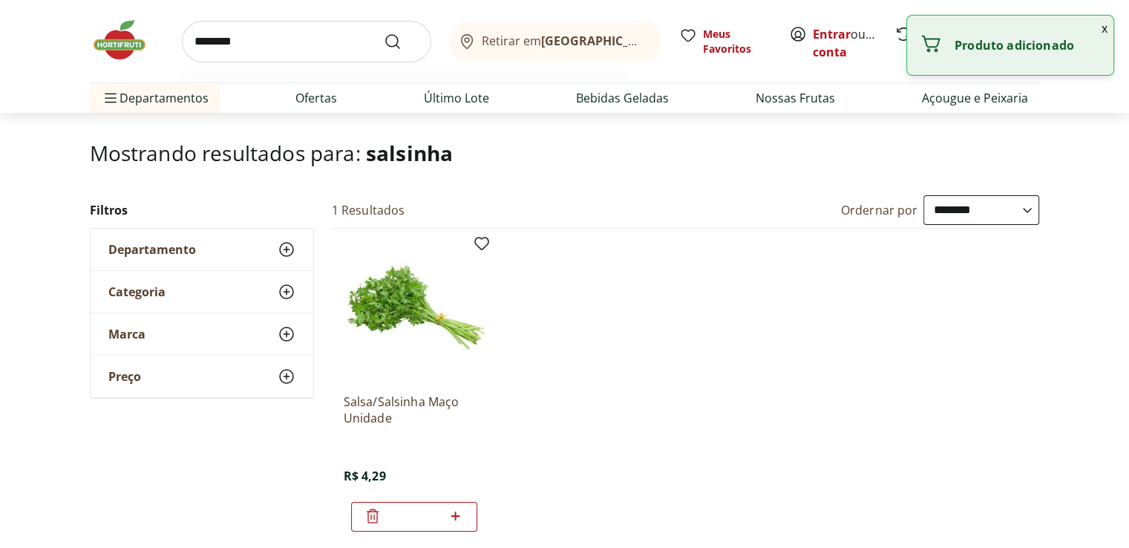
type input "********"
click at [384, 33] on button "Submit Search" at bounding box center [402, 42] width 36 height 18
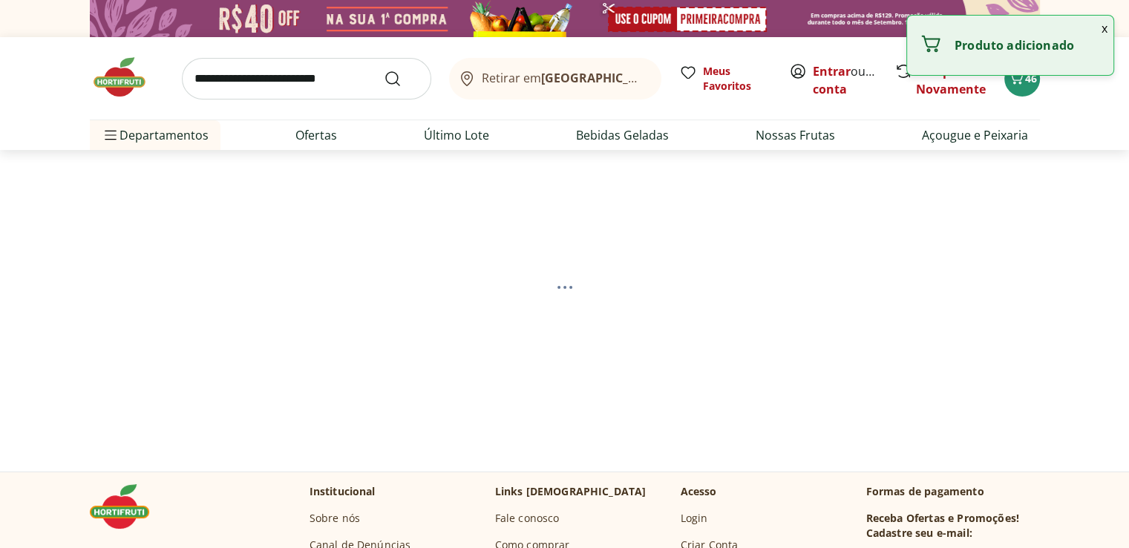
select select "**********"
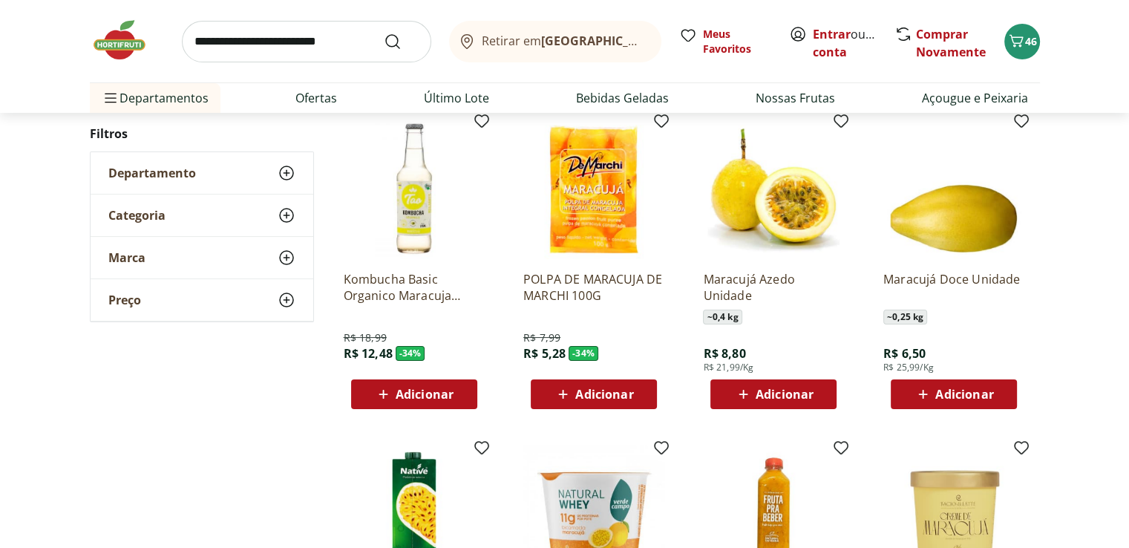
scroll to position [223, 0]
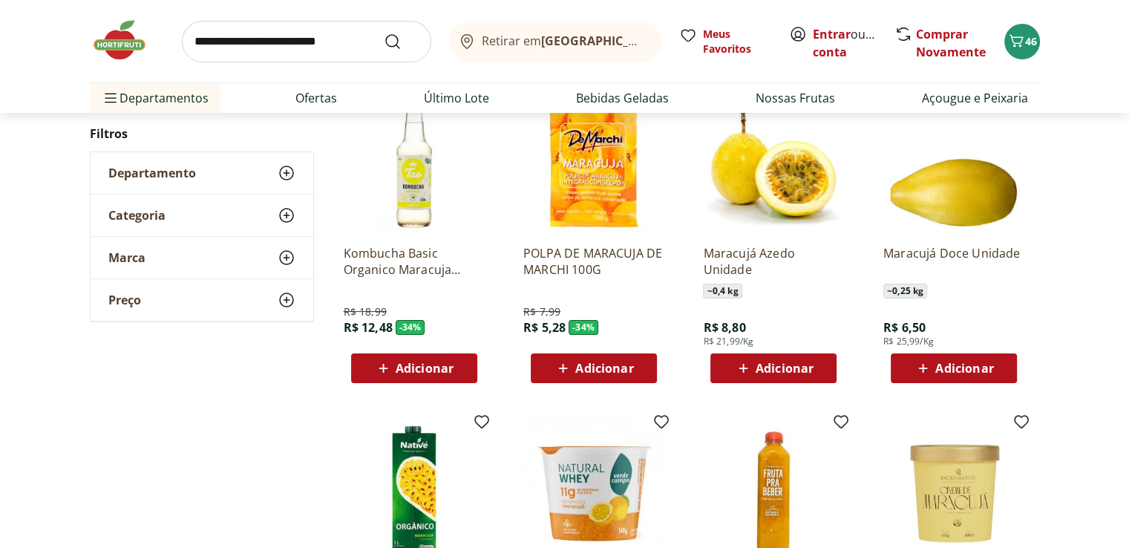
click at [805, 362] on span "Adicionar" at bounding box center [785, 368] width 58 height 12
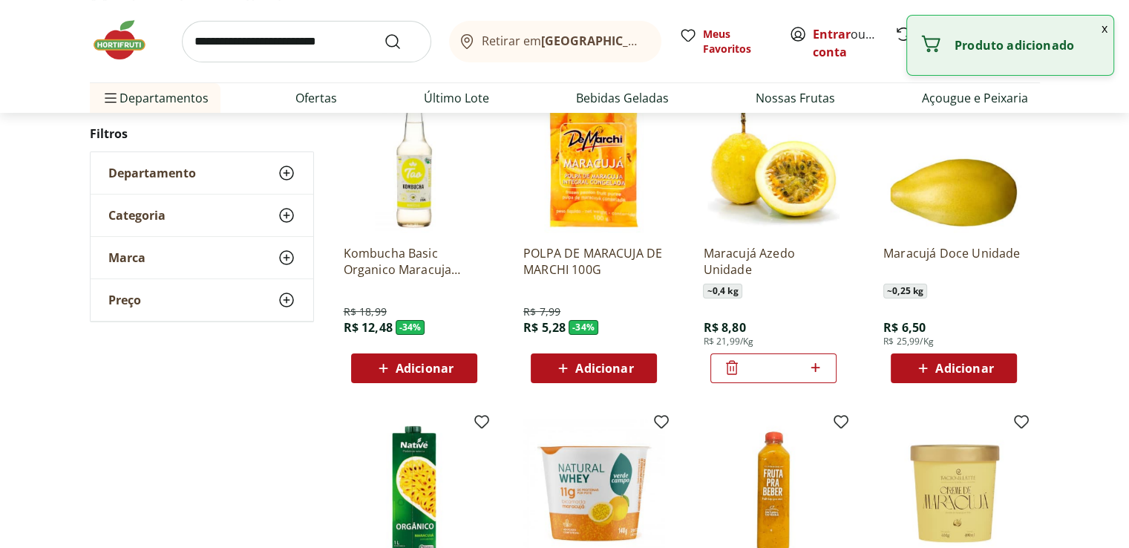
click at [817, 364] on icon at bounding box center [815, 367] width 19 height 18
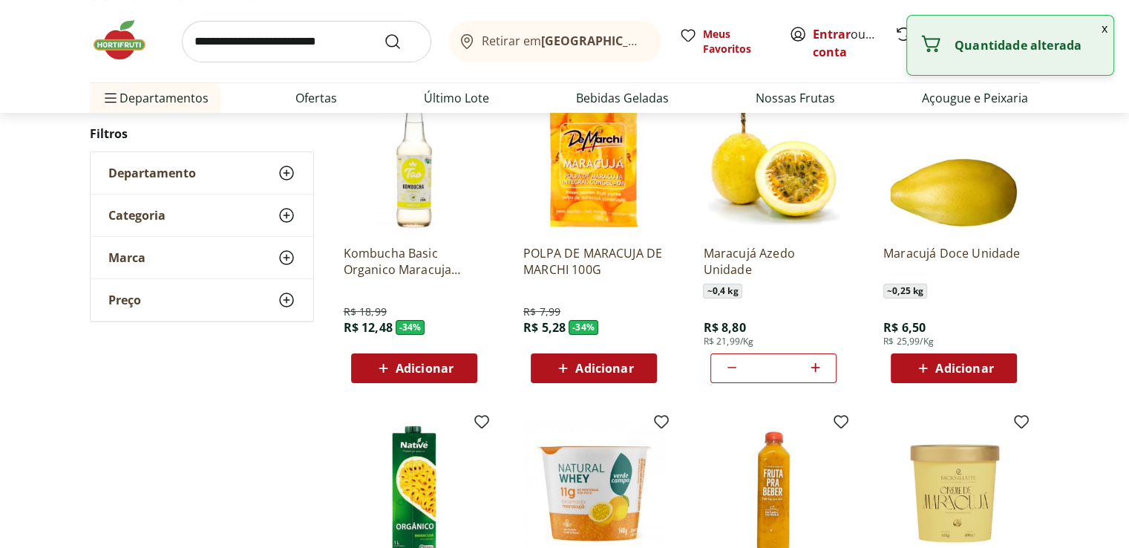
type input "*"
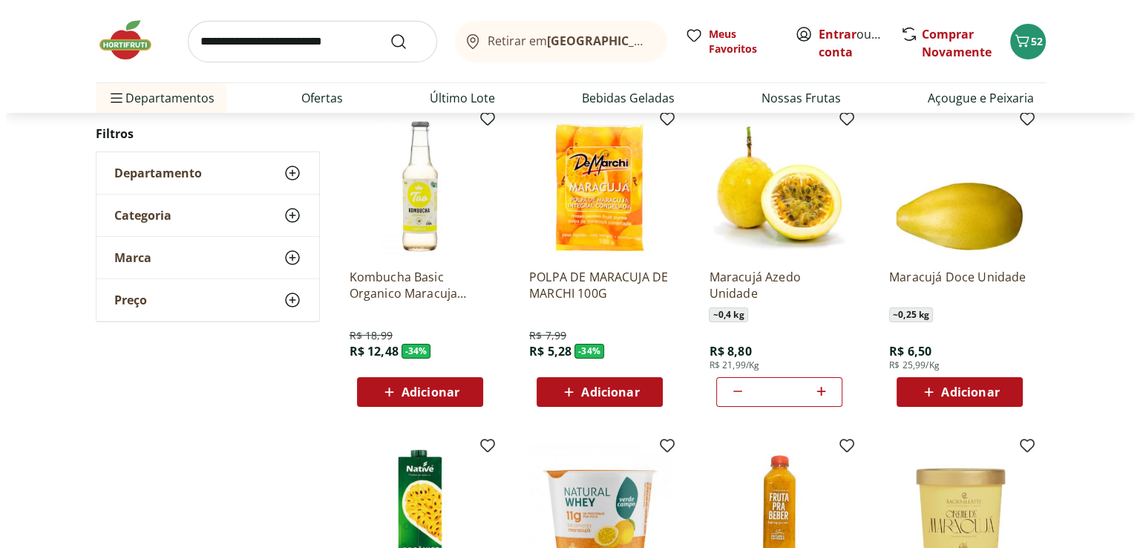
scroll to position [74, 0]
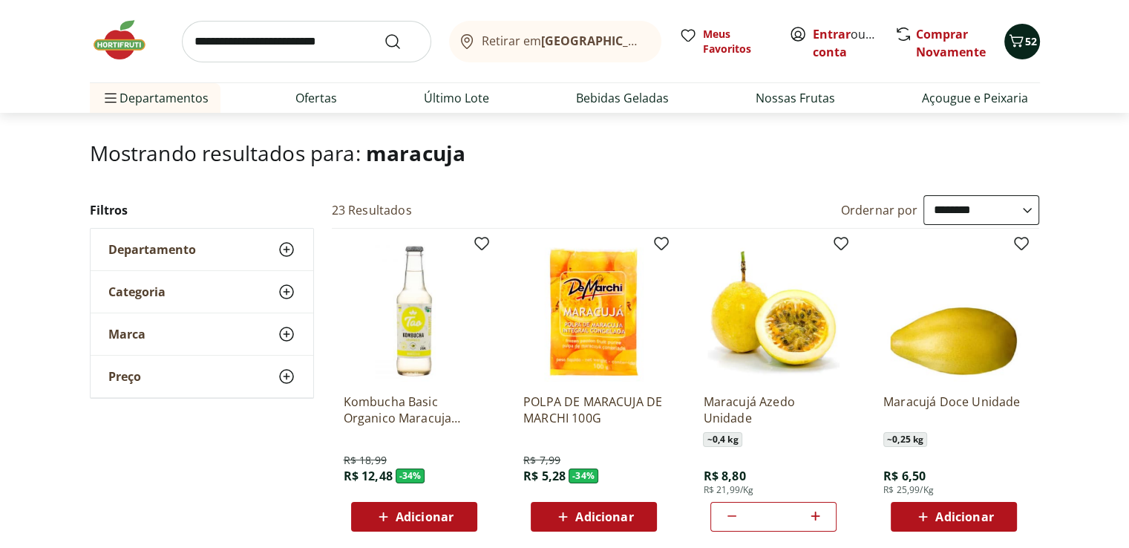
click at [1039, 50] on div "Retirar em [GEOGRAPHIC_DATA]/RJ Meus Favoritos Entrar ou Criar conta Comprar No…" at bounding box center [565, 41] width 950 height 82
click at [1029, 42] on span "52" at bounding box center [1031, 41] width 12 height 14
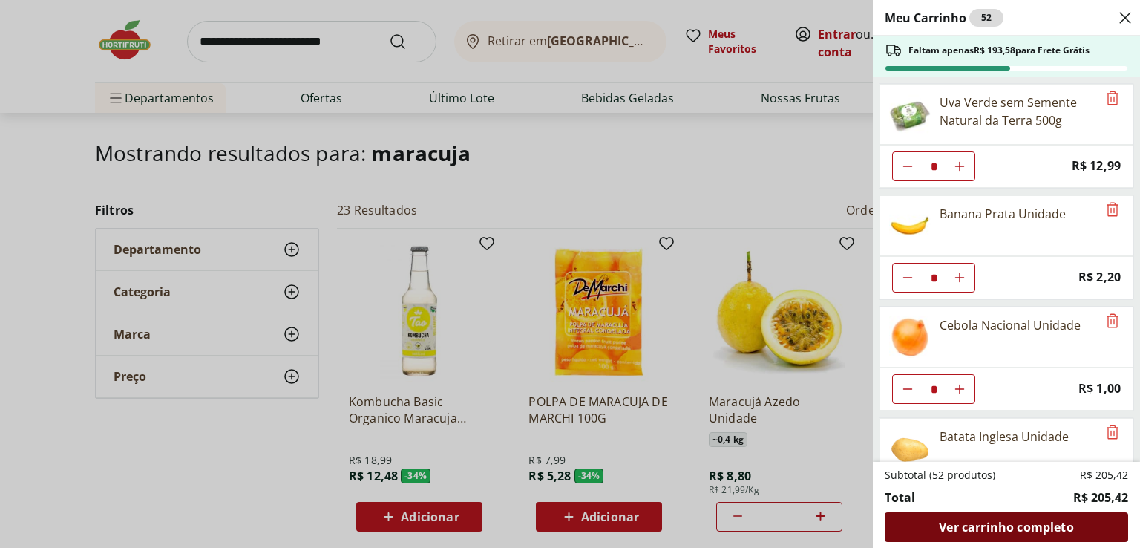
click at [997, 528] on span "Ver carrinho completo" at bounding box center [1006, 527] width 134 height 12
